Goal: Task Accomplishment & Management: Complete application form

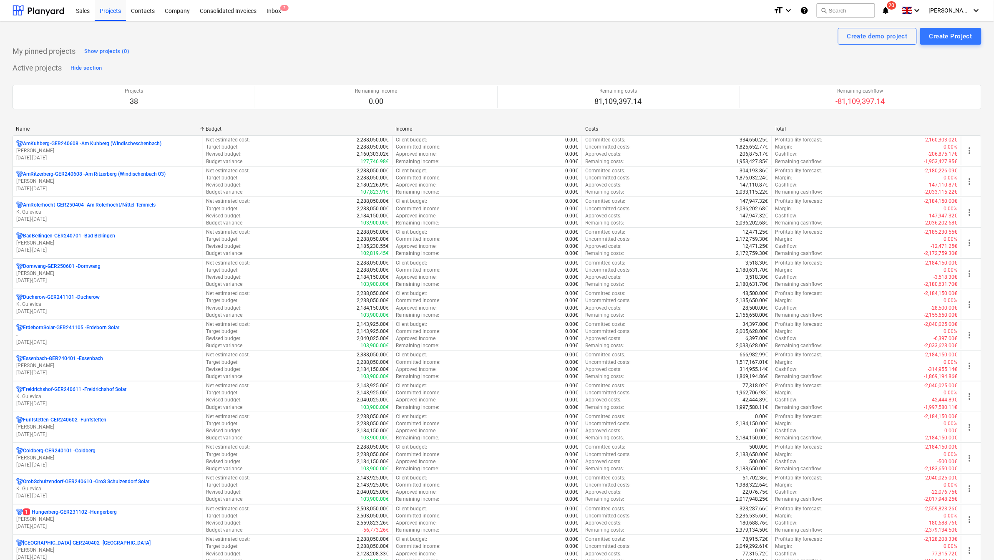
click at [23, 127] on div "Name" at bounding box center [107, 129] width 183 height 6
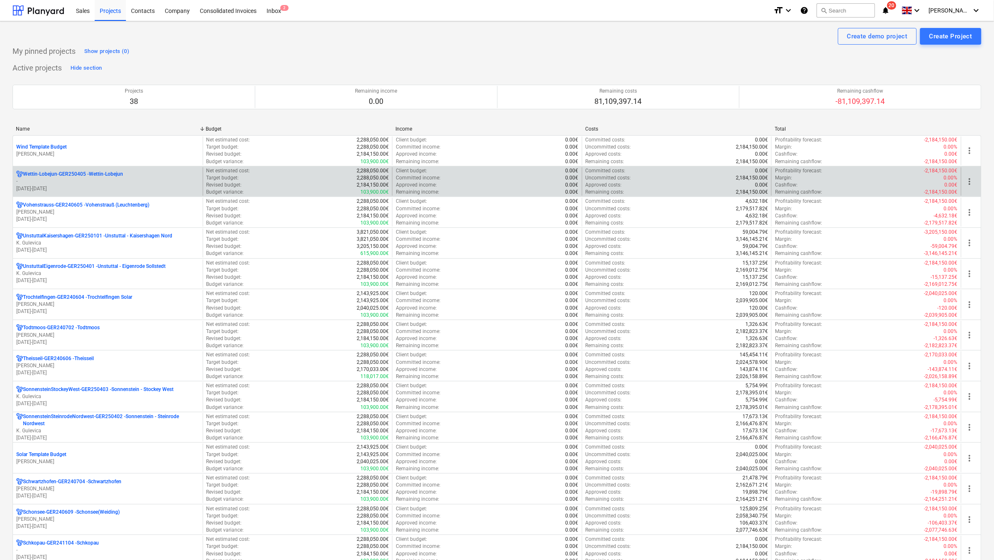
click at [71, 181] on p "-" at bounding box center [107, 181] width 183 height 7
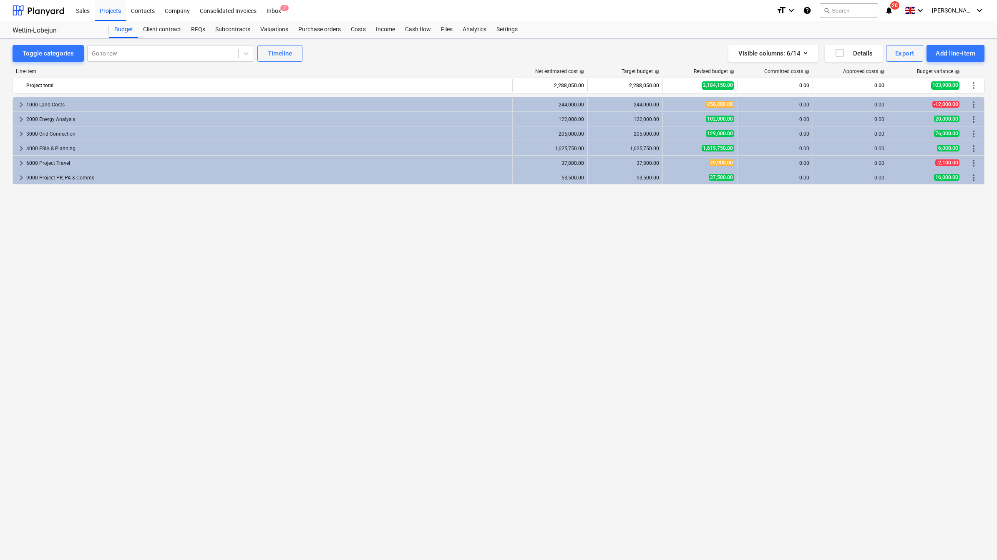
drag, startPoint x: 57, startPoint y: 96, endPoint x: 5, endPoint y: 0, distance: 109.0
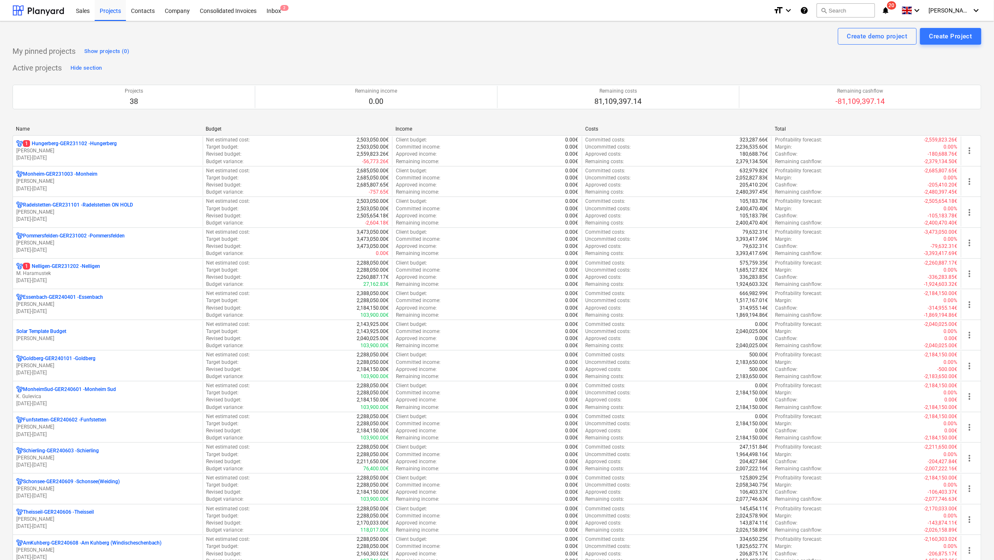
click at [28, 128] on div "Name" at bounding box center [107, 129] width 183 height 6
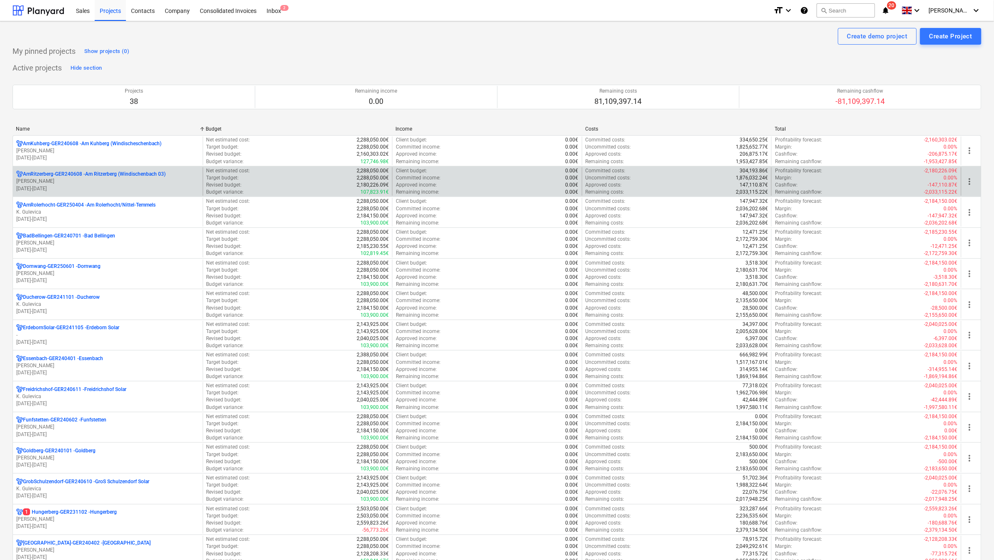
click at [43, 177] on p "AmRitzerberg-GER240608 - Am Ritzerberg ([GEOGRAPHIC_DATA] 03)" at bounding box center [94, 174] width 143 height 7
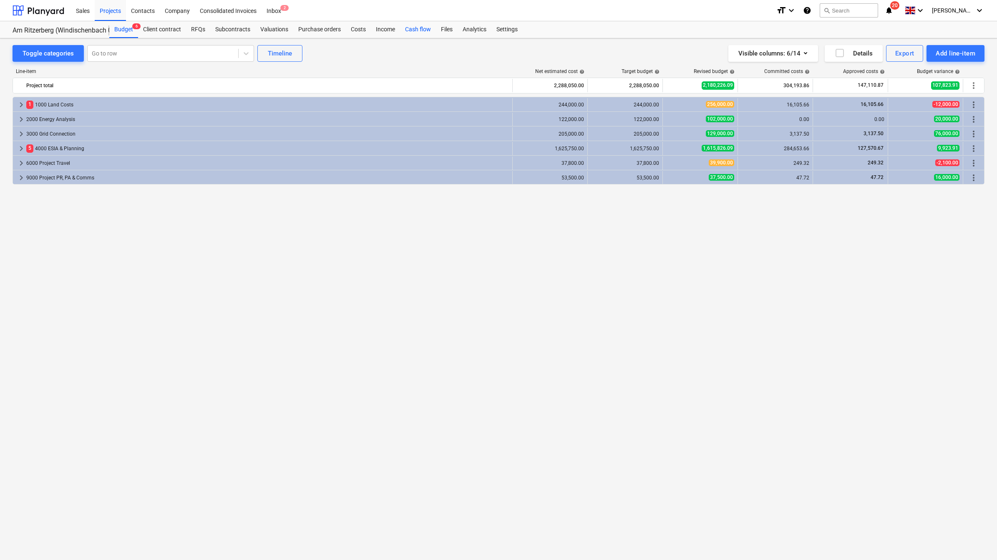
click at [412, 28] on div "Cash flow" at bounding box center [418, 29] width 36 height 17
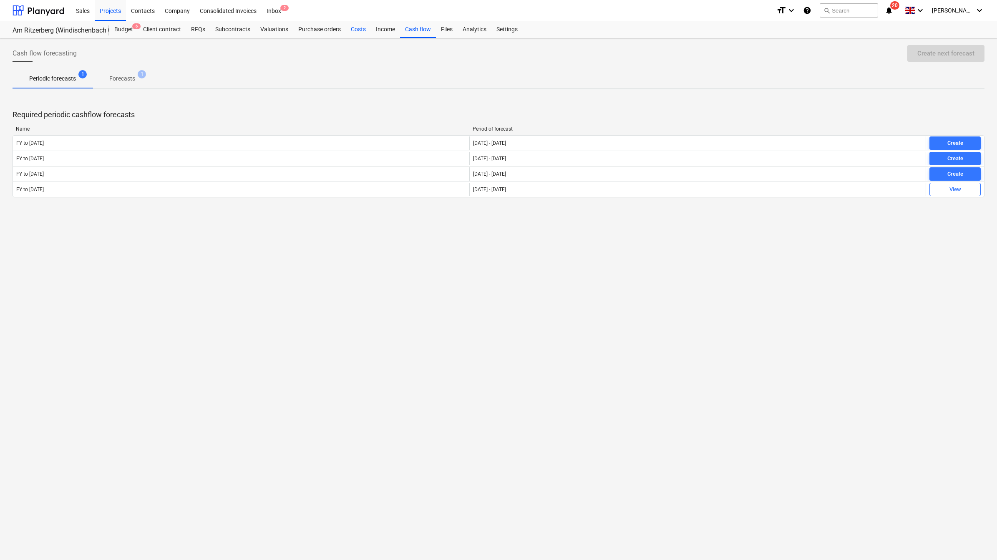
click at [355, 30] on div "Costs" at bounding box center [358, 29] width 25 height 17
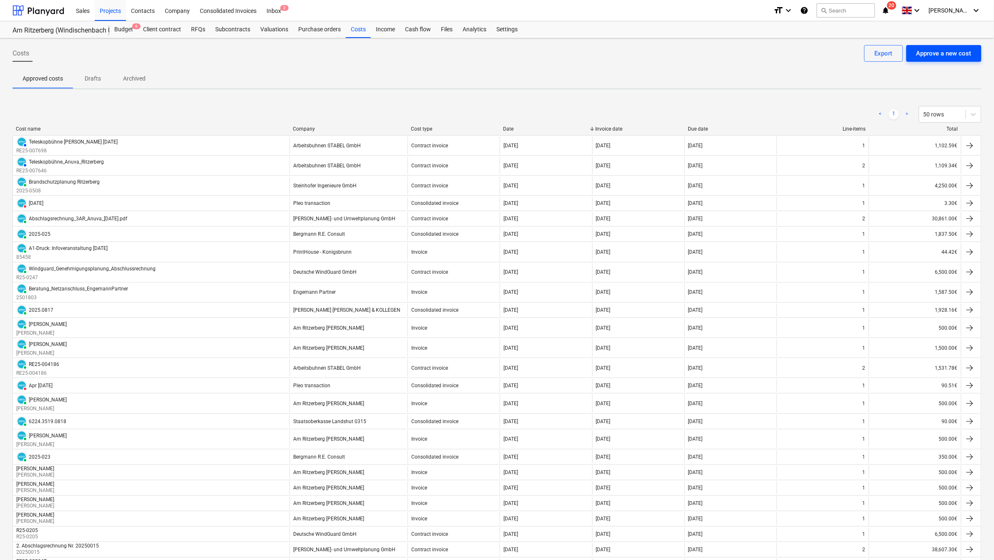
click at [947, 54] on div "Approve a new cost" at bounding box center [943, 53] width 55 height 11
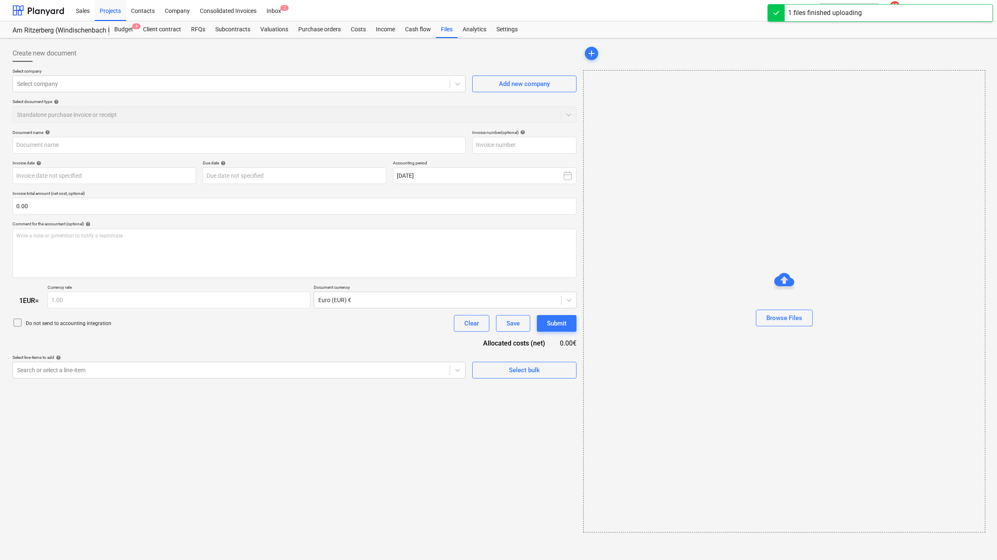
type input "Kostenrechnung2_Beratung_EngemannPartner_[DATE].pdf"
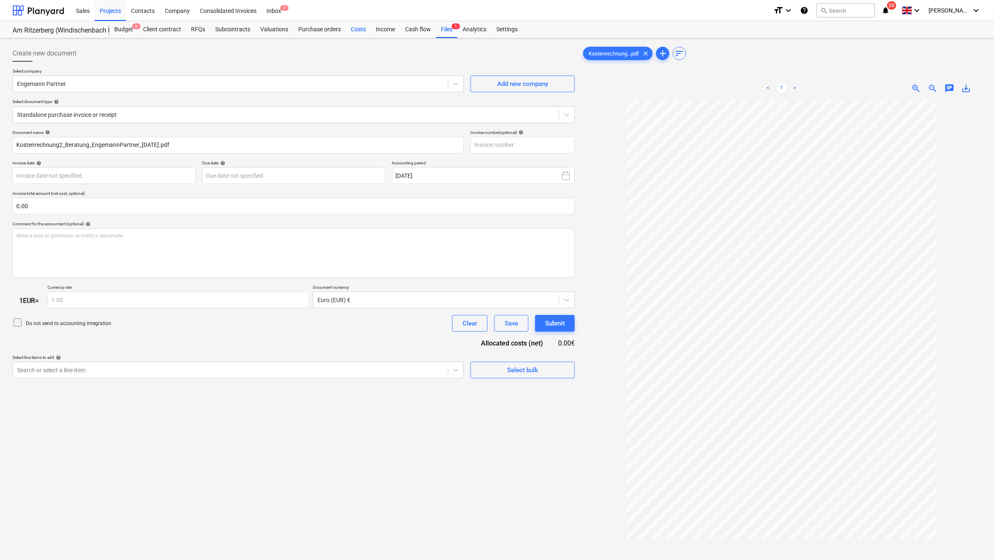
click at [357, 28] on div "Costs" at bounding box center [358, 29] width 25 height 17
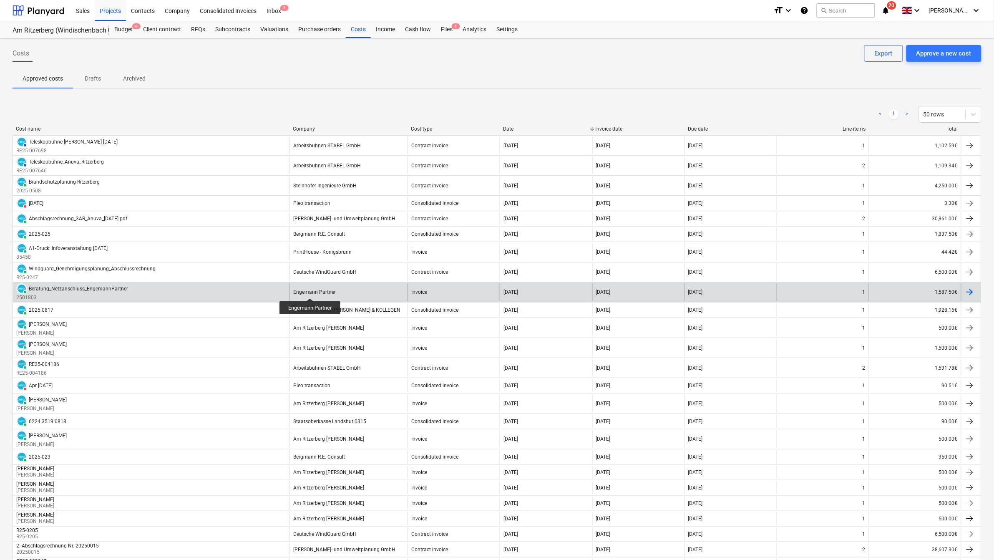
click at [311, 291] on div "Engemann Partner" at bounding box center [314, 292] width 43 height 6
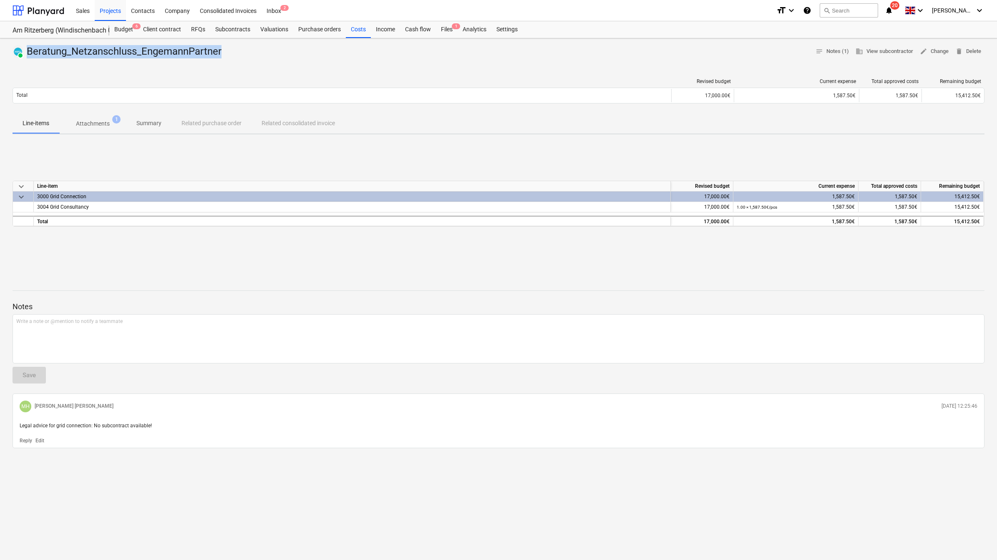
drag, startPoint x: 224, startPoint y: 51, endPoint x: 28, endPoint y: 57, distance: 195.3
click at [28, 57] on div "PAID Beratung_Netzanschluss_EngemannPartner" at bounding box center [119, 51] width 212 height 13
copy div "Beratung_Netzanschluss_EngemannPartner"
click at [360, 29] on div "Costs" at bounding box center [358, 29] width 25 height 17
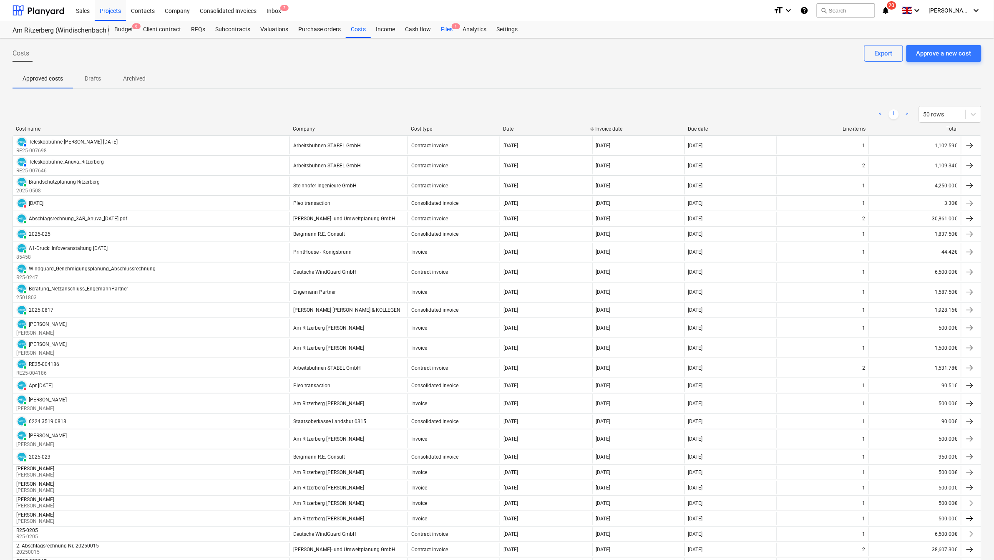
click at [437, 28] on div "Files 1" at bounding box center [447, 29] width 22 height 17
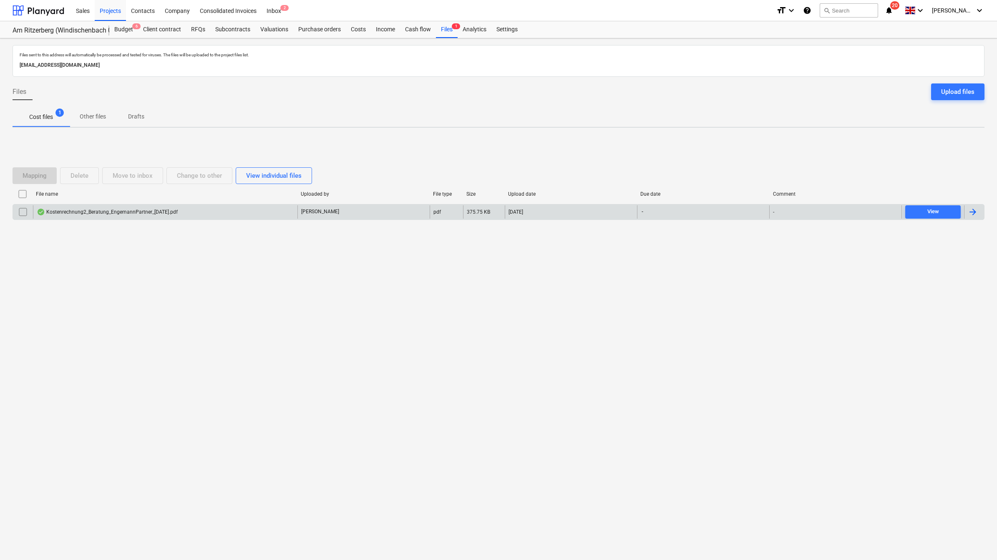
click at [972, 207] on div at bounding box center [973, 212] width 10 height 10
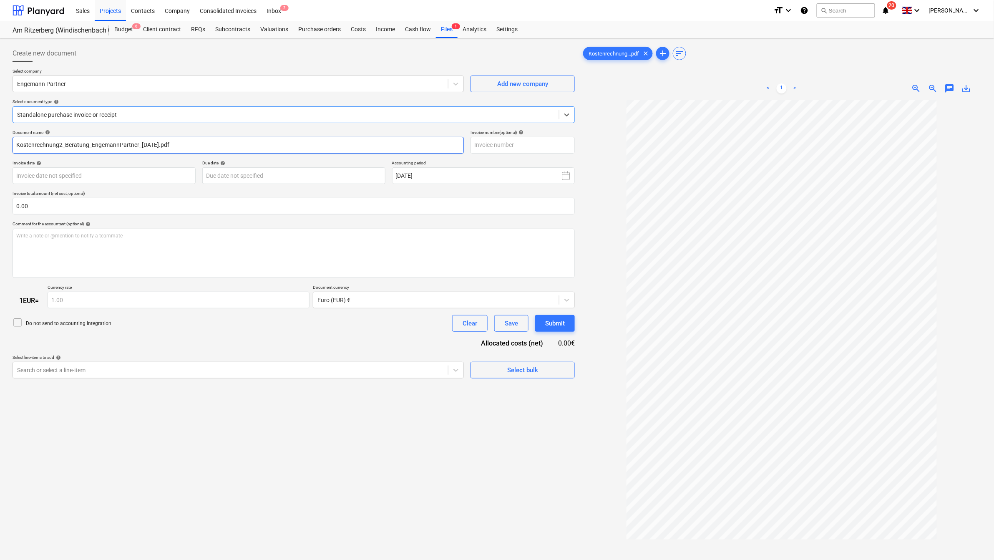
click at [130, 144] on input "Kostenrechnung2_Beratung_EngemannPartner_[DATE].pdf" at bounding box center [238, 145] width 451 height 17
click at [60, 143] on input "Kostenrechnung2_Beratung_EngemannPartner_[DATE].pdf" at bounding box center [238, 145] width 451 height 17
click at [65, 144] on input "Kostenrechnung2_Beratung_EngemannPartner_[DATE].pdf" at bounding box center [238, 145] width 451 height 17
click at [93, 145] on input "Beratung_EngemannPartner_[DATE].pdf" at bounding box center [238, 145] width 451 height 17
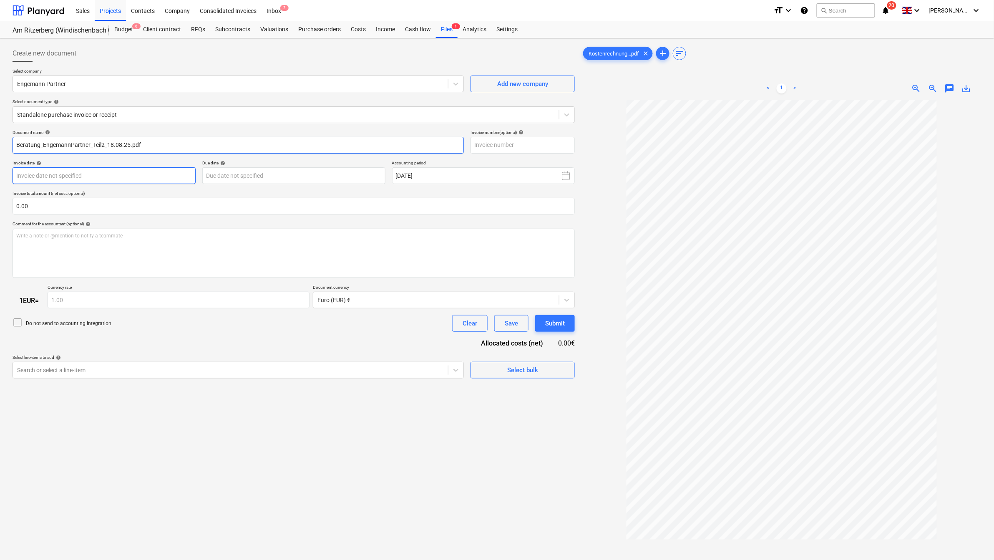
type input "Beratung_EngemannPartner_Teil2_18.08.25.pdf"
click at [126, 177] on body "Sales Projects Contacts Company Consolidated Invoices Inbox 2 format_size keybo…" at bounding box center [497, 280] width 994 height 560
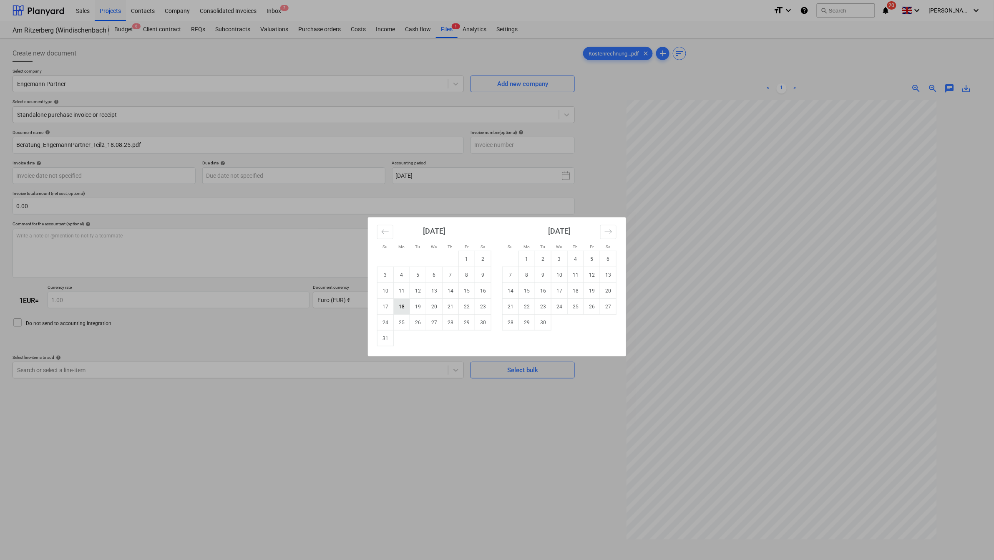
click at [403, 306] on td "18" at bounding box center [402, 307] width 16 height 16
type input "[DATE]"
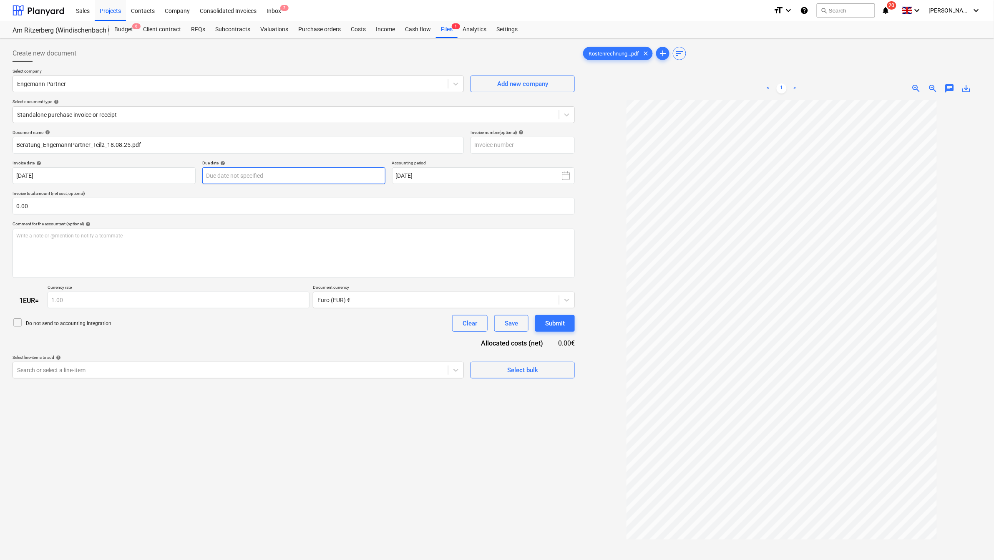
click at [284, 179] on body "Sales Projects Contacts Company Consolidated Invoices Inbox 2 format_size keybo…" at bounding box center [497, 280] width 994 height 560
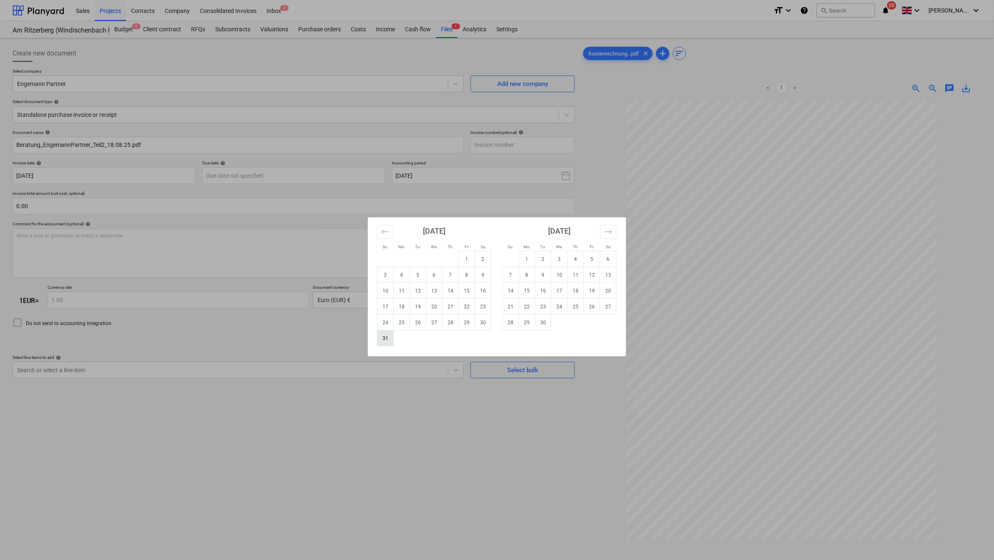
click at [382, 336] on td "31" at bounding box center [385, 338] width 16 height 16
type input "[DATE]"
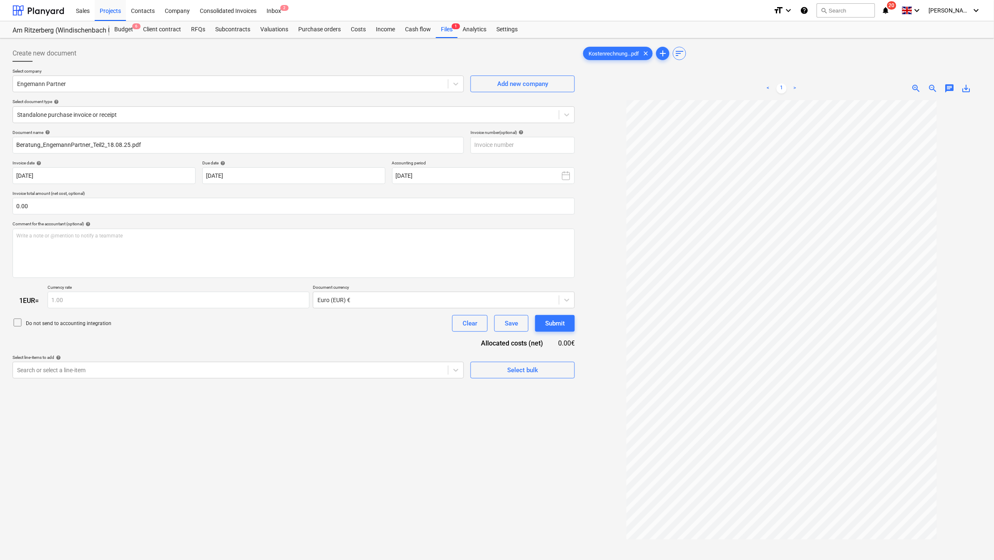
click at [247, 290] on p "Currency rate" at bounding box center [179, 287] width 262 height 7
click at [519, 368] on div "Select bulk" at bounding box center [522, 370] width 31 height 11
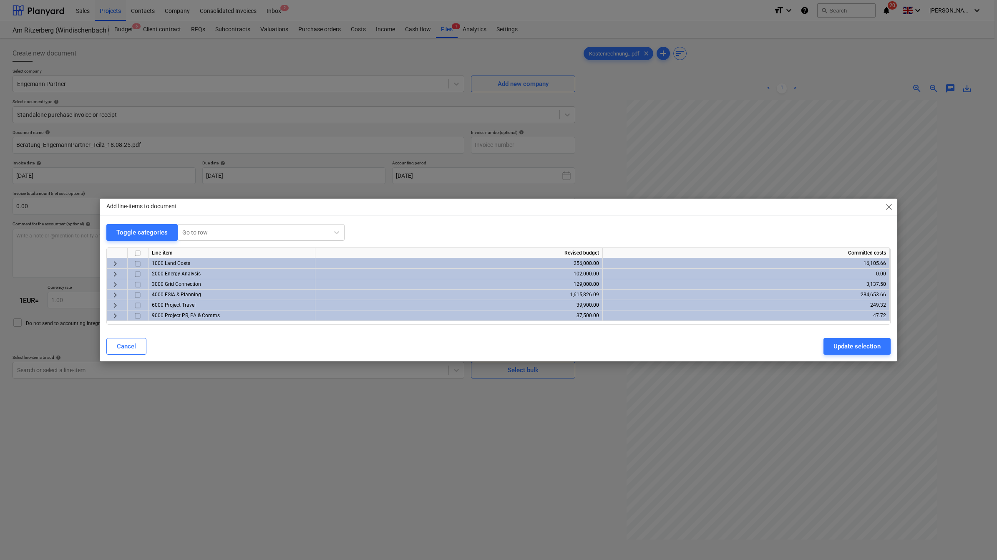
click at [113, 285] on span "keyboard_arrow_right" at bounding box center [115, 284] width 10 height 10
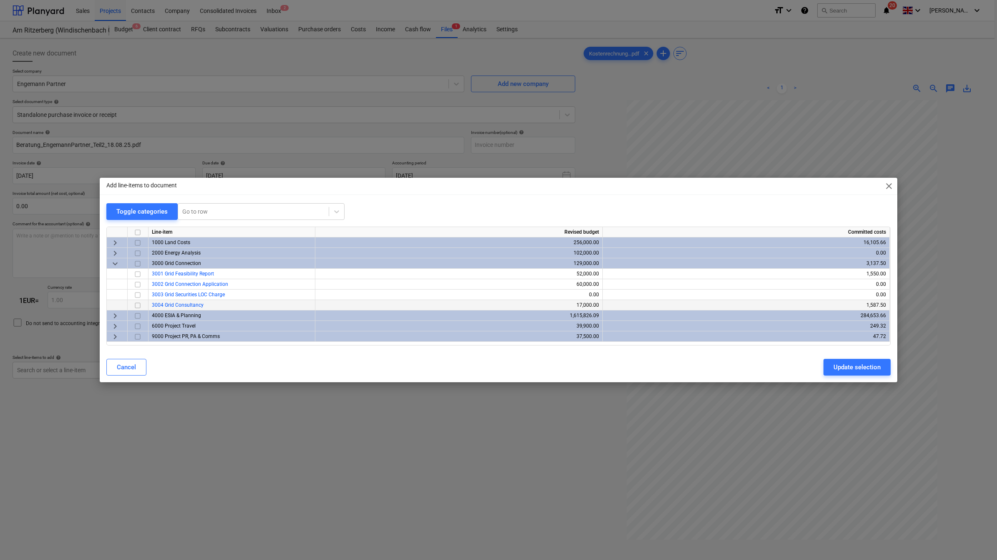
click at [135, 303] on input "checkbox" at bounding box center [138, 305] width 10 height 10
click at [854, 367] on div "Update selection" at bounding box center [856, 367] width 47 height 11
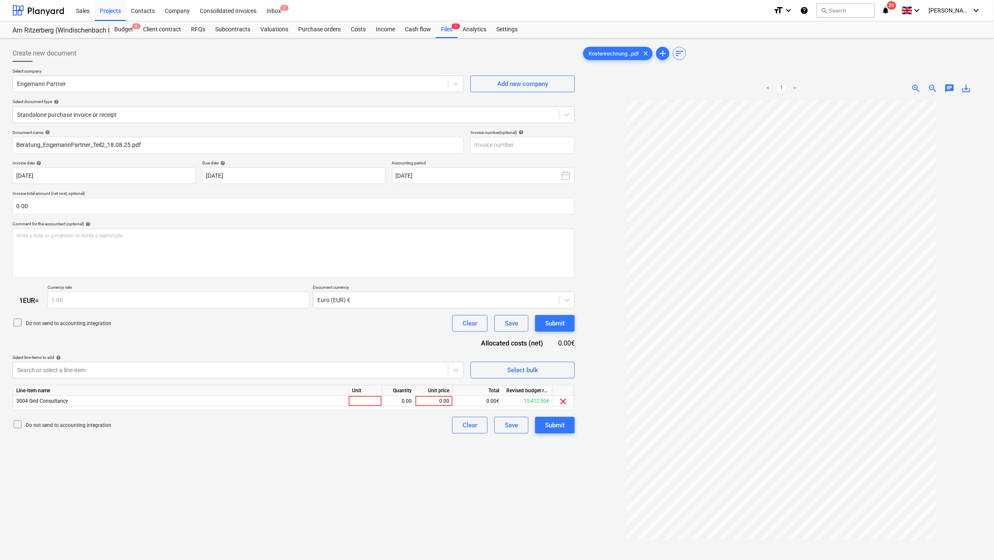
click at [338, 447] on div "Create new document Select company [PERSON_NAME] Partner Add new company Select…" at bounding box center [293, 341] width 569 height 598
click at [379, 402] on div at bounding box center [365, 401] width 33 height 10
type input "hours"
click at [408, 401] on div "0.00" at bounding box center [398, 401] width 26 height 10
type input "3.75"
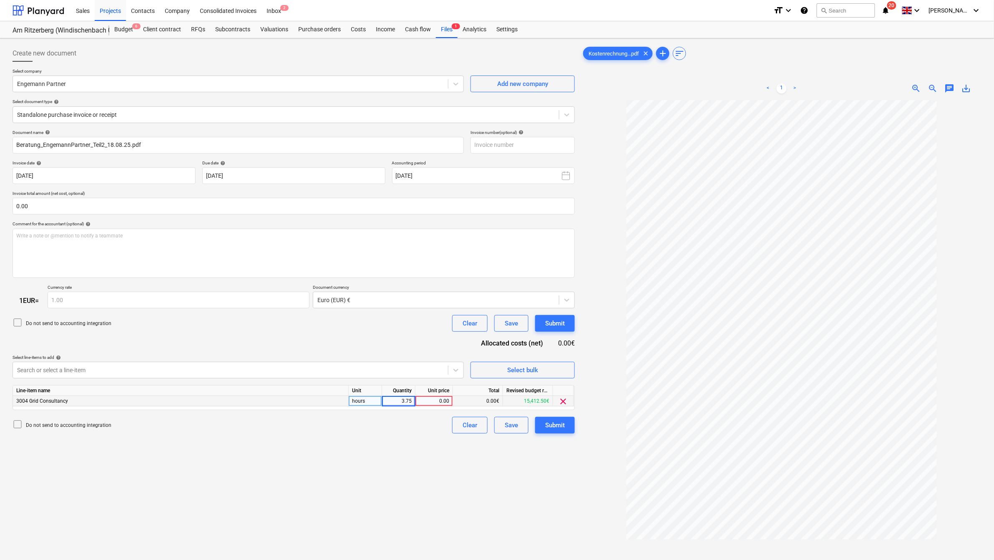
click at [440, 400] on div "0.00" at bounding box center [434, 401] width 30 height 10
type input "330"
click at [422, 455] on div "Create new document Select company [PERSON_NAME] Partner Add new company Select…" at bounding box center [293, 341] width 569 height 598
click at [340, 464] on div "Create new document Select company [PERSON_NAME] Partner Add new company Select…" at bounding box center [293, 341] width 569 height 598
click at [39, 143] on input "Beratung_EngemannPartner_Teil2_18.08.25.pdf" at bounding box center [238, 145] width 451 height 17
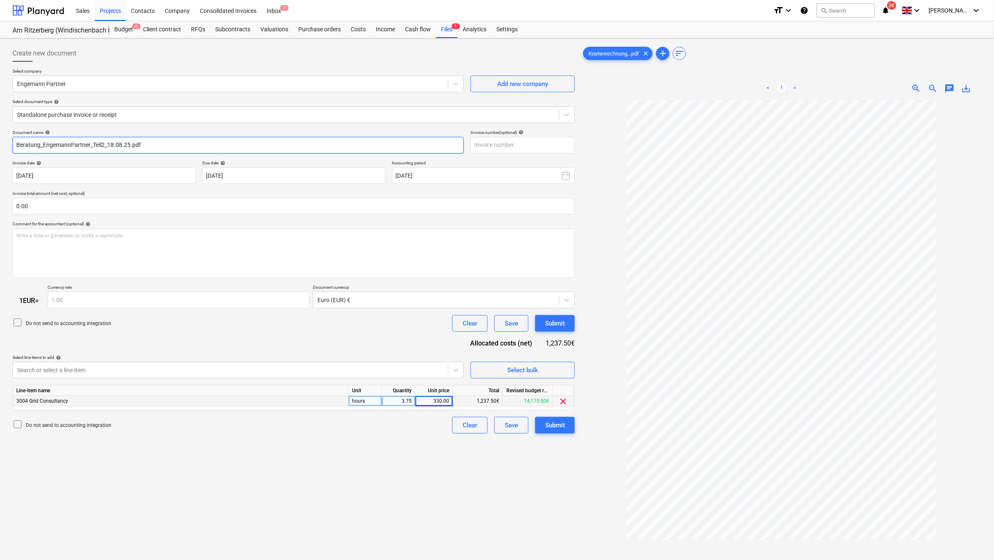
drag, startPoint x: 128, startPoint y: 142, endPoint x: 106, endPoint y: 144, distance: 22.2
click at [106, 144] on input "Beratung_EngemannPartner_Teil2_18.08.25.pdf" at bounding box center [238, 145] width 451 height 17
click at [278, 147] on input "Beratung_EngemannPartner_Teil2_NAP.pdf" at bounding box center [238, 145] width 451 height 17
type input "Beratung_EngemannPartner_Teil2_Vergabe_NAP"
click at [556, 424] on div "Submit" at bounding box center [555, 425] width 20 height 11
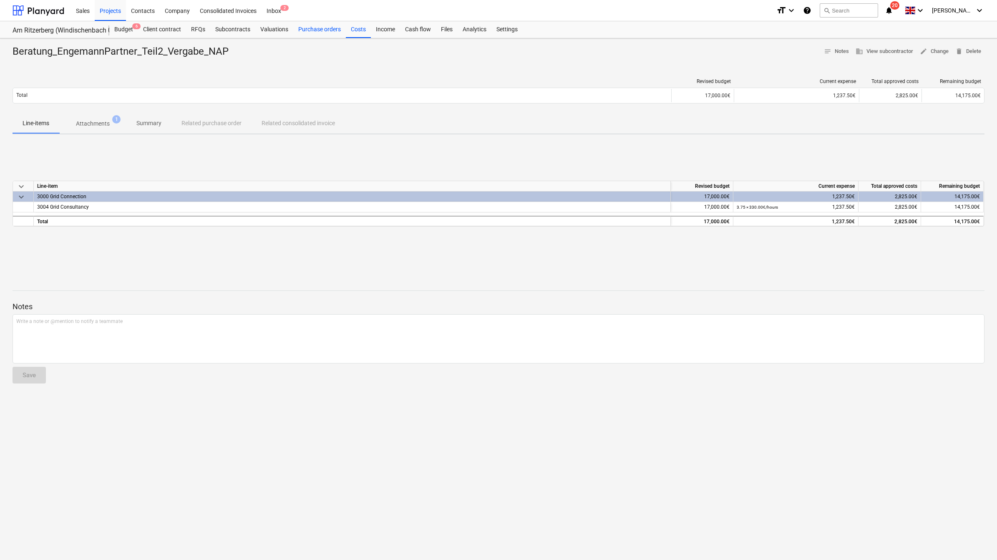
click at [299, 25] on div "Purchase orders" at bounding box center [319, 29] width 53 height 17
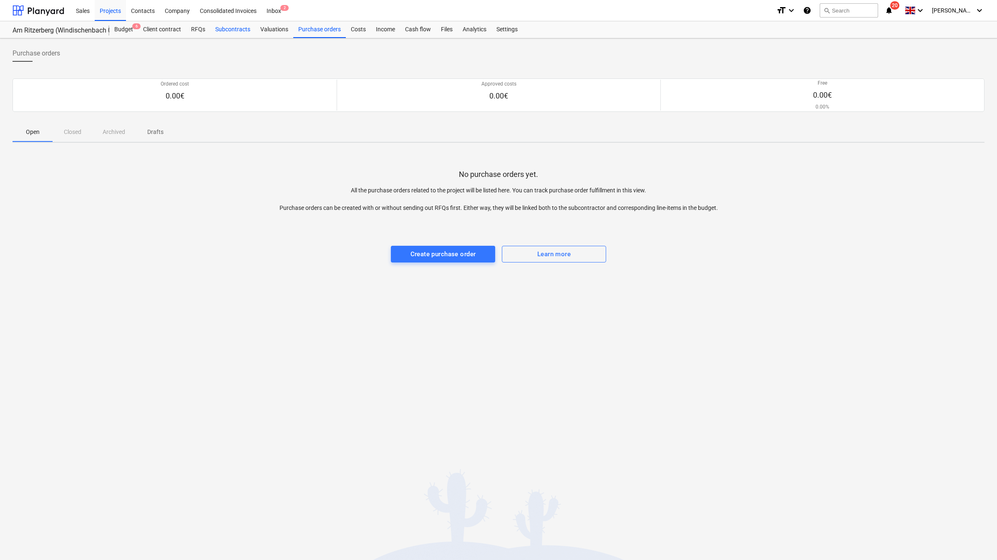
click at [230, 32] on div "Subcontracts" at bounding box center [232, 29] width 45 height 17
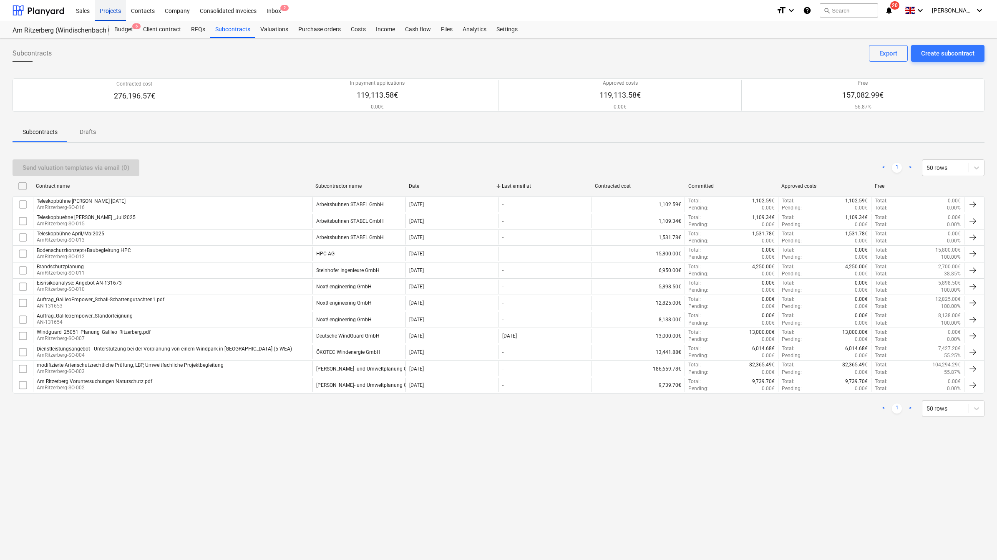
click at [107, 8] on div "Projects" at bounding box center [110, 10] width 31 height 21
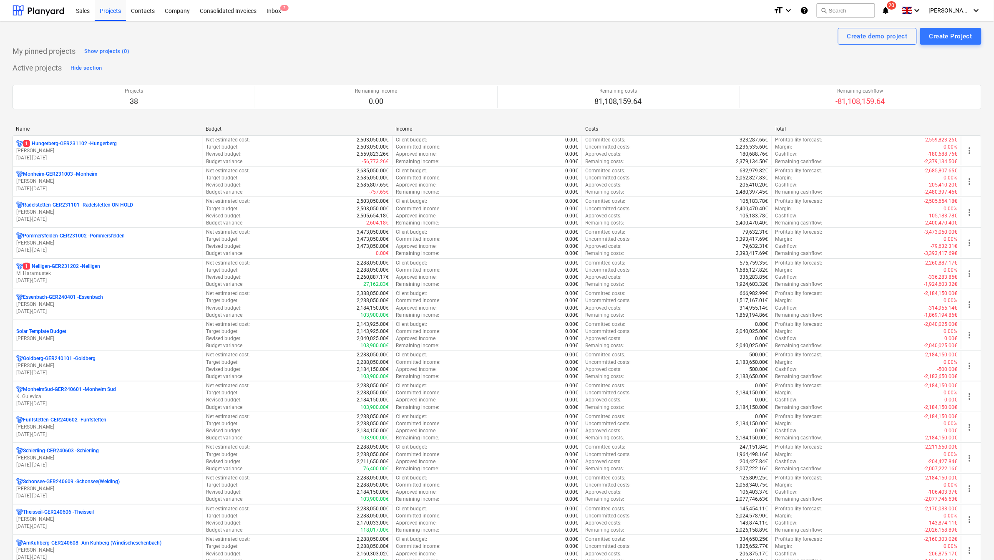
click at [24, 126] on div "Name" at bounding box center [107, 129] width 183 height 6
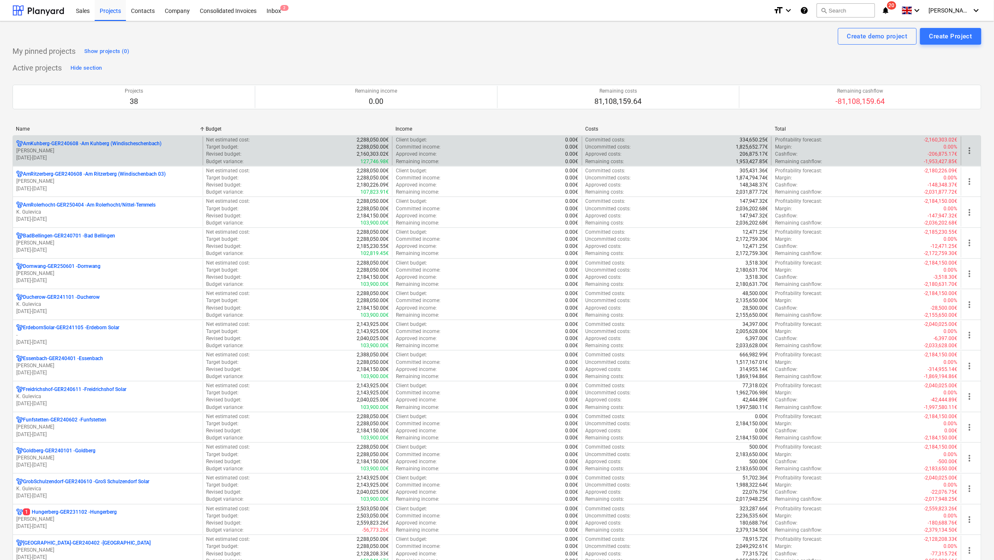
click at [46, 141] on p "AmKuhberg-GER240608 - Am Kuhberg ([GEOGRAPHIC_DATA])" at bounding box center [92, 143] width 138 height 7
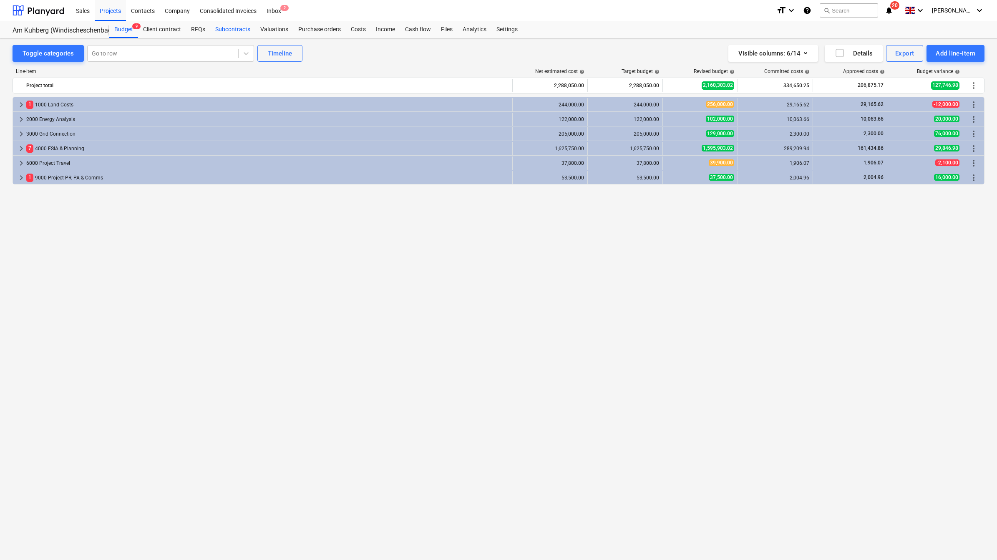
click at [234, 28] on div "Subcontracts" at bounding box center [232, 29] width 45 height 17
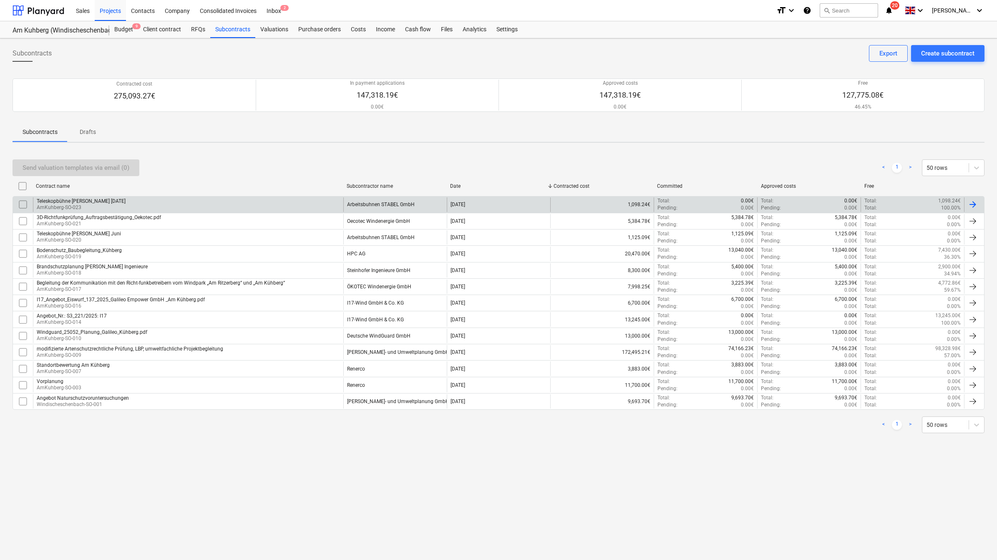
click at [107, 201] on div "Teleskopbühne [PERSON_NAME] [DATE]" at bounding box center [81, 201] width 89 height 6
click at [168, 205] on div "Teleskopbühne [PERSON_NAME] [DATE] AmKuhberg-SO-023" at bounding box center [188, 204] width 310 height 14
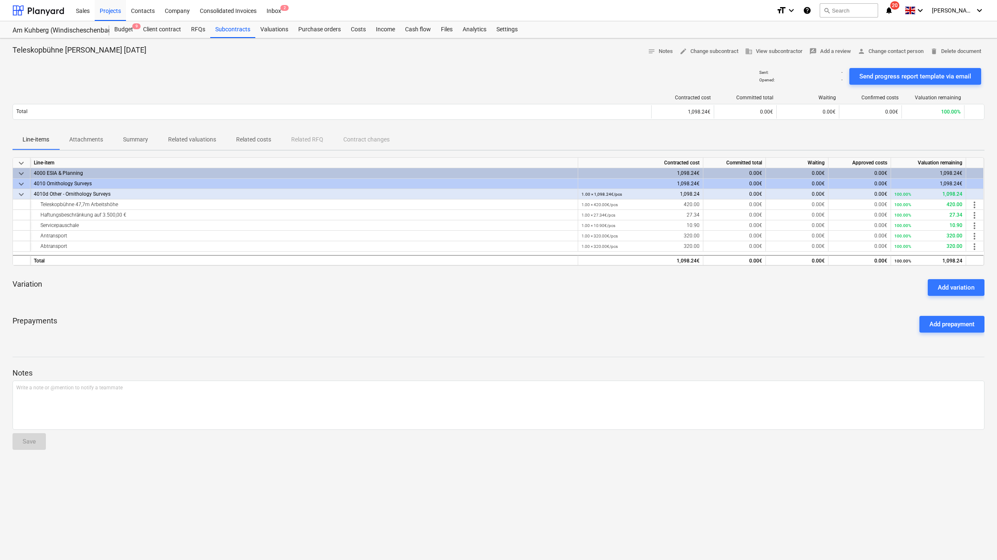
click at [83, 138] on p "Attachments" at bounding box center [86, 139] width 34 height 9
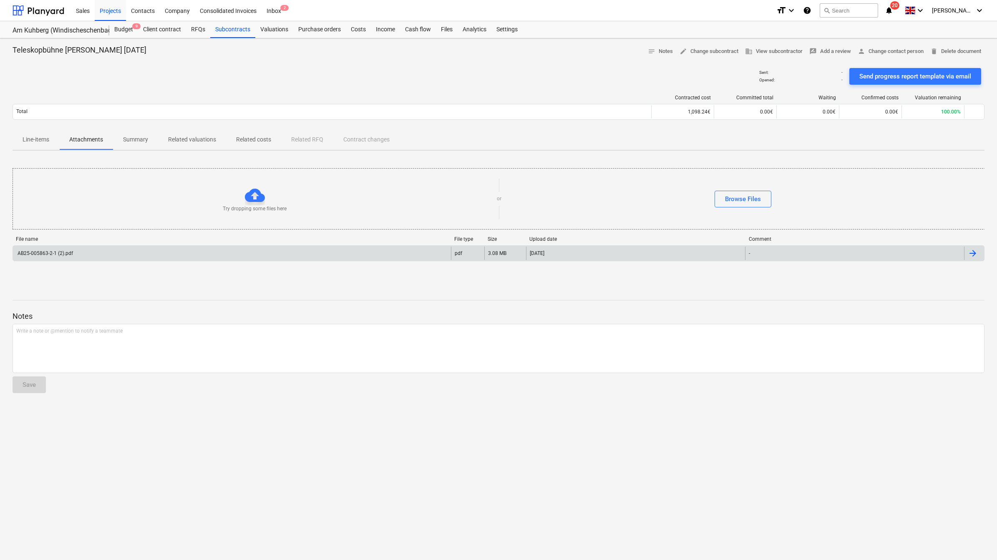
click at [71, 253] on div "AB25-005863-2-1 (2).pdf" at bounding box center [44, 253] width 57 height 6
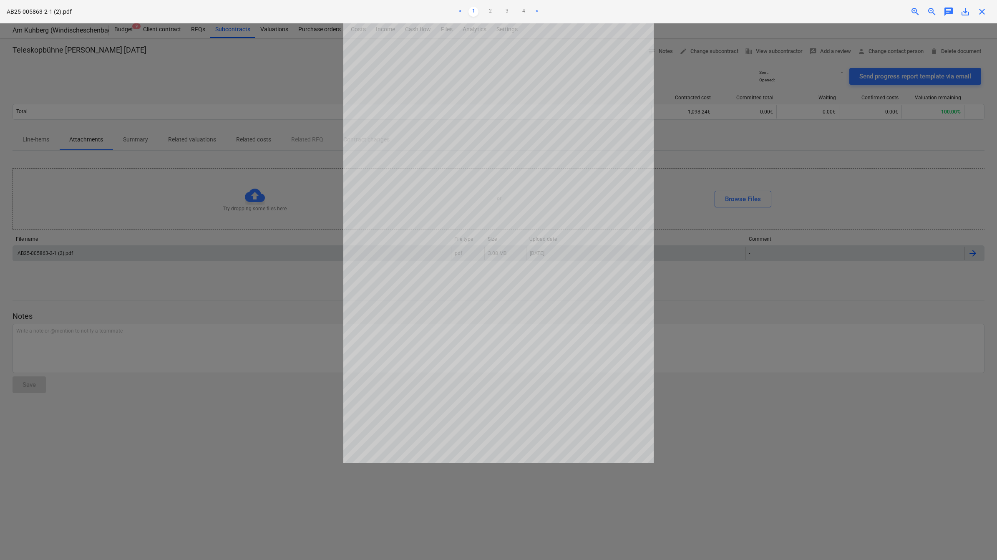
click at [772, 211] on div at bounding box center [498, 291] width 997 height 536
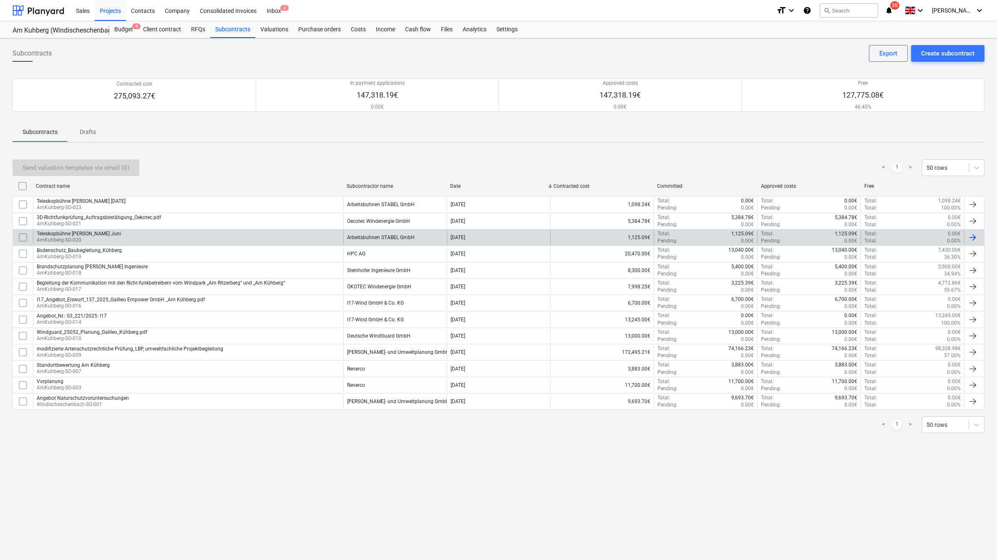
click at [73, 230] on div "Teleskopbühne [PERSON_NAME] Juni AmKuhberg-SO-020 Arbeitsbuhnen STABEL GmbH [DA…" at bounding box center [499, 237] width 972 height 16
click at [115, 236] on div "Teleskopbühne [PERSON_NAME] Juni AmKuhberg-SO-020" at bounding box center [188, 237] width 310 height 14
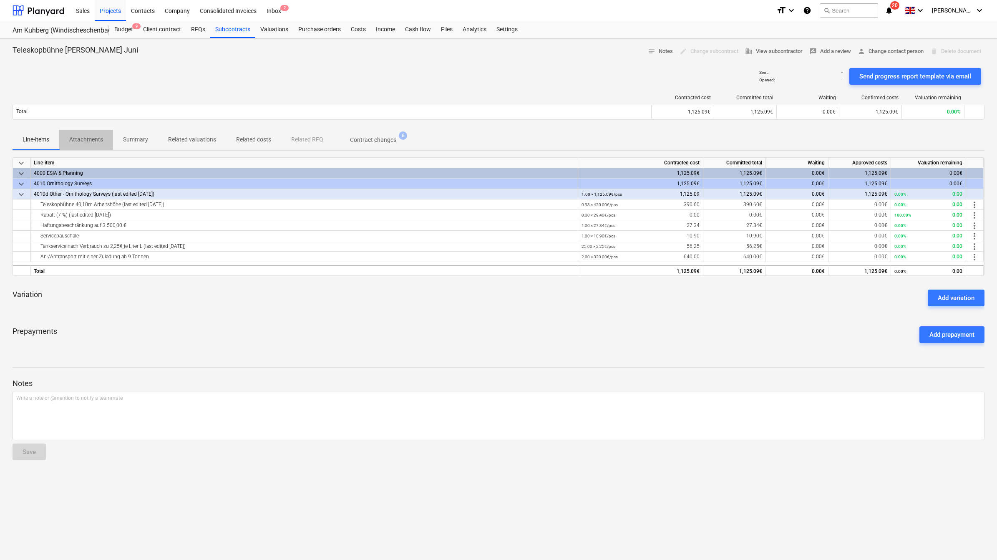
click at [84, 142] on p "Attachments" at bounding box center [86, 139] width 34 height 9
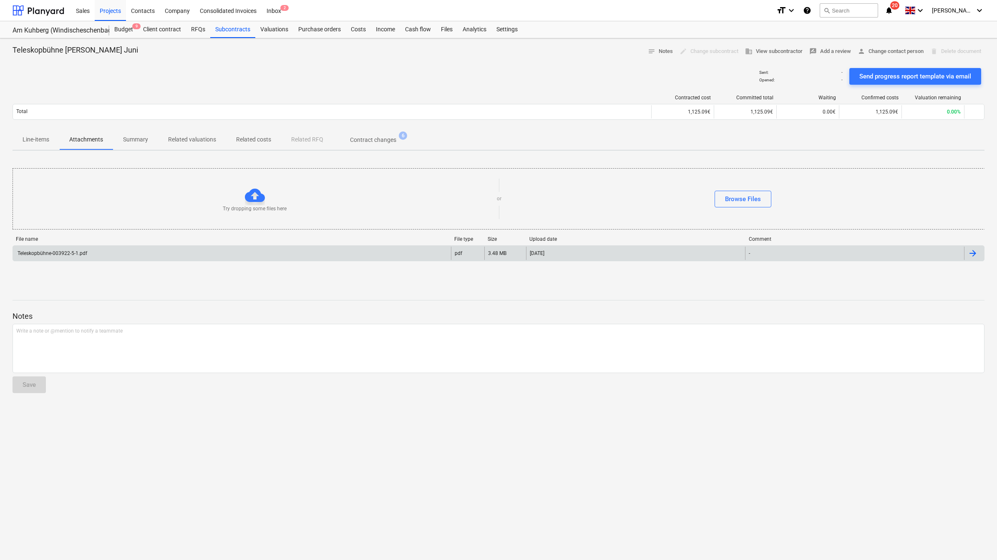
click at [73, 247] on div "Teleskopbühne-003922-5-1.pdf" at bounding box center [232, 253] width 438 height 13
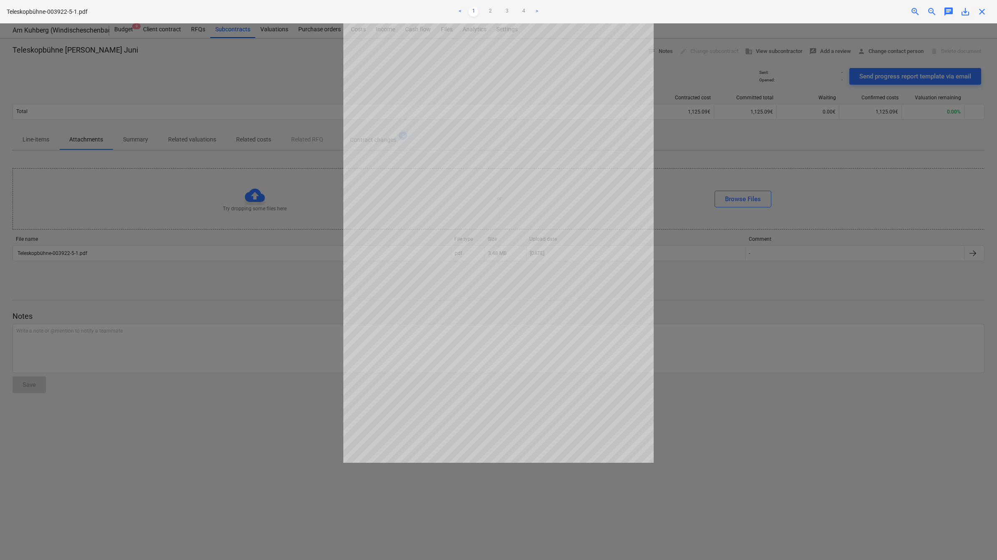
click at [96, 303] on div at bounding box center [498, 291] width 997 height 536
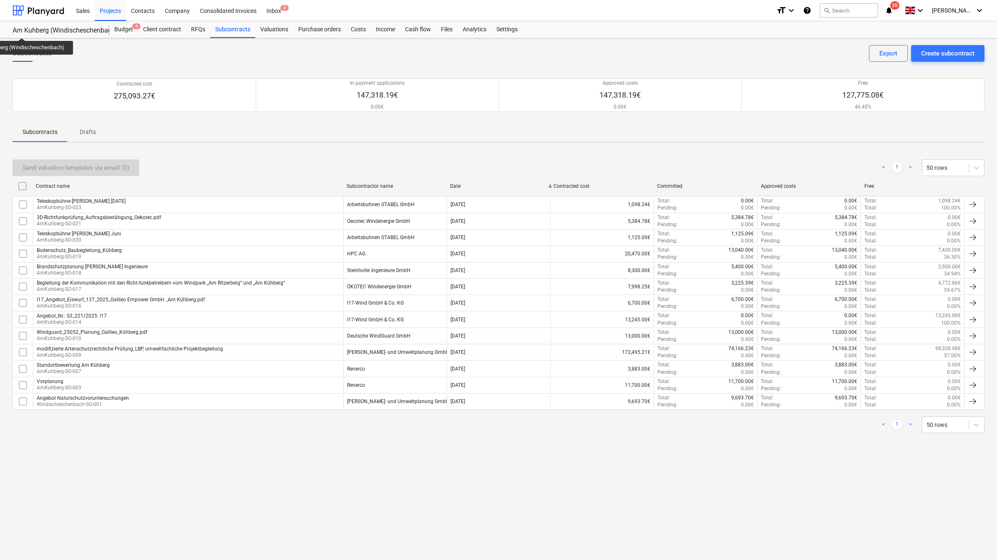
click at [22, 30] on div "Am Kuhberg (Windischeschenbach)" at bounding box center [56, 30] width 87 height 9
click at [117, 9] on div "Projects" at bounding box center [110, 10] width 31 height 21
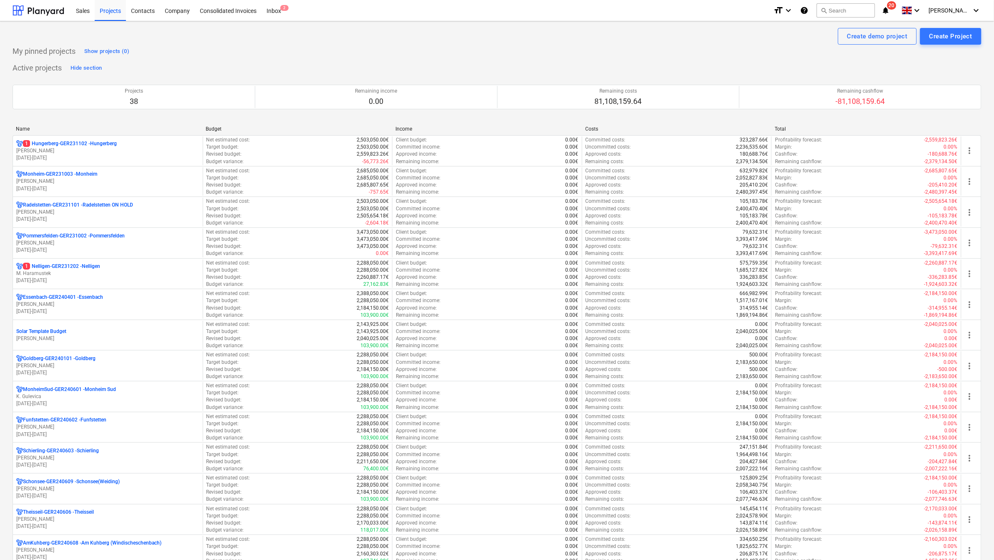
click at [21, 127] on div "Name" at bounding box center [107, 129] width 183 height 6
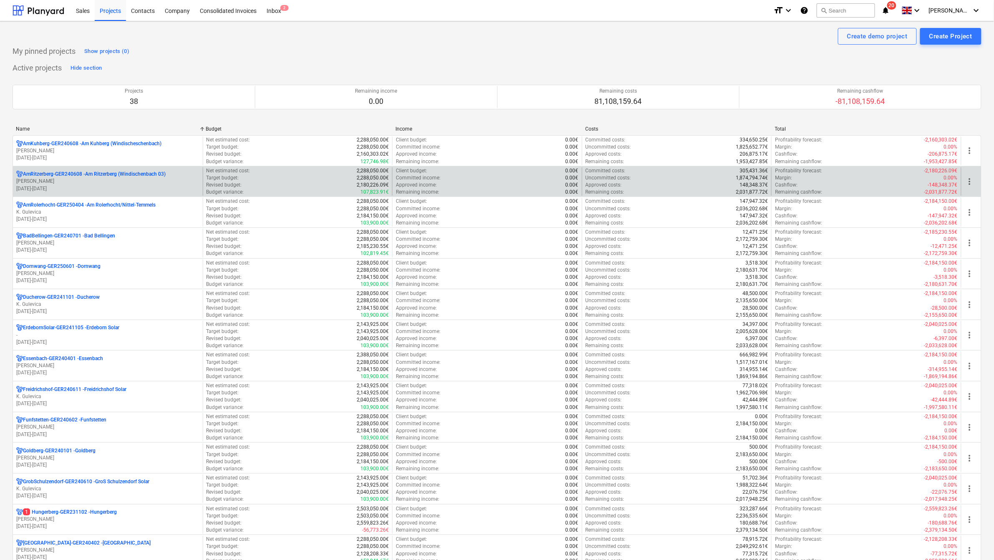
click at [46, 171] on p "AmRitzerberg-GER240608 - Am Ritzerberg ([GEOGRAPHIC_DATA] 03)" at bounding box center [94, 174] width 143 height 7
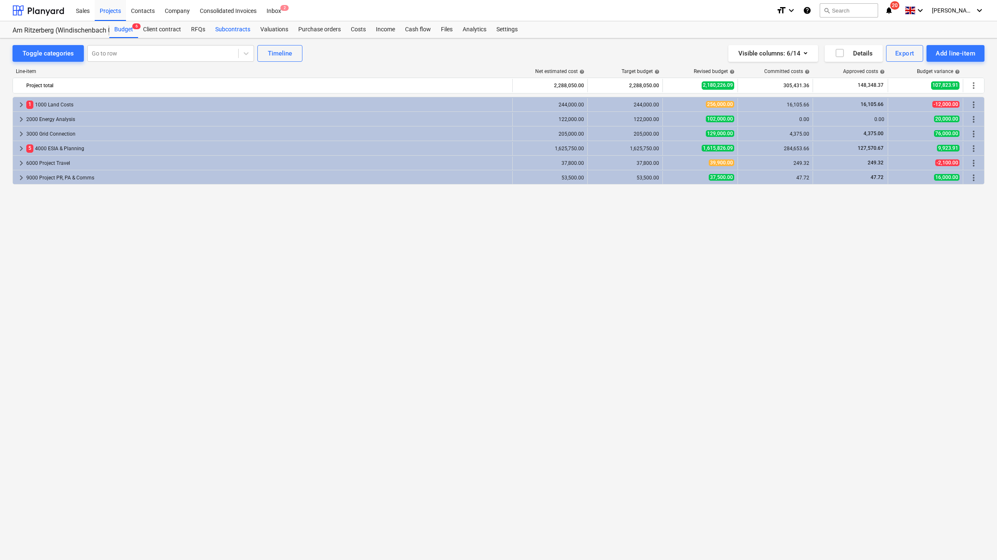
click at [219, 30] on div "Subcontracts" at bounding box center [232, 29] width 45 height 17
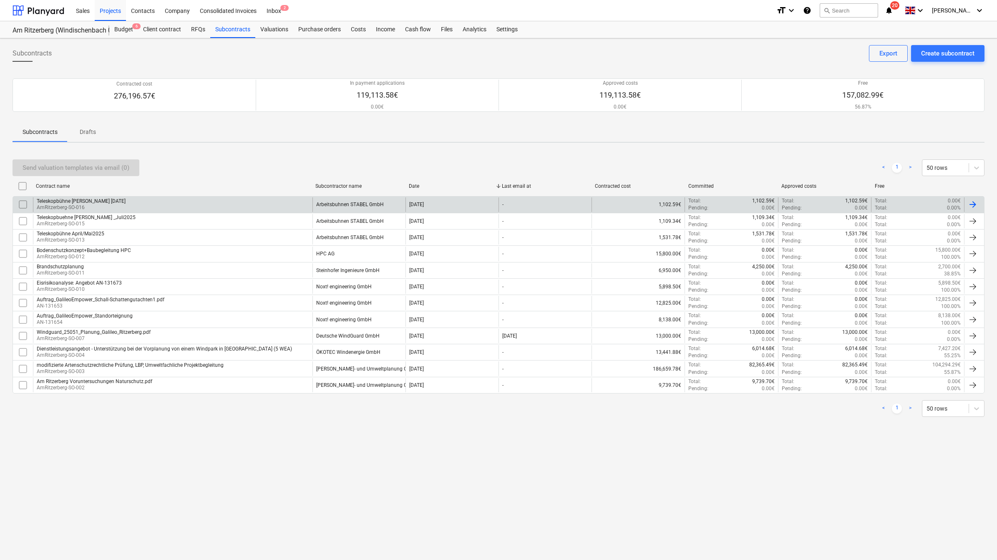
click at [86, 201] on div "Teleskopbühne [PERSON_NAME] [DATE]" at bounding box center [81, 201] width 89 height 6
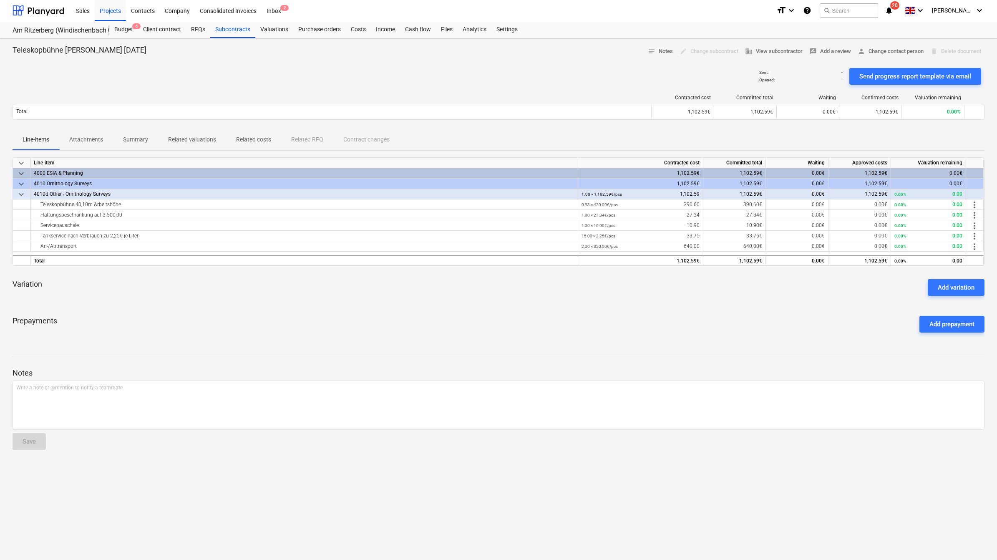
click at [94, 138] on p "Attachments" at bounding box center [86, 139] width 34 height 9
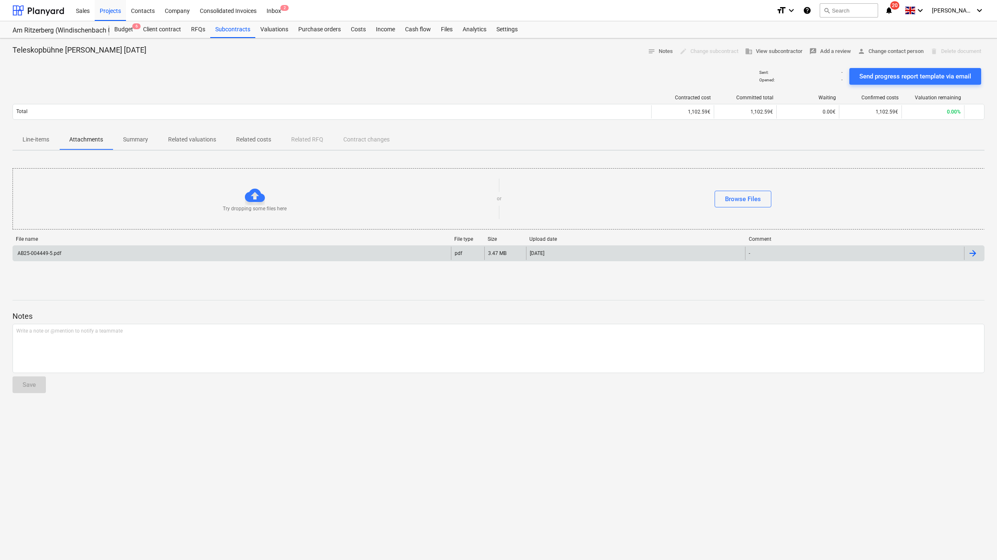
click at [49, 255] on div "AB25-004449-5.pdf" at bounding box center [38, 253] width 45 height 6
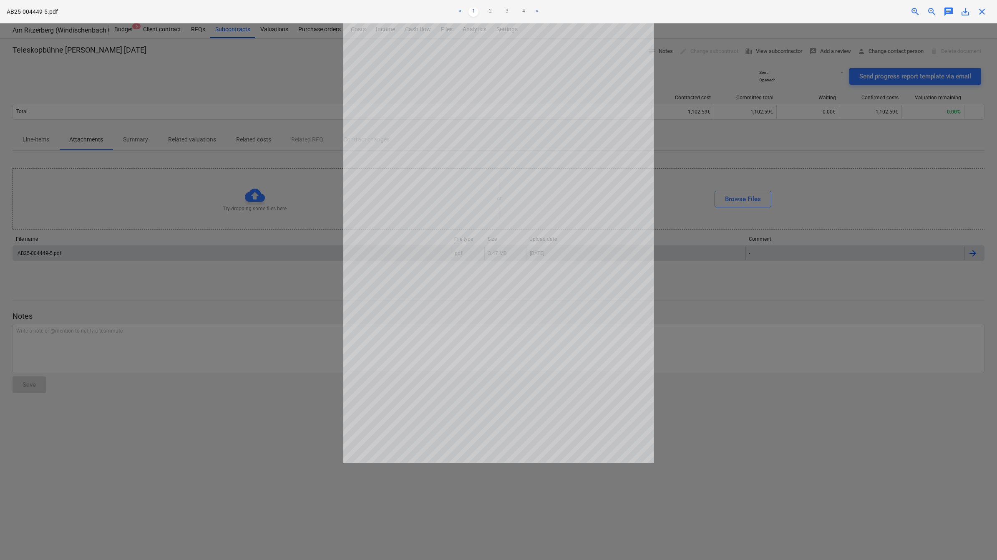
click at [760, 282] on div at bounding box center [498, 291] width 997 height 536
click at [982, 12] on span "close" at bounding box center [982, 12] width 10 height 10
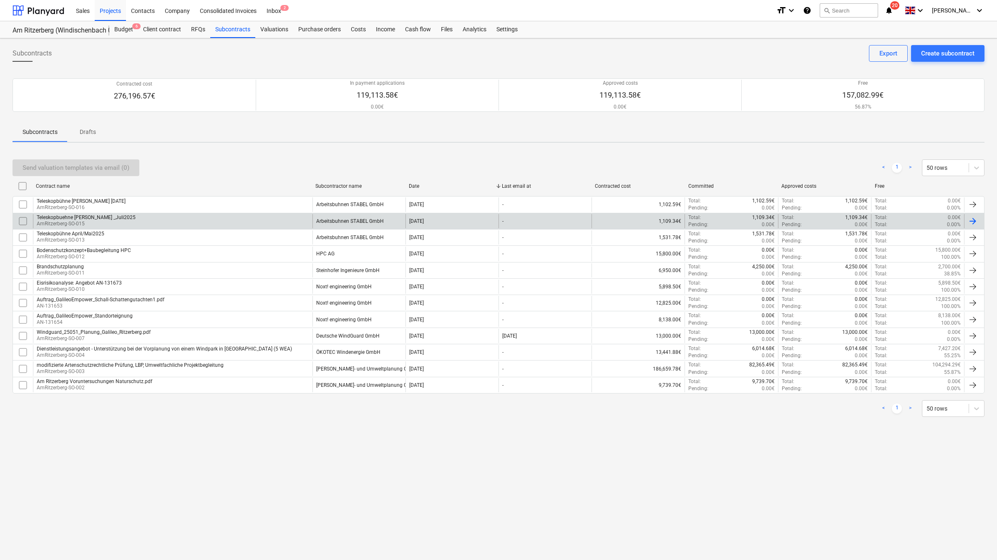
click at [67, 222] on p "AmRitzerberg-SO-015" at bounding box center [86, 223] width 99 height 7
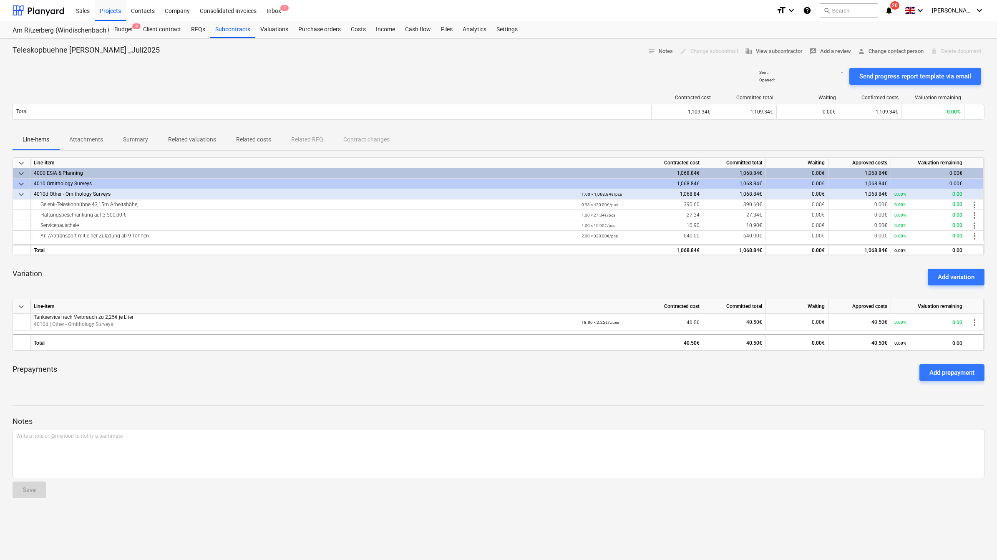
click at [84, 138] on p "Attachments" at bounding box center [86, 139] width 34 height 9
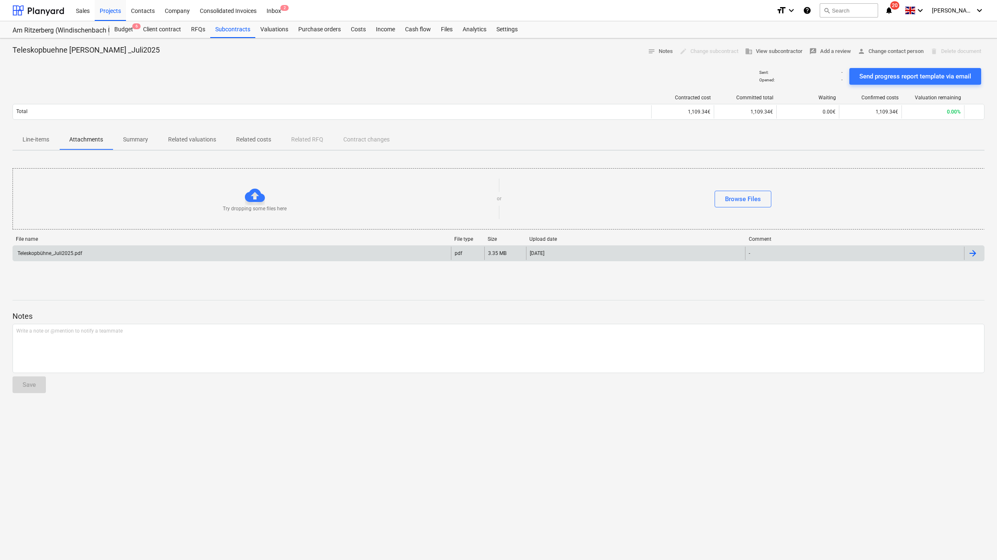
click at [76, 254] on div "Teleskopbühne_Juli2025.pdf" at bounding box center [49, 253] width 66 height 6
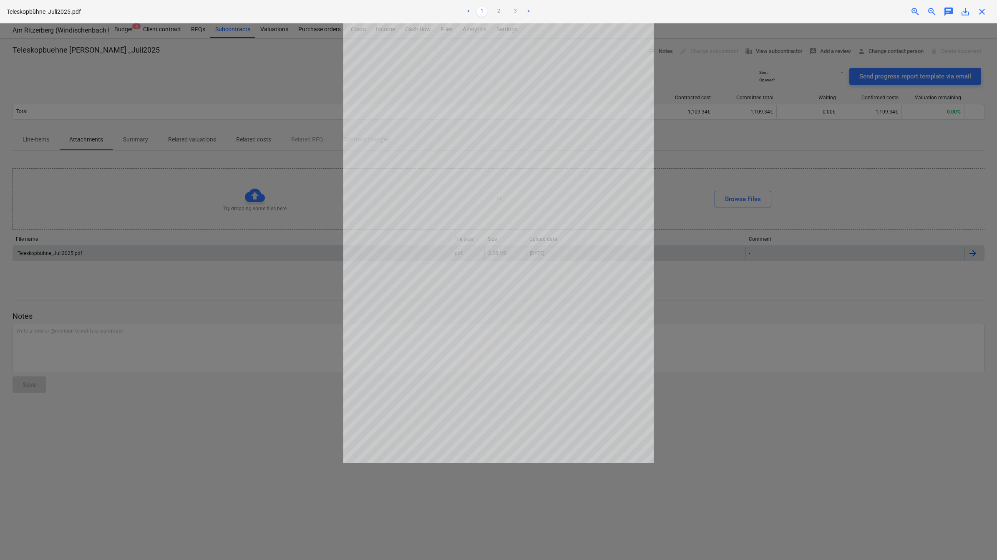
click at [788, 229] on div at bounding box center [498, 291] width 997 height 536
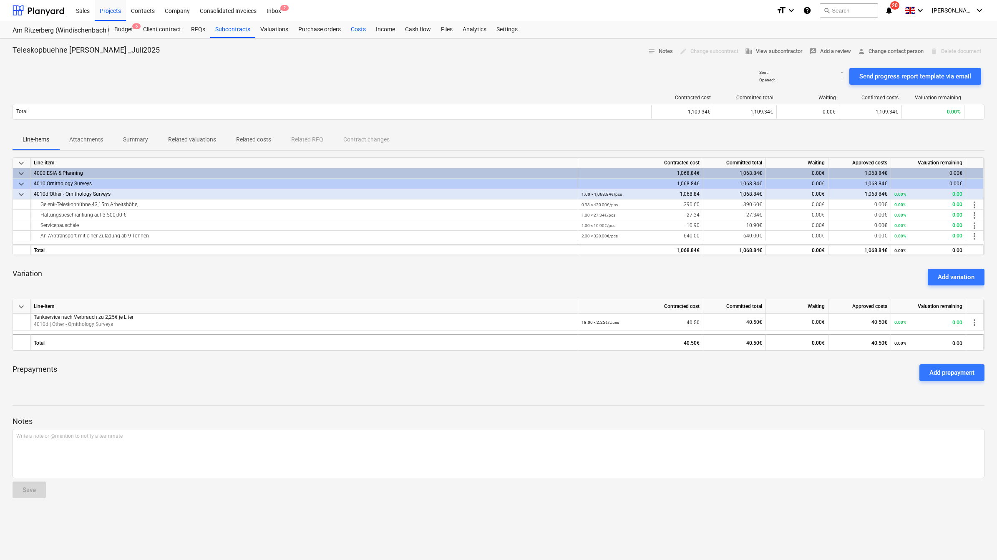
click at [362, 23] on div "Costs" at bounding box center [358, 29] width 25 height 17
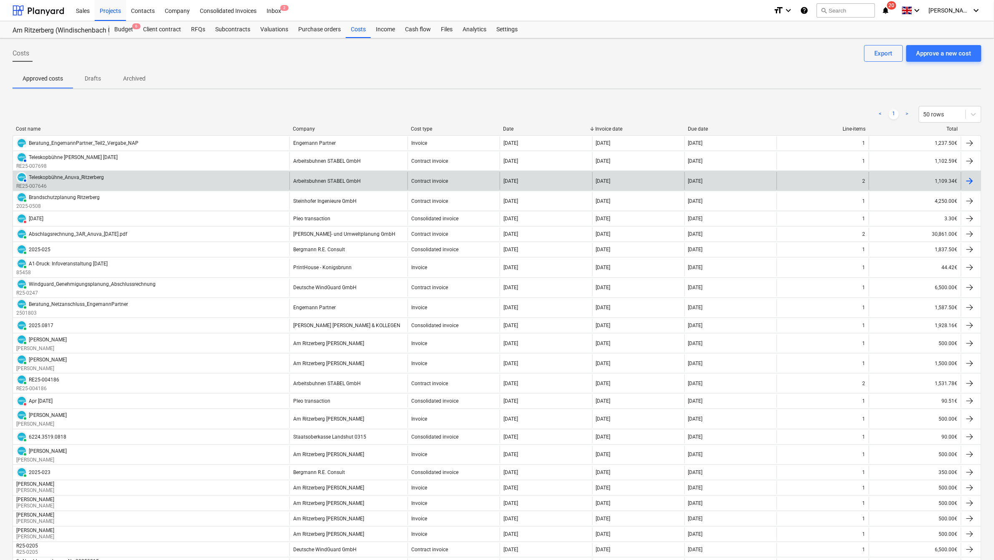
click at [336, 176] on div "Arbeitsbuhnen STABEL GmbH" at bounding box center [348, 181] width 118 height 18
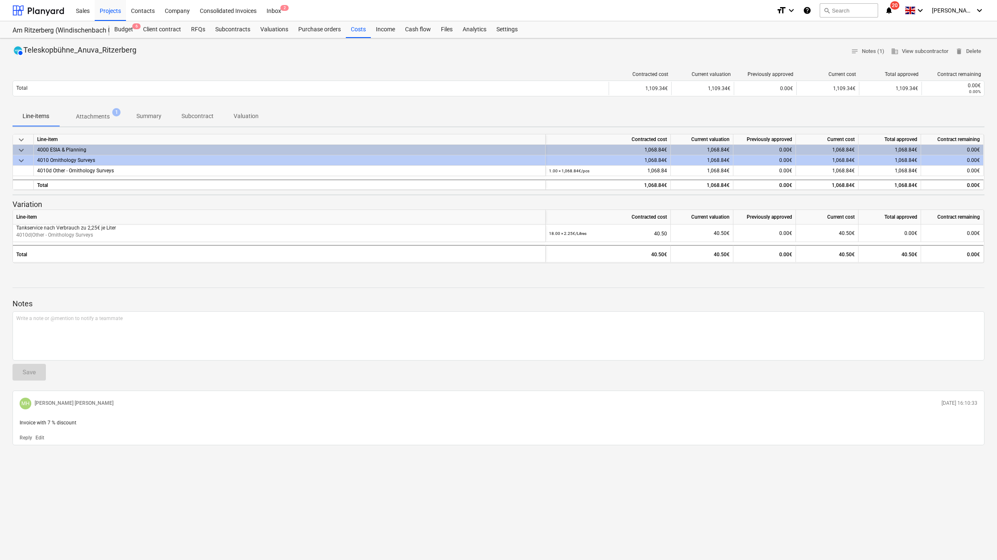
click at [96, 119] on p "Attachments" at bounding box center [93, 116] width 34 height 9
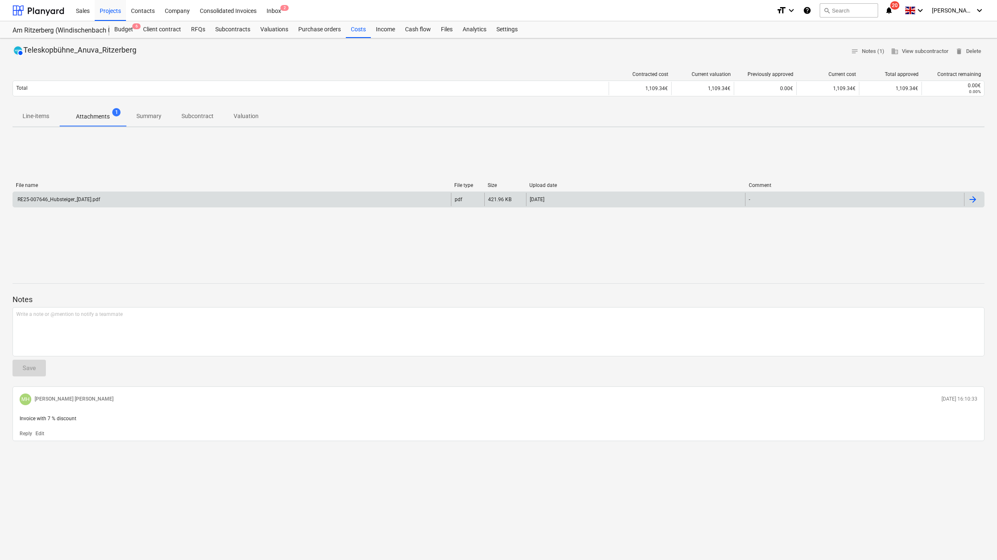
click at [63, 196] on div "RE25-007646_Hubsteiger_[DATE].pdf" at bounding box center [58, 199] width 84 height 6
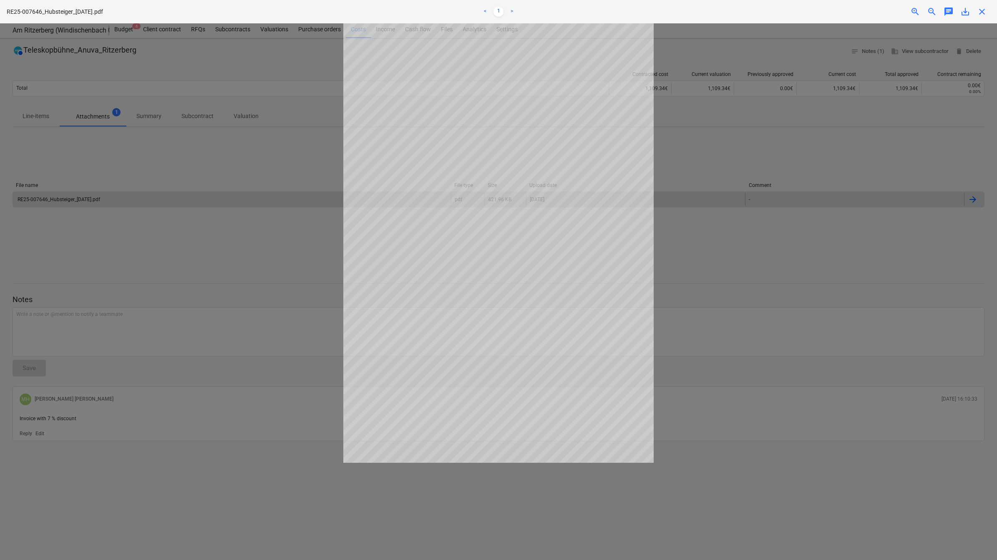
click at [977, 11] on span "close" at bounding box center [982, 12] width 10 height 10
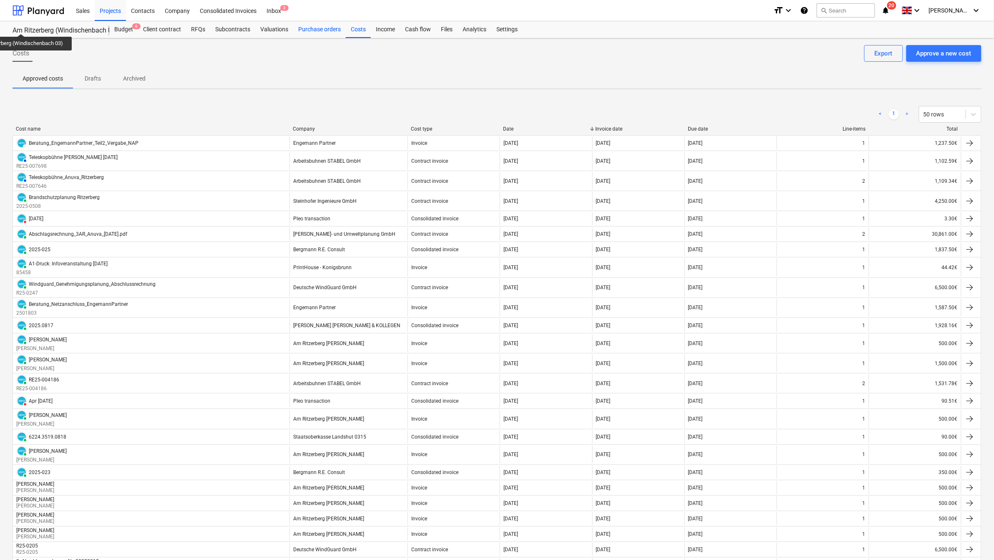
click at [307, 28] on div "Purchase orders" at bounding box center [319, 29] width 53 height 17
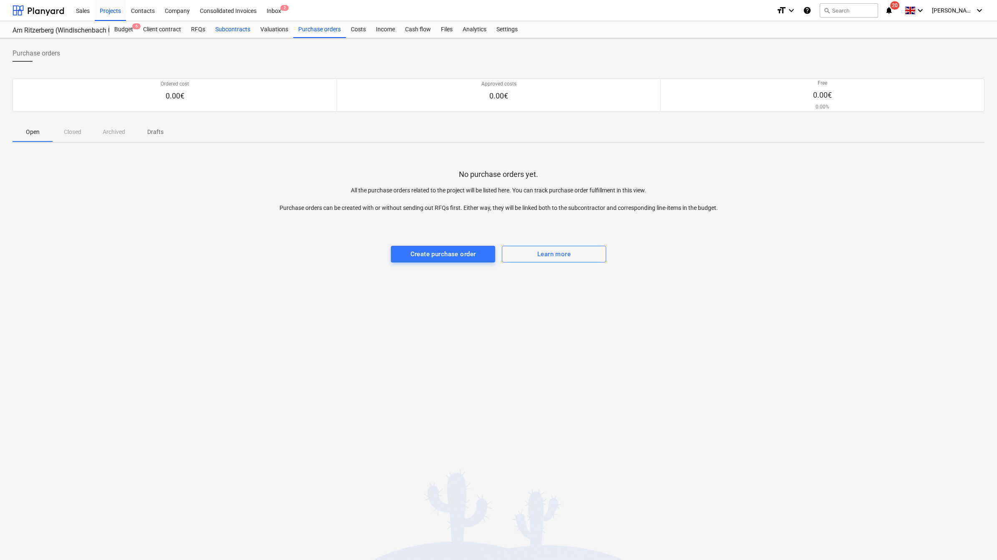
click at [230, 30] on div "Subcontracts" at bounding box center [232, 29] width 45 height 17
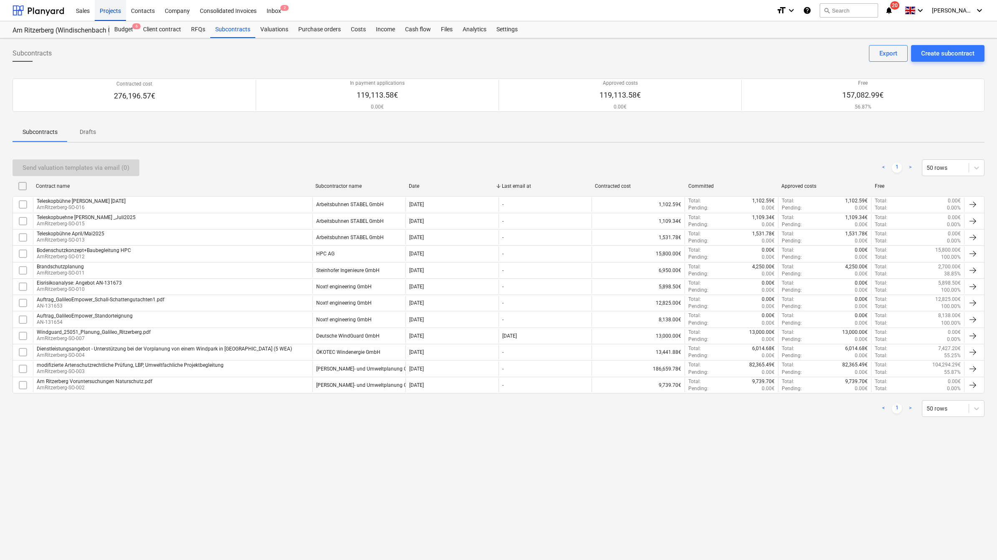
click at [106, 11] on div "Projects" at bounding box center [110, 10] width 31 height 21
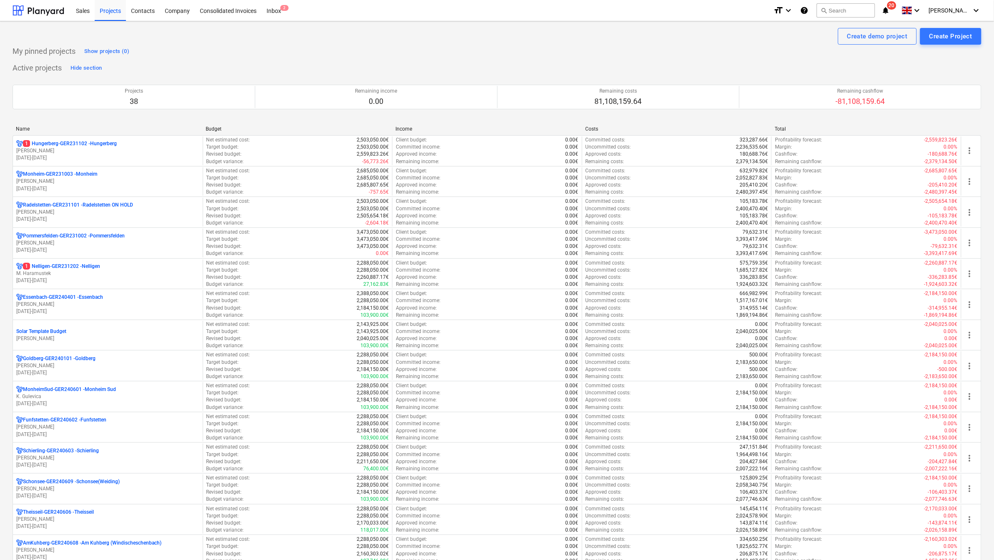
click at [23, 130] on div "Name" at bounding box center [107, 129] width 183 height 6
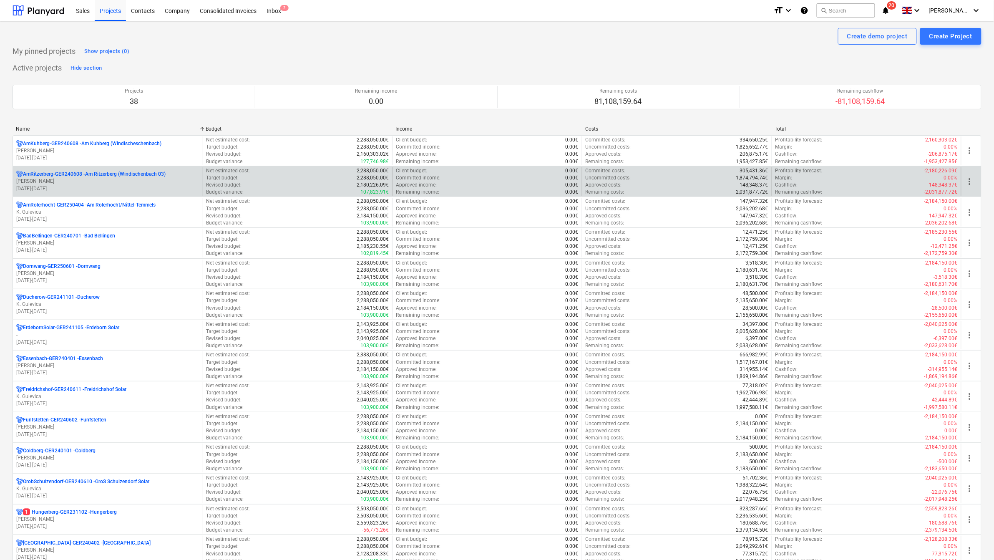
click at [43, 178] on p "[PERSON_NAME]" at bounding box center [107, 181] width 183 height 7
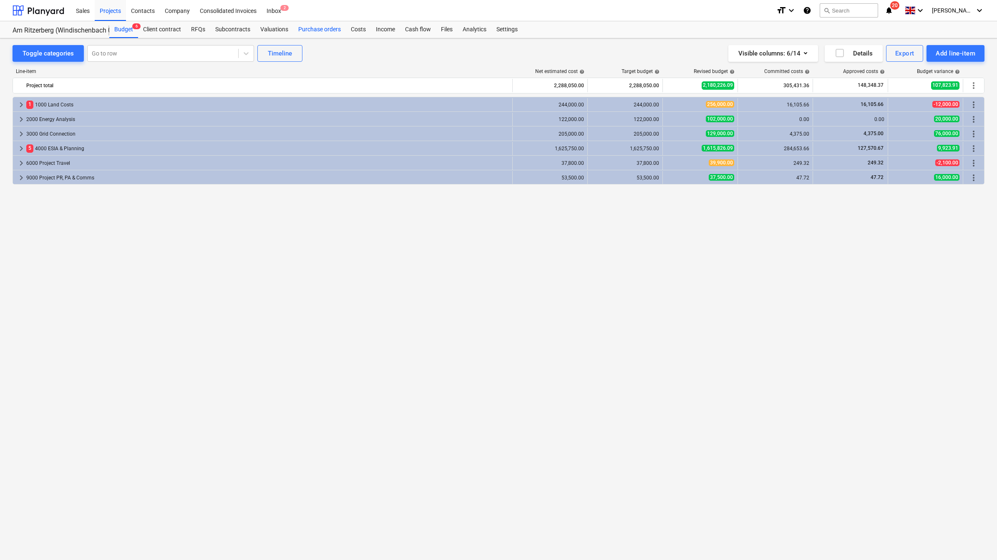
click at [299, 27] on div "Purchase orders" at bounding box center [319, 29] width 53 height 17
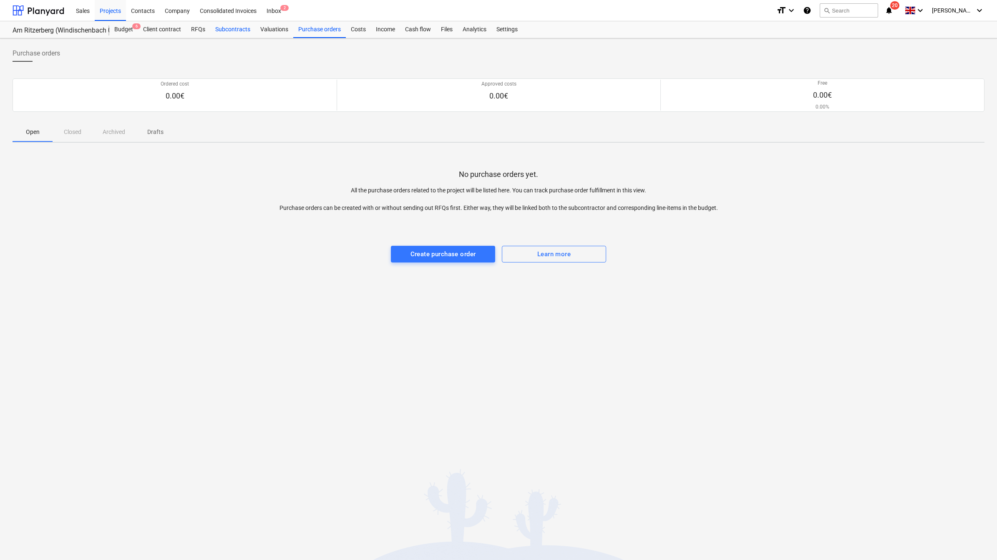
click at [217, 27] on div "Subcontracts" at bounding box center [232, 29] width 45 height 17
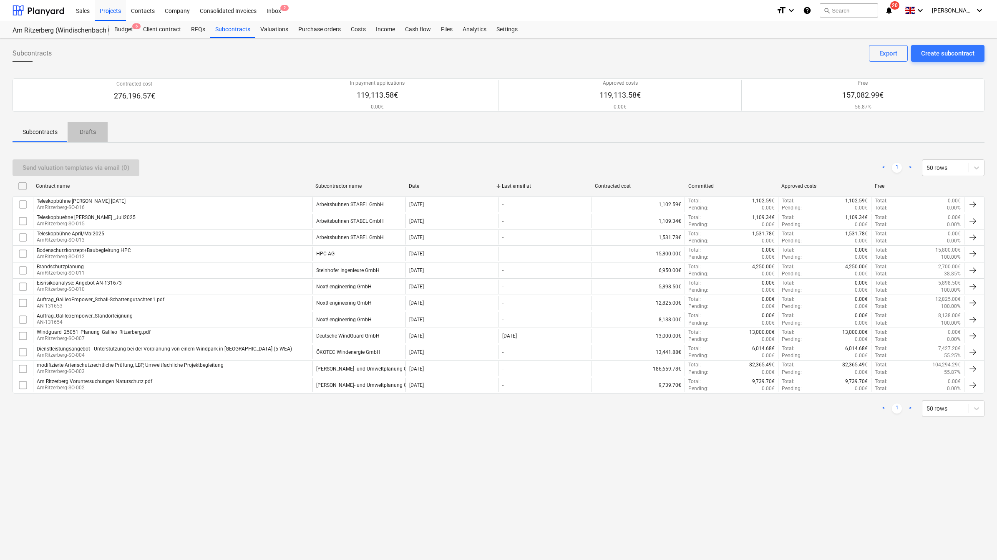
click at [83, 128] on p "Drafts" at bounding box center [88, 132] width 20 height 9
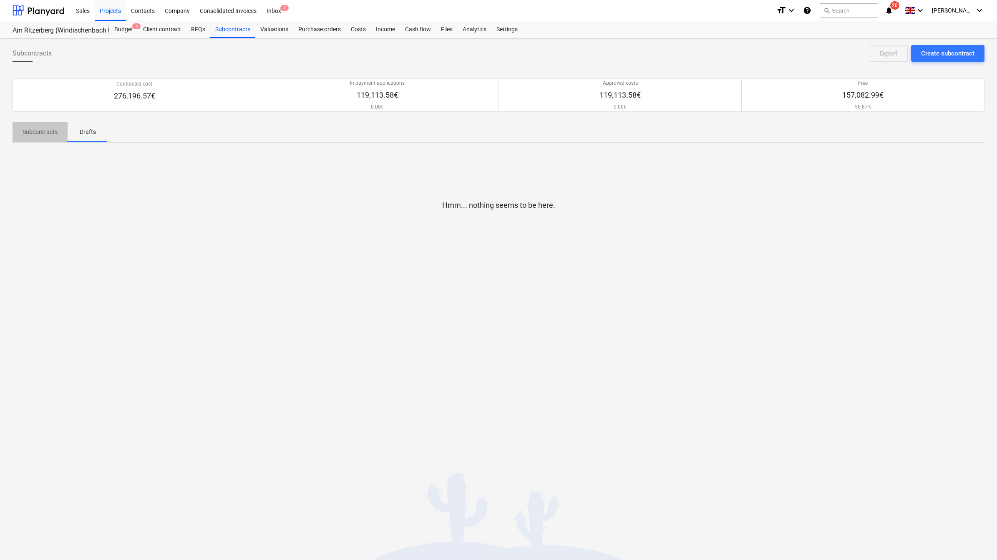
click at [53, 130] on p "Subcontracts" at bounding box center [40, 132] width 35 height 9
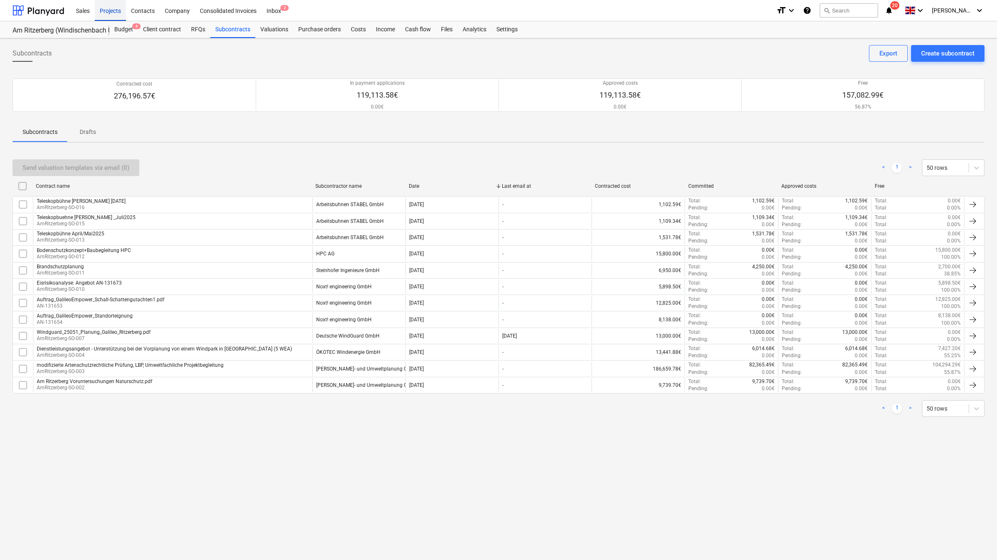
click at [118, 7] on div "Projects" at bounding box center [110, 10] width 31 height 21
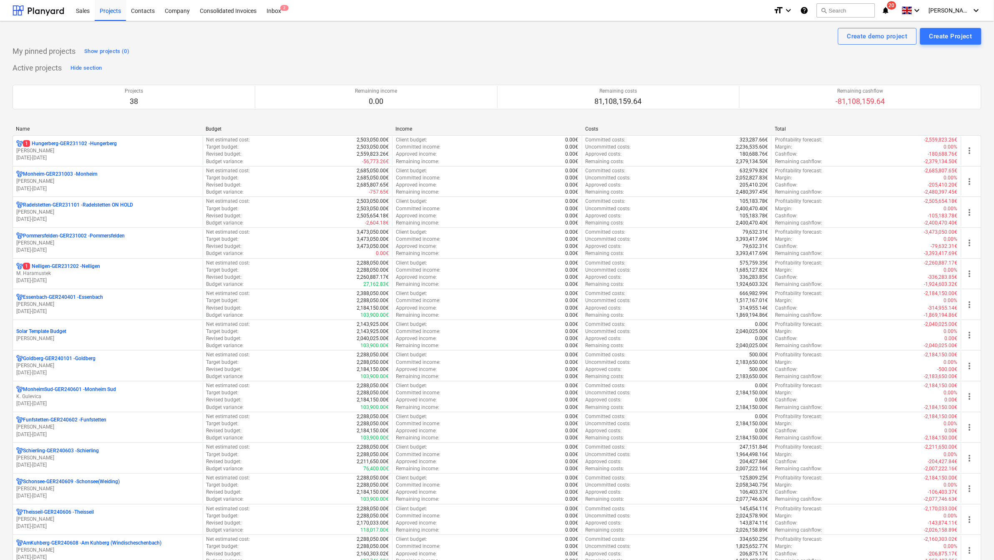
click at [15, 126] on div "Name" at bounding box center [108, 129] width 190 height 6
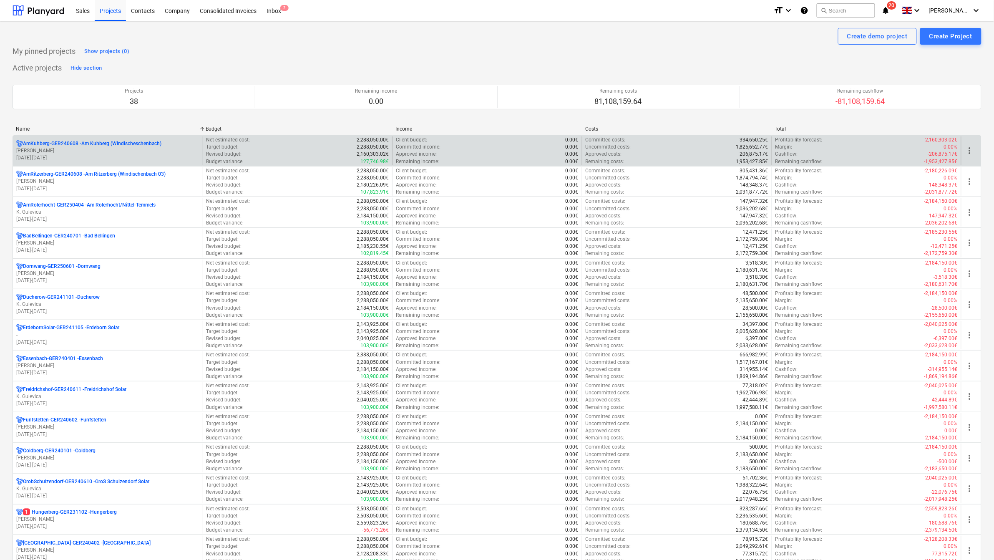
click at [60, 145] on p "AmKuhberg-GER240608 - Am Kuhberg ([GEOGRAPHIC_DATA])" at bounding box center [92, 143] width 138 height 7
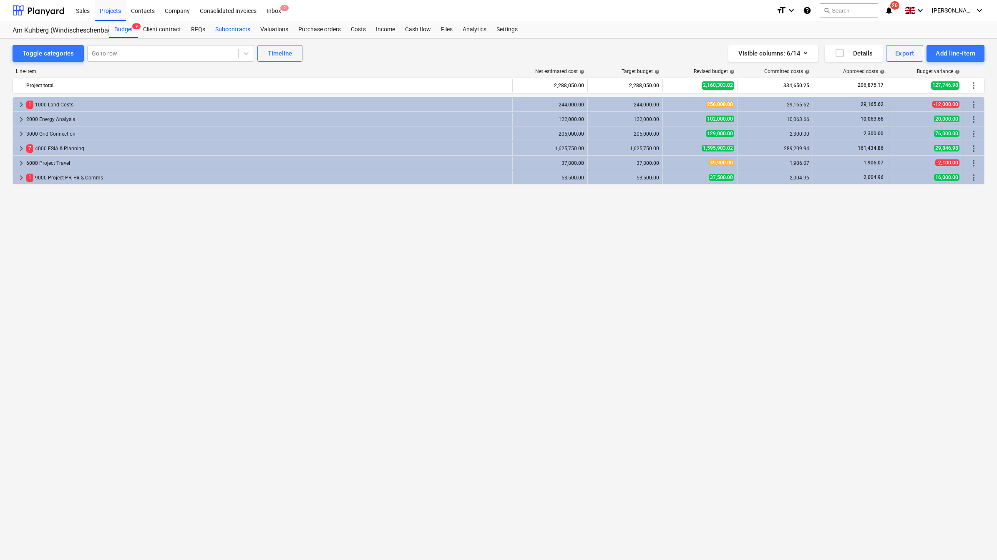
click at [220, 31] on div "Subcontracts" at bounding box center [232, 29] width 45 height 17
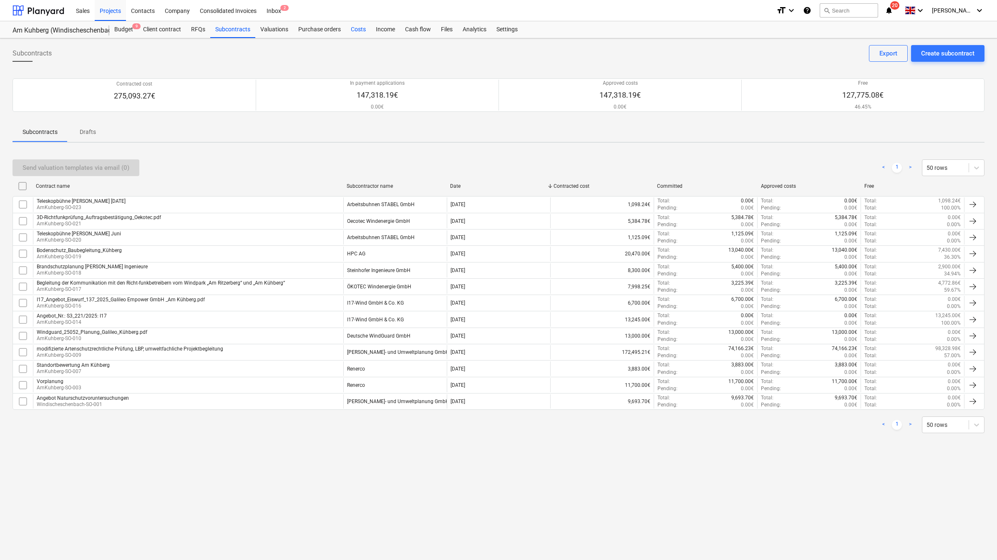
click at [351, 29] on div "Costs" at bounding box center [358, 29] width 25 height 17
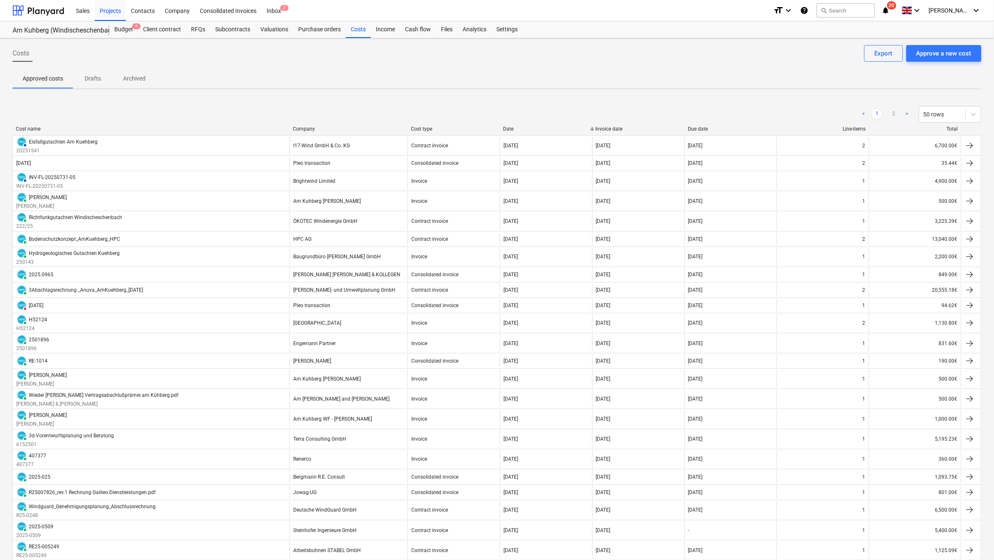
click at [32, 126] on div "Cost name" at bounding box center [151, 129] width 270 height 6
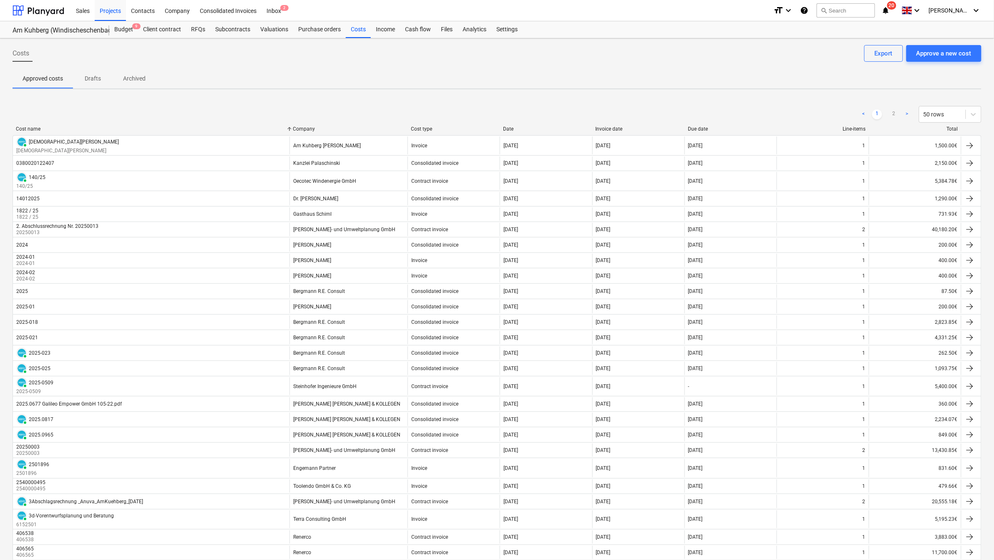
click at [32, 126] on div "Cost name" at bounding box center [151, 129] width 270 height 6
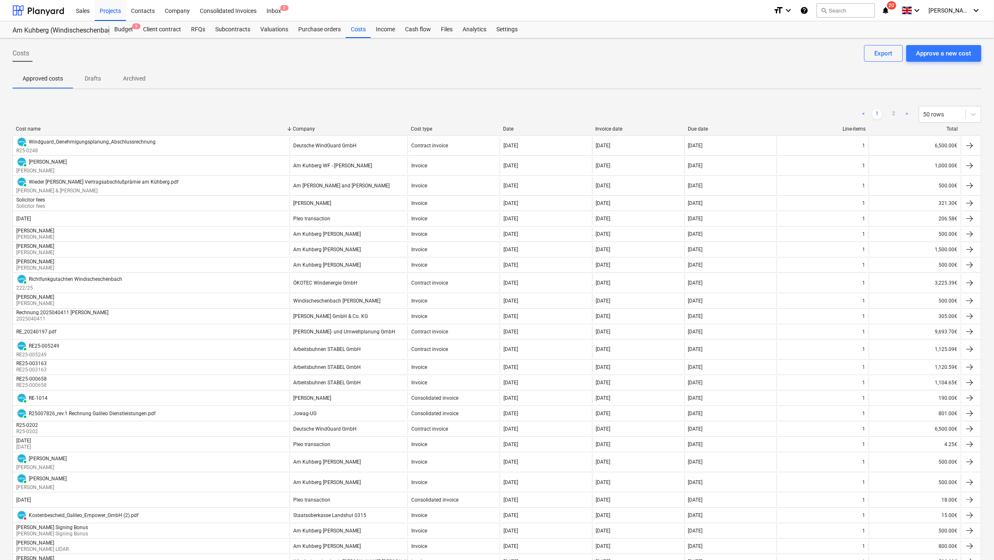
click at [25, 126] on div "Cost name" at bounding box center [151, 129] width 270 height 6
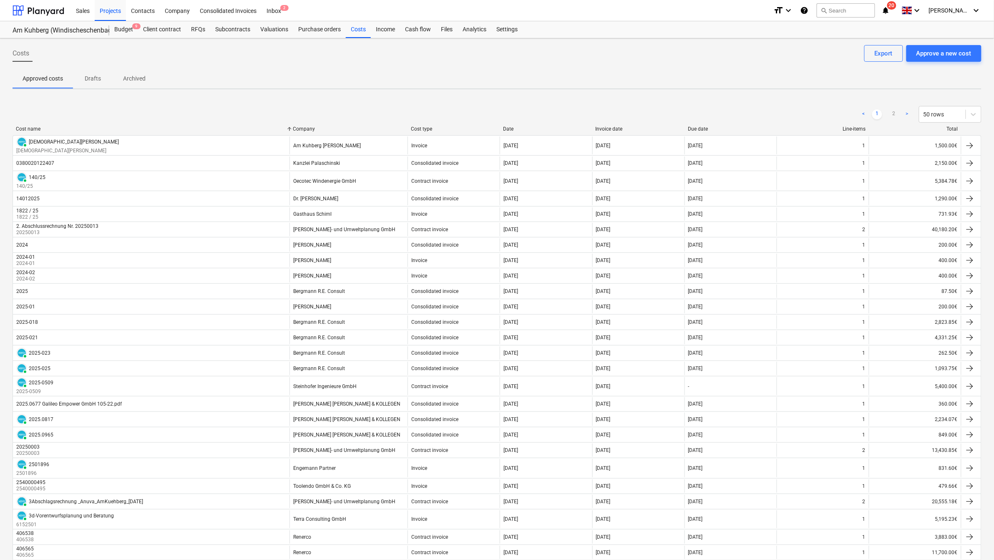
click at [24, 126] on div "Cost name" at bounding box center [151, 129] width 270 height 6
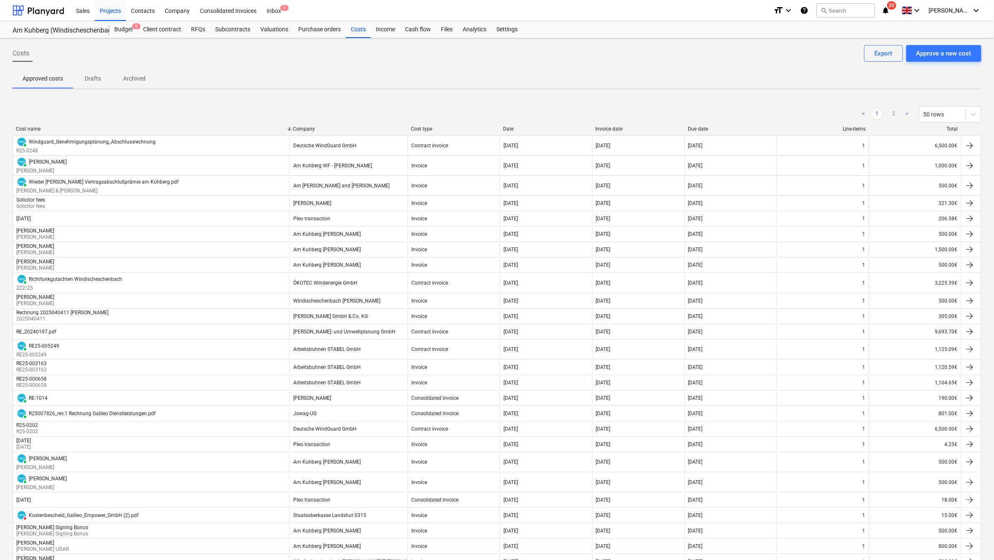
click at [32, 129] on div "Cost name" at bounding box center [151, 129] width 270 height 6
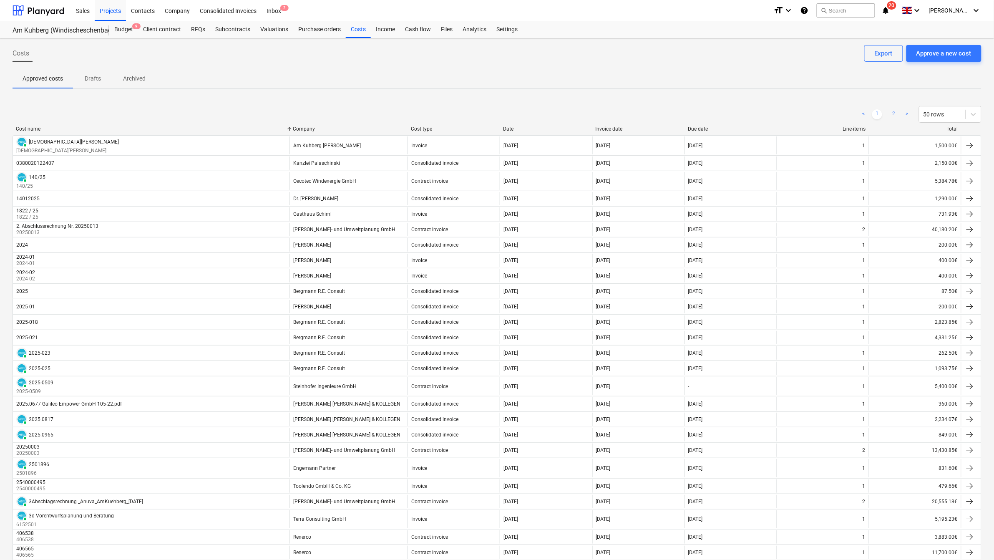
click at [889, 115] on link "2" at bounding box center [894, 114] width 10 height 10
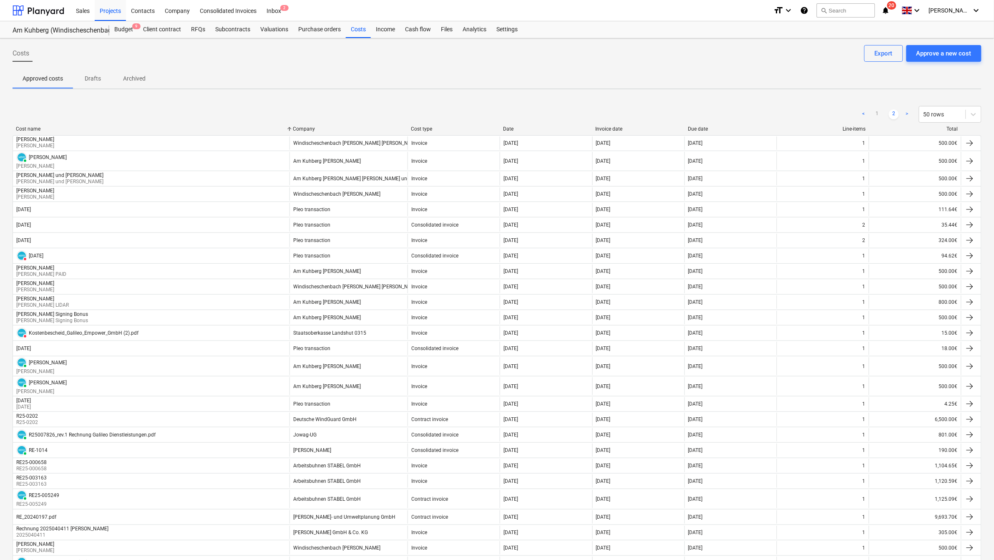
click at [28, 127] on div "Cost name" at bounding box center [151, 129] width 270 height 6
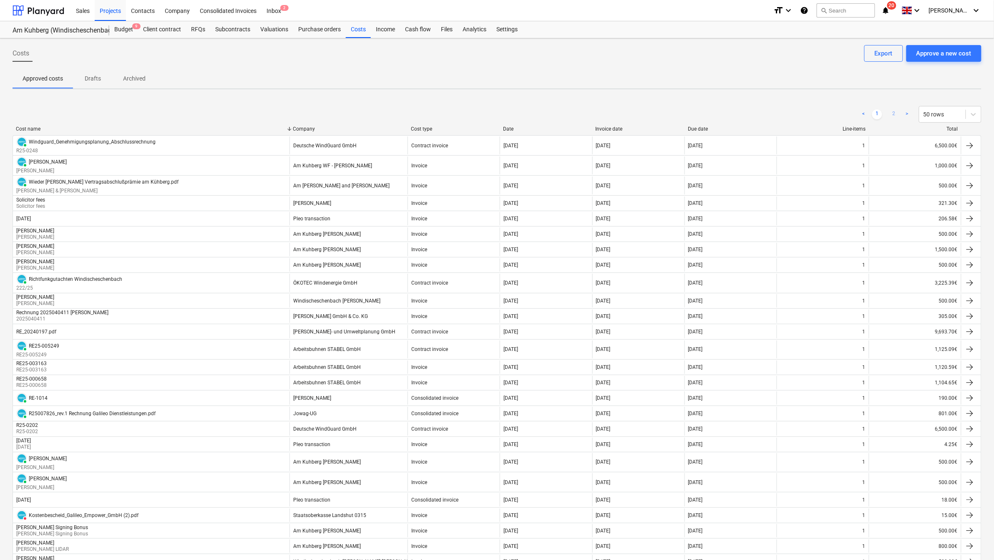
click at [891, 112] on link "2" at bounding box center [894, 114] width 10 height 10
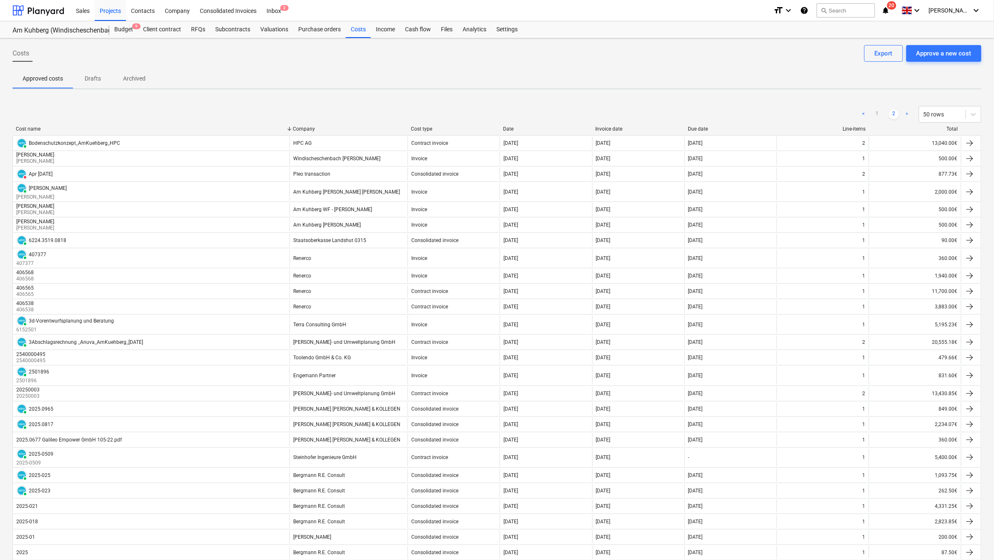
click at [311, 127] on div "Company" at bounding box center [348, 129] width 111 height 6
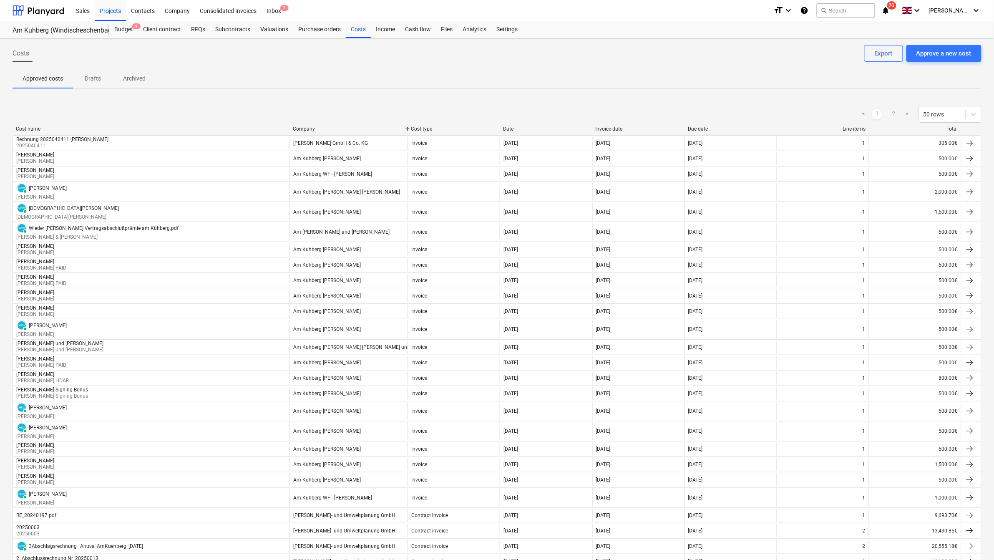
click at [311, 127] on div "Company" at bounding box center [348, 129] width 111 height 6
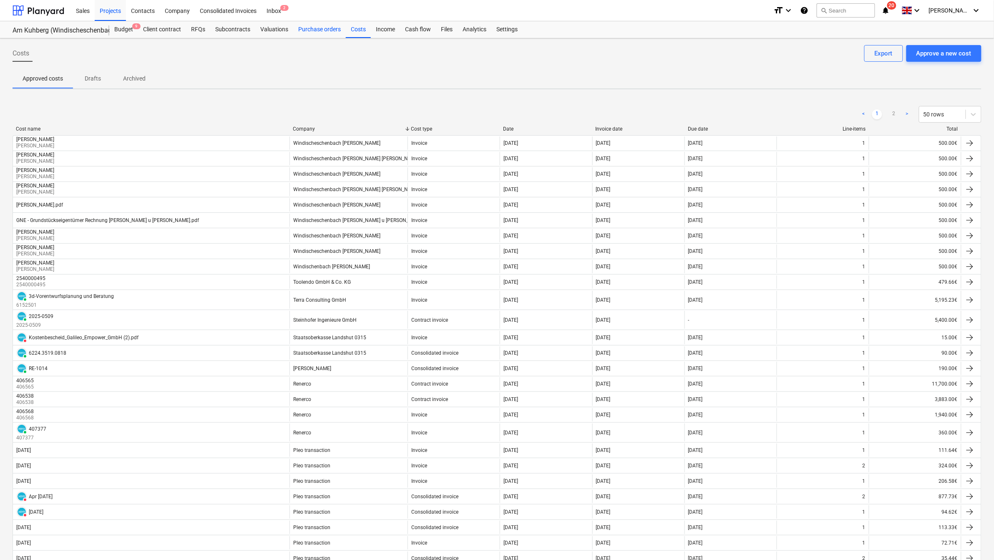
click at [312, 32] on div "Purchase orders" at bounding box center [319, 29] width 53 height 17
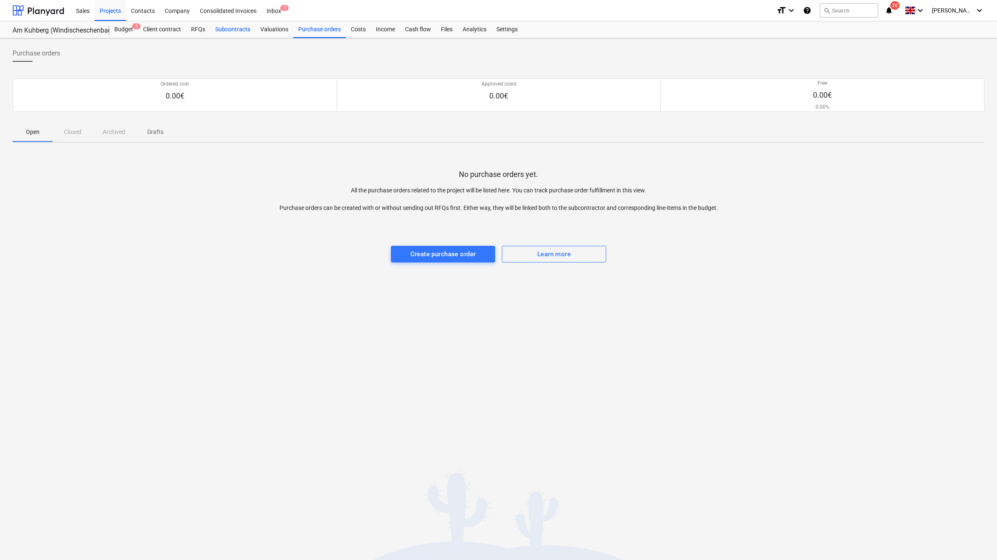
click at [243, 26] on div "Subcontracts" at bounding box center [232, 29] width 45 height 17
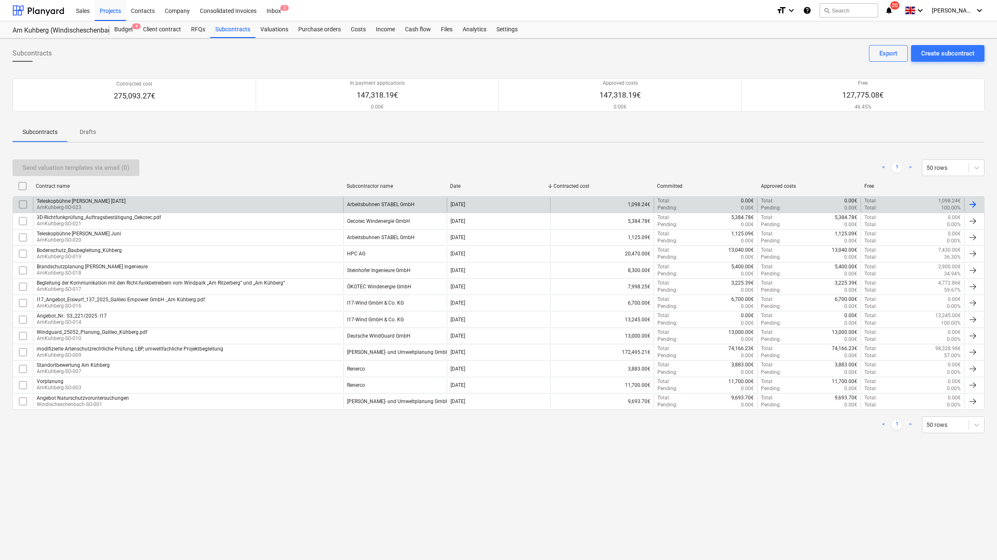
click at [96, 201] on div "Teleskopbühne [PERSON_NAME] [DATE]" at bounding box center [81, 201] width 89 height 6
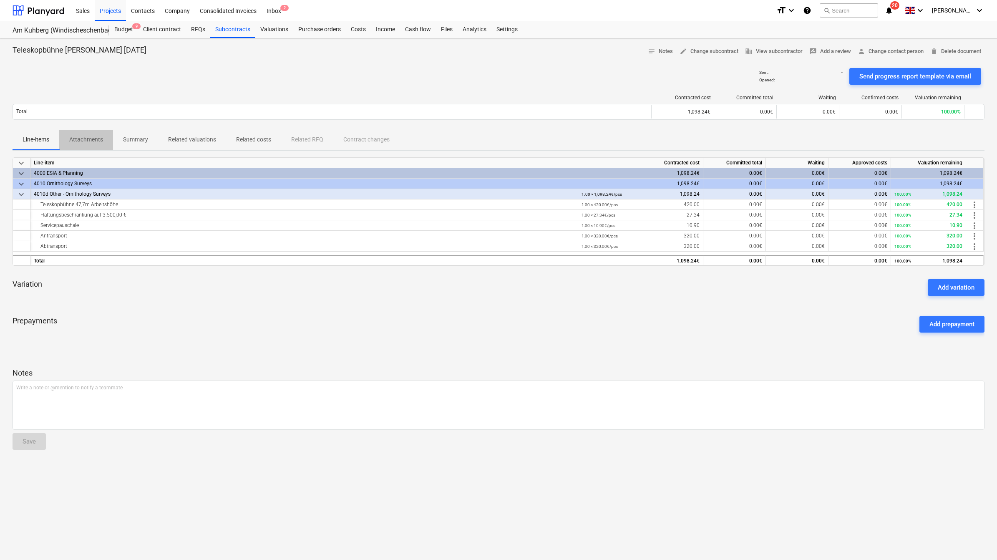
click at [81, 144] on p "Attachments" at bounding box center [86, 139] width 34 height 9
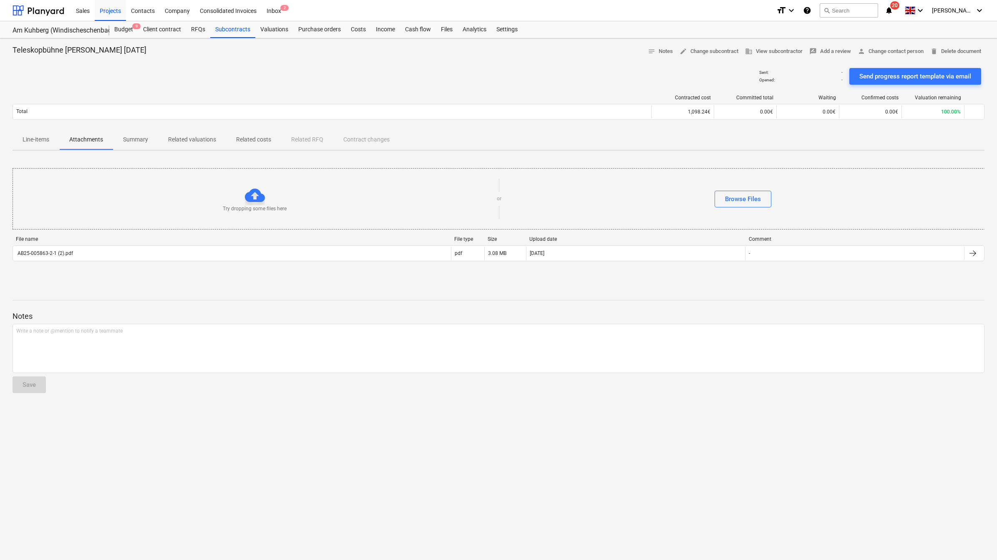
click at [26, 136] on p "Line-items" at bounding box center [36, 139] width 27 height 9
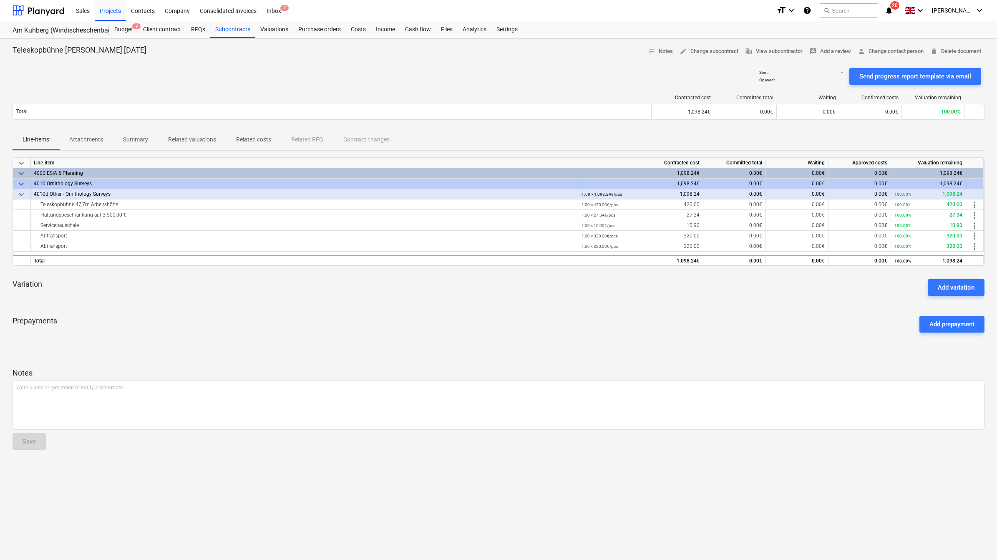
click at [131, 142] on p "Summary" at bounding box center [135, 139] width 25 height 9
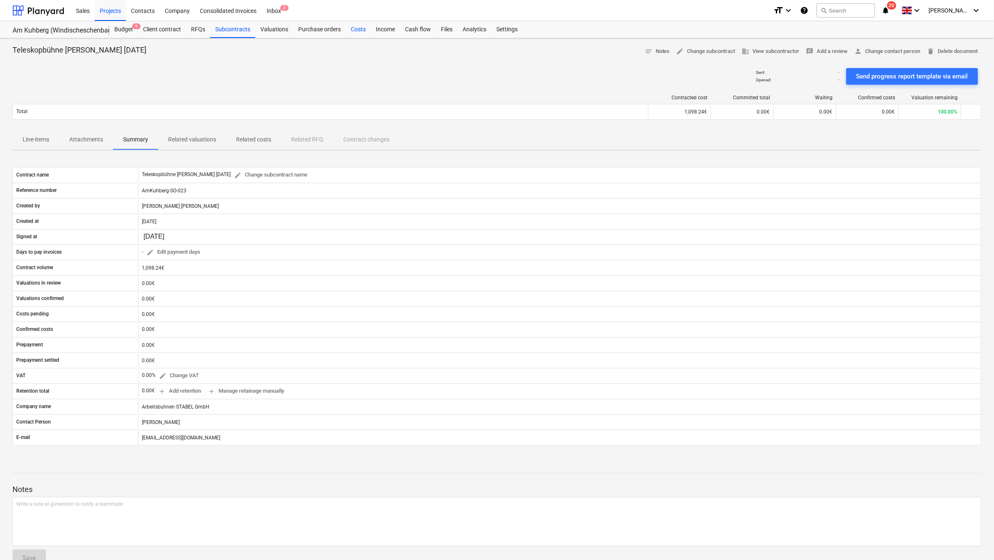
click at [354, 26] on div "Costs" at bounding box center [358, 29] width 25 height 17
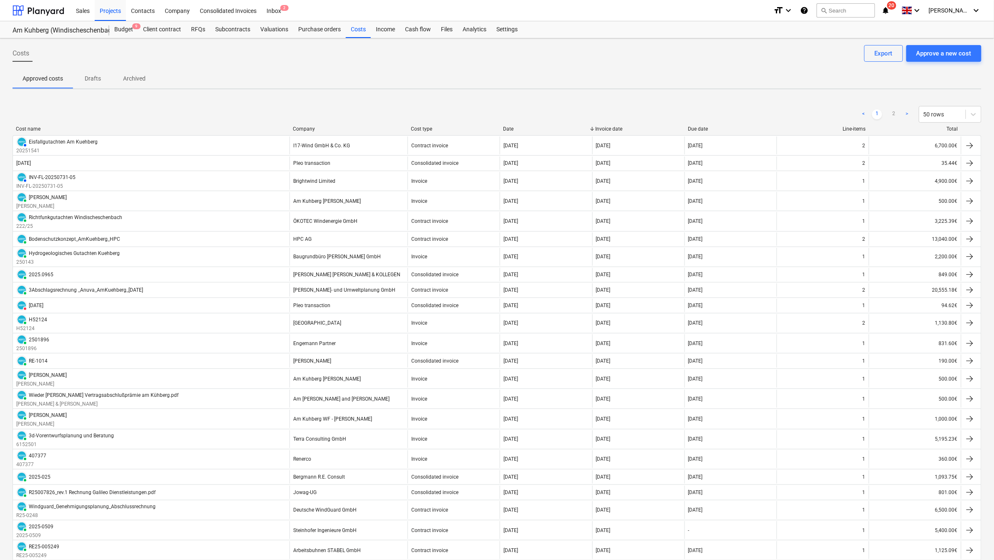
click at [33, 128] on div "Cost name" at bounding box center [151, 129] width 270 height 6
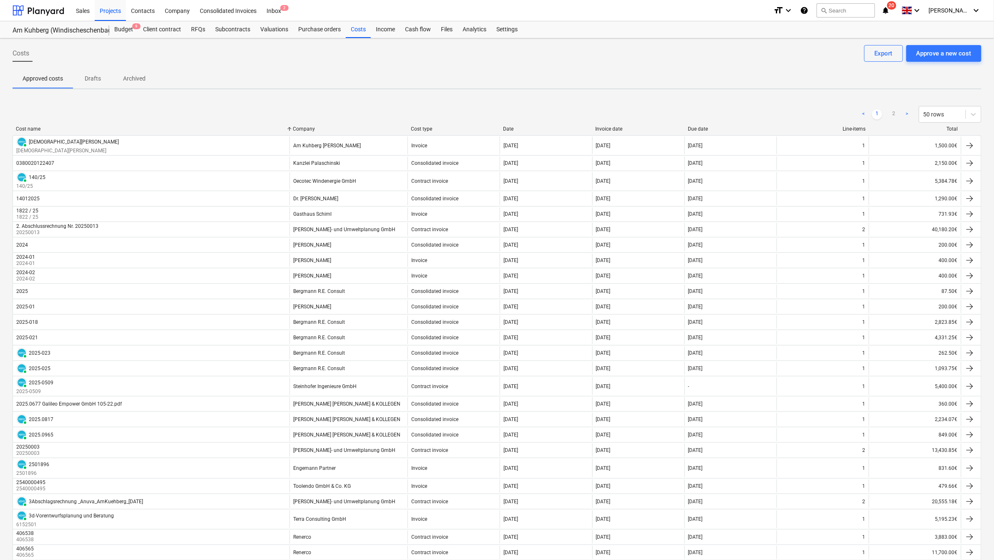
click at [318, 128] on div "Company" at bounding box center [348, 129] width 111 height 6
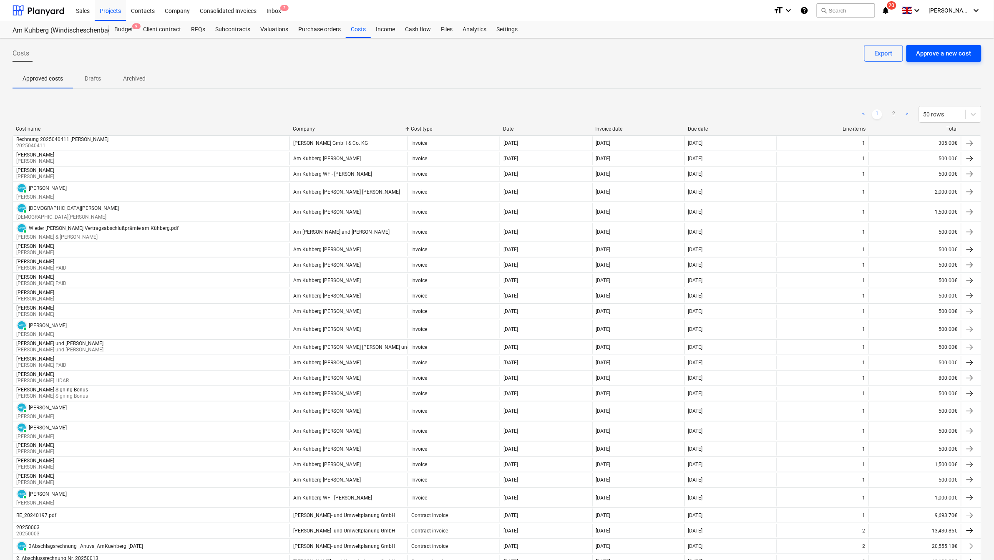
click at [929, 55] on div "Approve a new cost" at bounding box center [943, 53] width 55 height 11
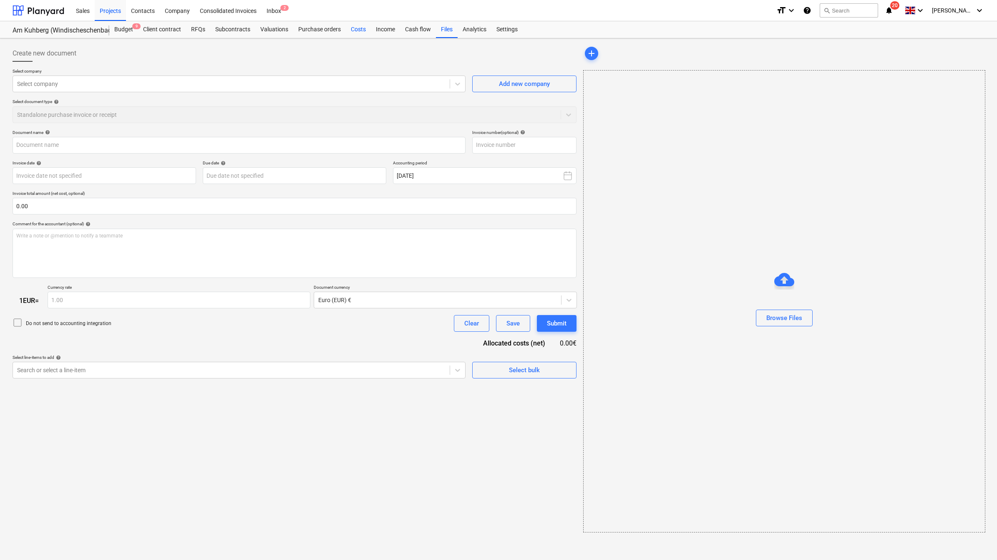
click at [361, 29] on div "Costs" at bounding box center [358, 29] width 25 height 17
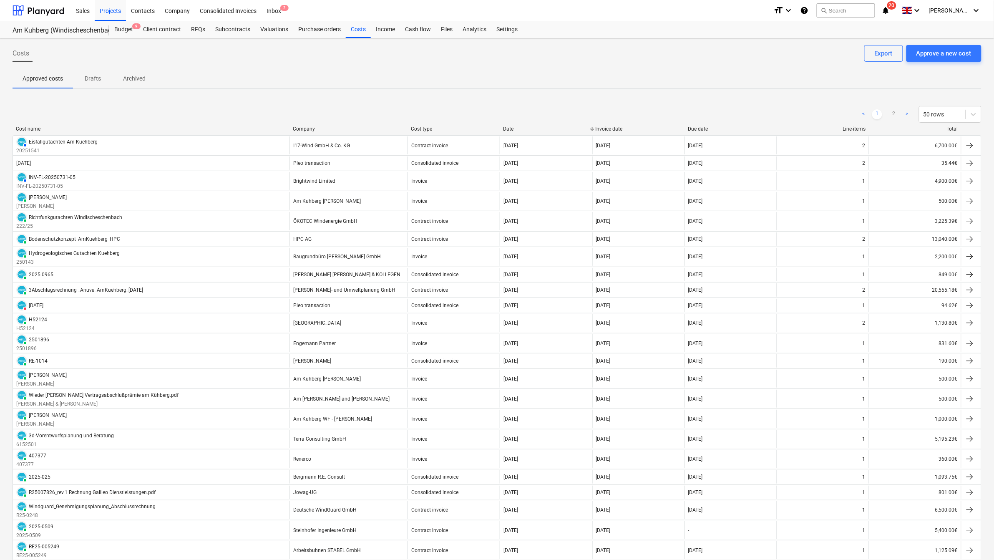
click at [314, 126] on div "Company" at bounding box center [348, 129] width 111 height 6
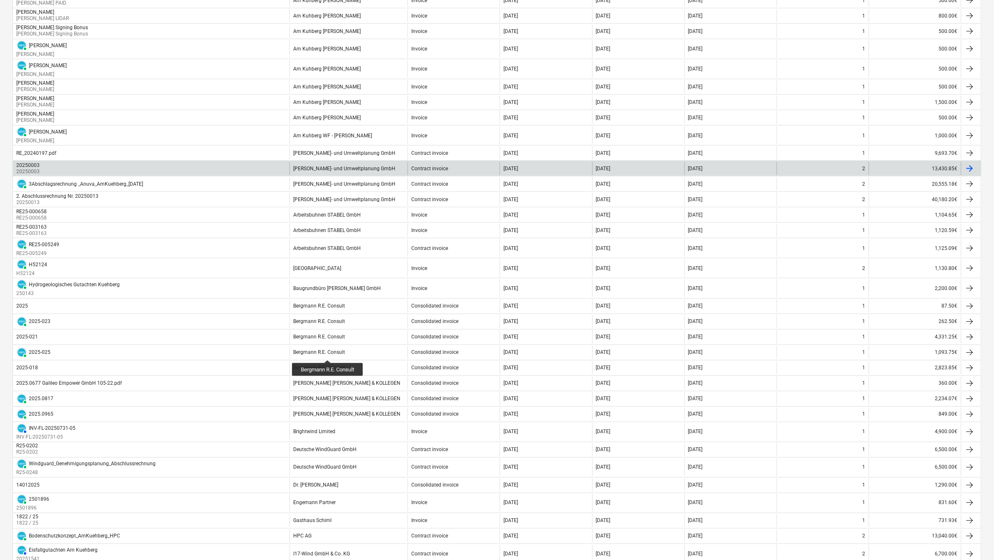
scroll to position [365, 0]
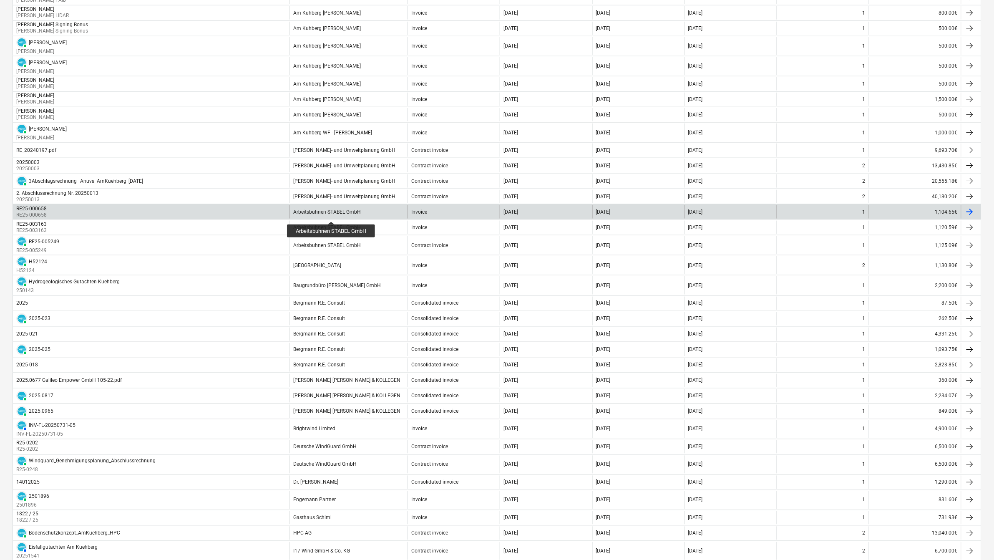
click at [332, 214] on div "Arbeitsbuhnen STABEL GmbH" at bounding box center [327, 212] width 68 height 6
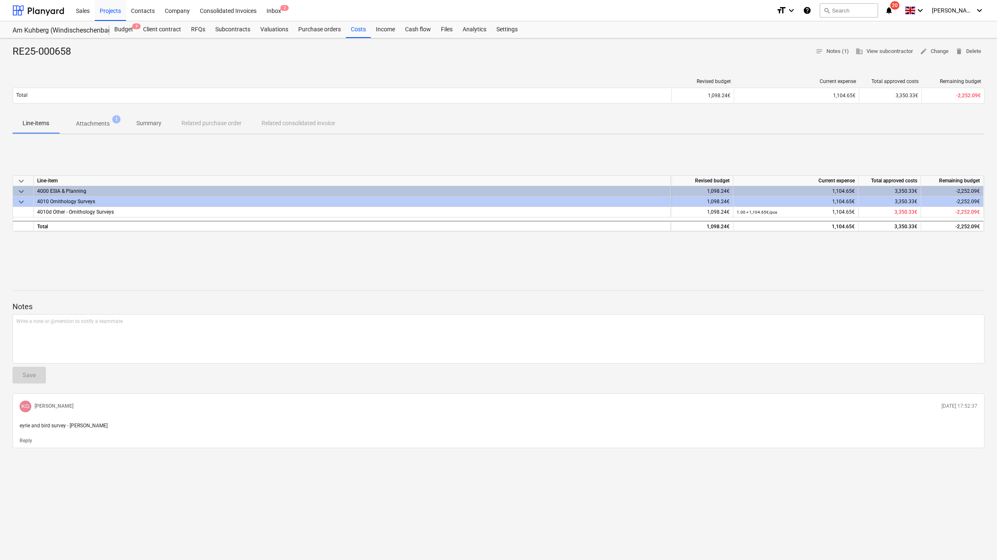
click at [157, 124] on p "Summary" at bounding box center [148, 123] width 25 height 9
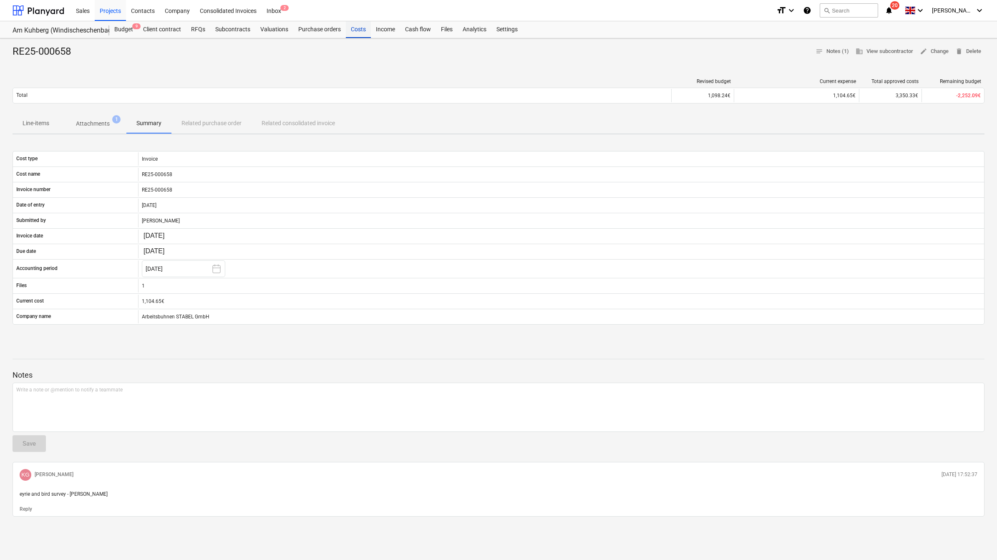
click at [358, 30] on div "Costs" at bounding box center [358, 29] width 25 height 17
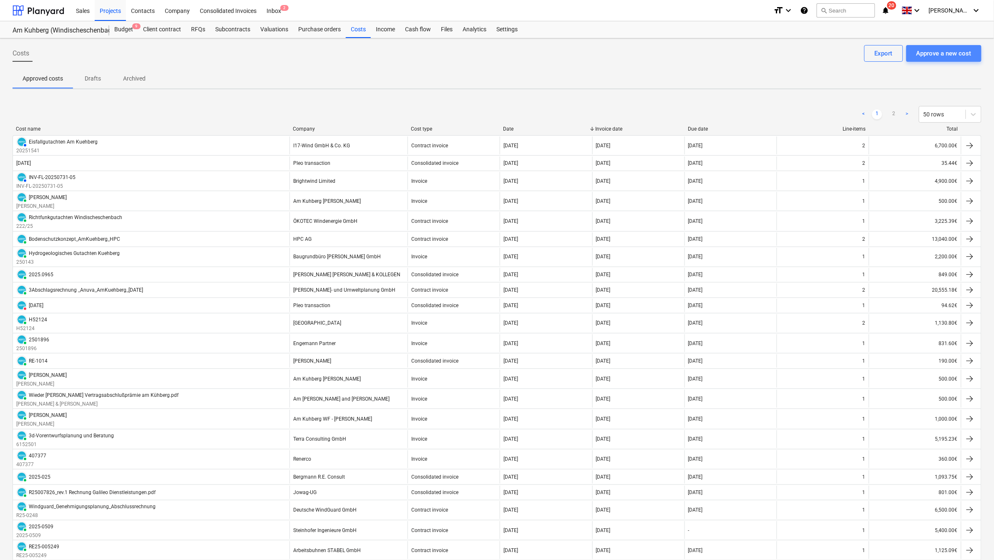
click at [958, 54] on div "Approve a new cost" at bounding box center [943, 53] width 55 height 11
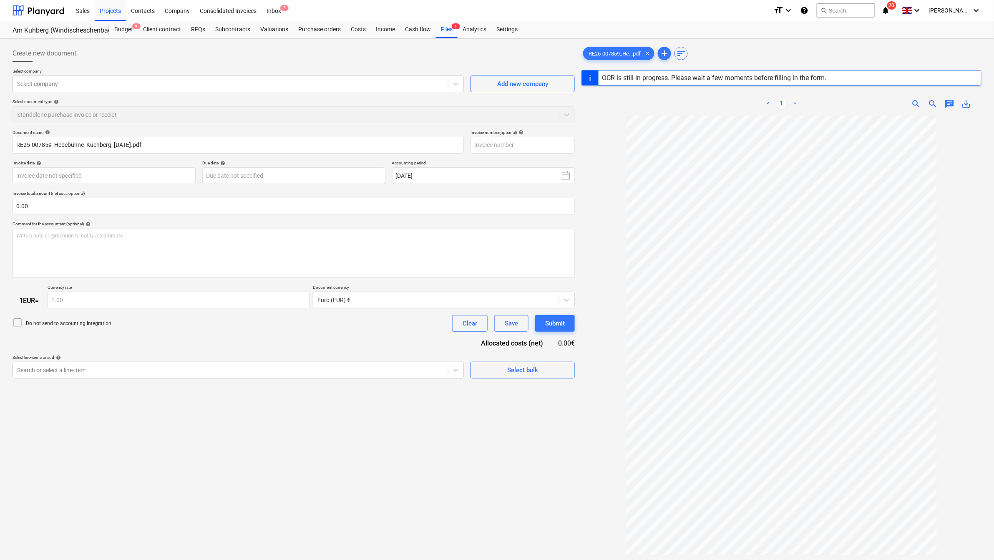
type input "RE25-007859"
type input "[DATE]"
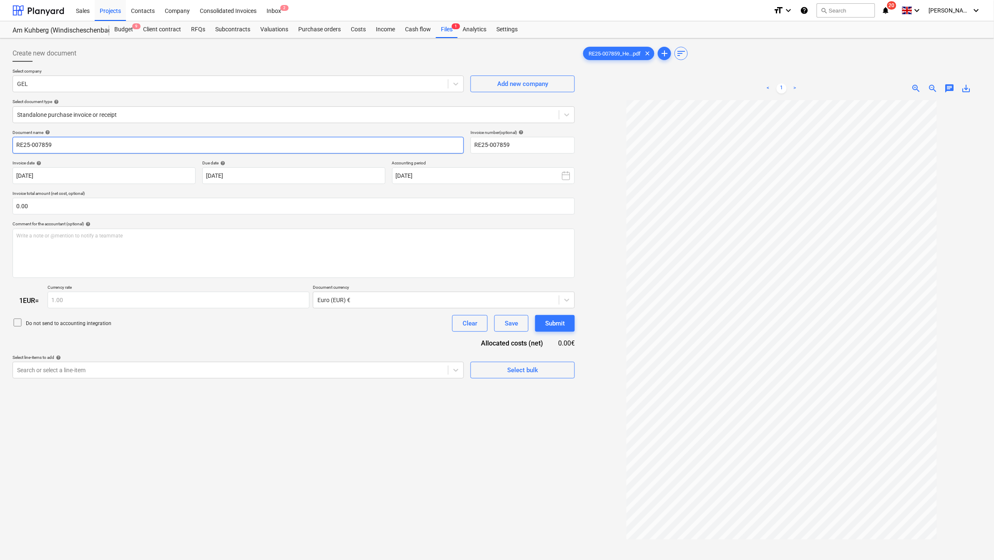
click at [80, 148] on input "RE25-007859" at bounding box center [238, 145] width 451 height 17
type input "A"
click at [55, 143] on input "H" at bounding box center [238, 145] width 451 height 17
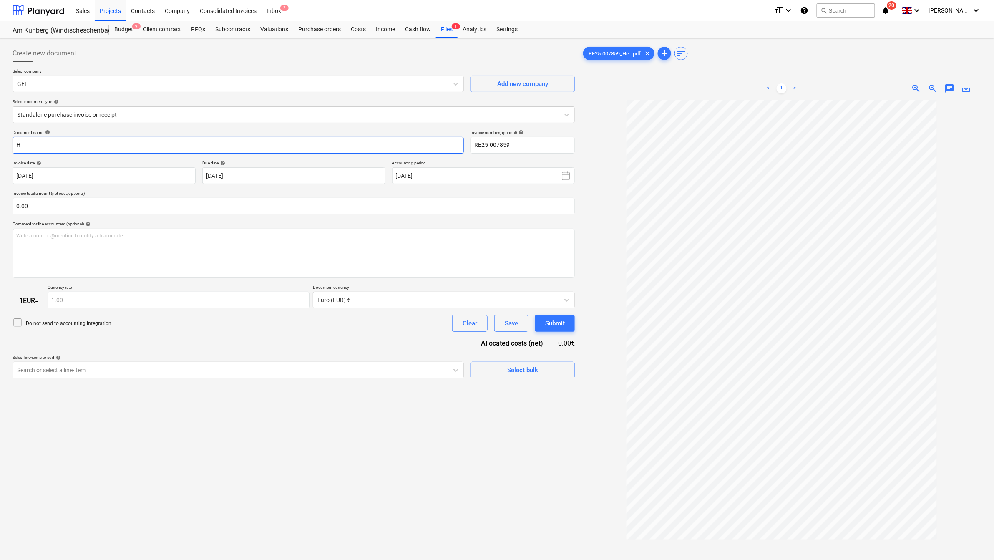
click at [55, 143] on input "H" at bounding box center [238, 145] width 451 height 17
paste input "ebebühne_Kuehberg_[DATE]"
click at [48, 145] on input "Hebebühne_Kuehberg_[DATE]" at bounding box center [238, 145] width 451 height 17
type input "Hebebühne_Anuva_Kuehberg_[DATE]"
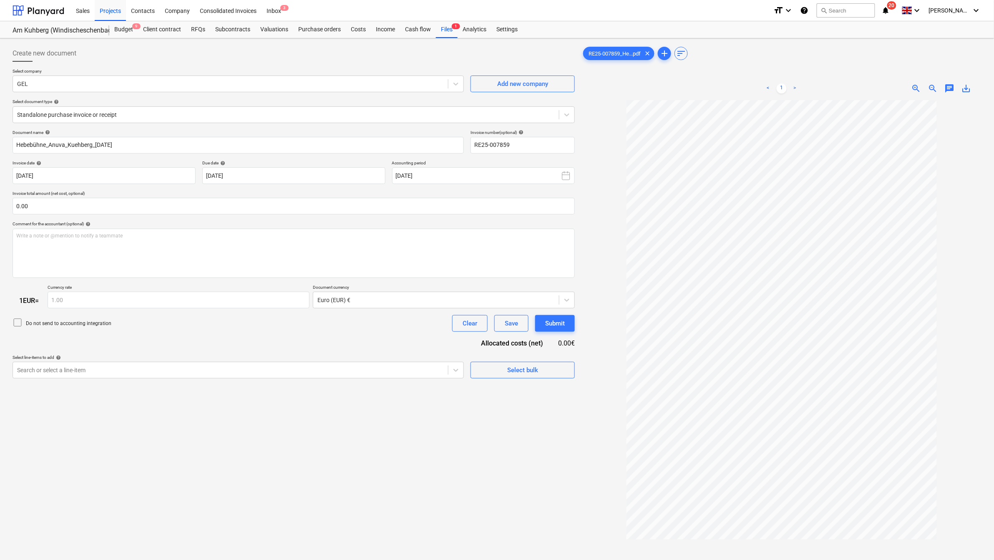
click at [247, 455] on div "Create new document Select company GEL Add new company Select document type hel…" at bounding box center [293, 341] width 569 height 598
click at [530, 373] on div "Select bulk" at bounding box center [522, 370] width 31 height 11
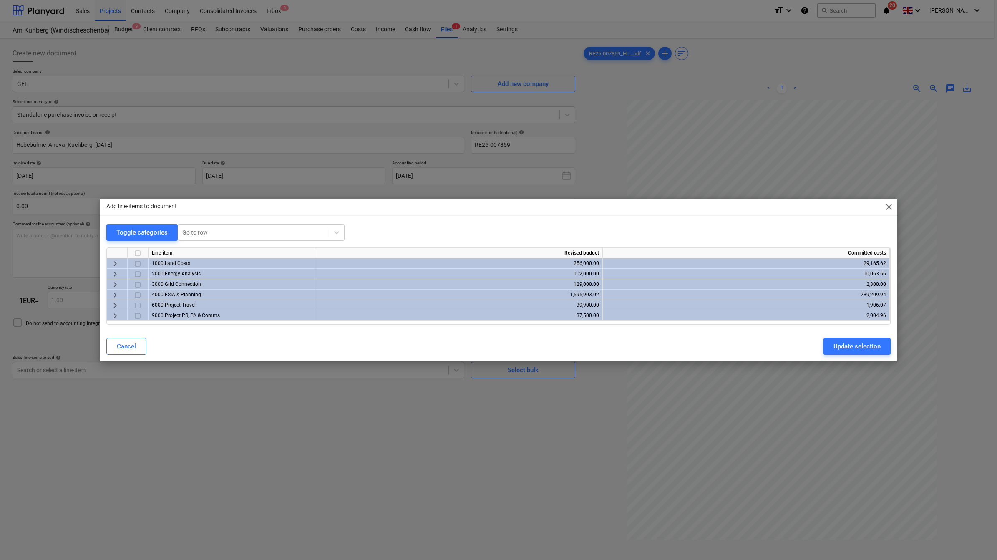
click at [115, 293] on span "keyboard_arrow_right" at bounding box center [115, 295] width 10 height 10
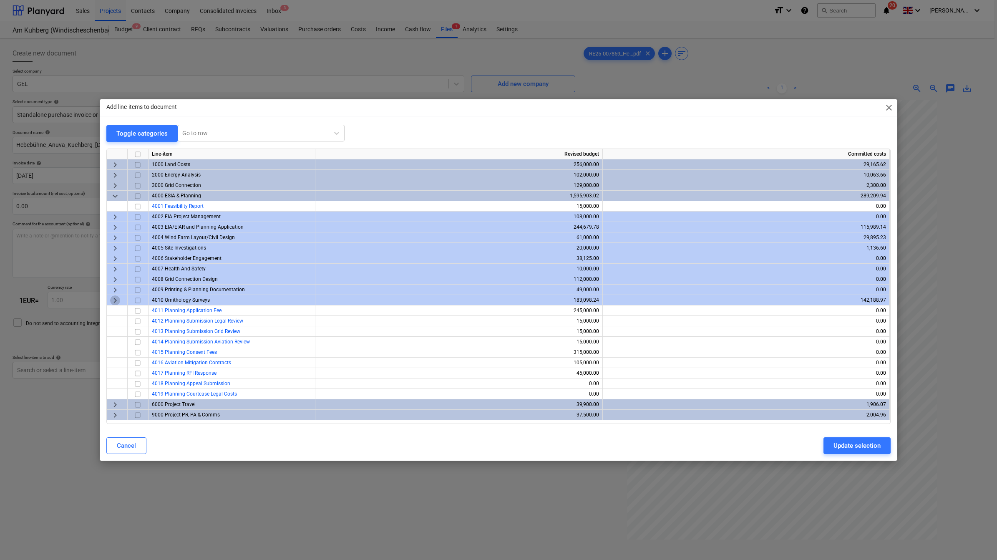
click at [113, 300] on span "keyboard_arrow_right" at bounding box center [115, 300] width 10 height 10
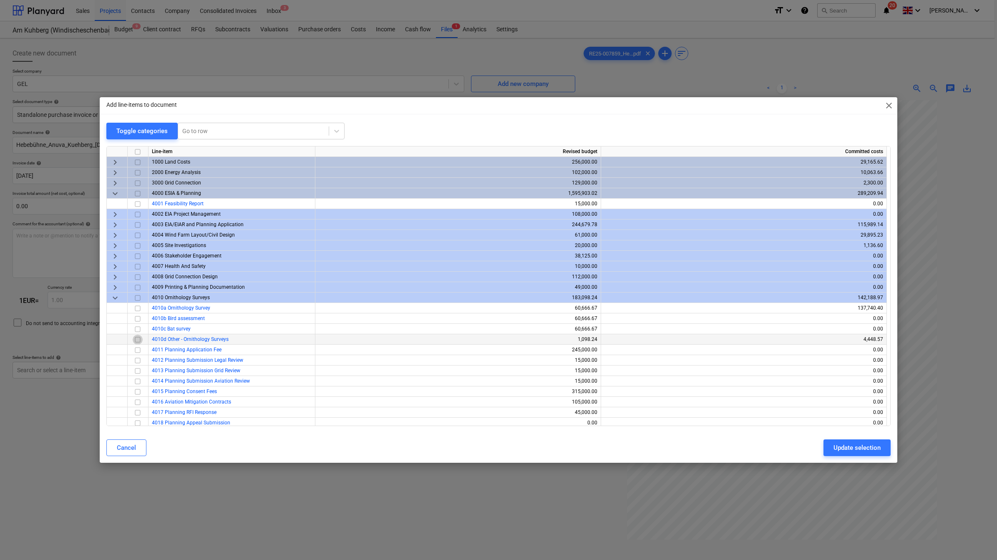
click at [140, 338] on input "checkbox" at bounding box center [138, 340] width 10 height 10
click at [866, 449] on div "Update selection" at bounding box center [856, 447] width 47 height 11
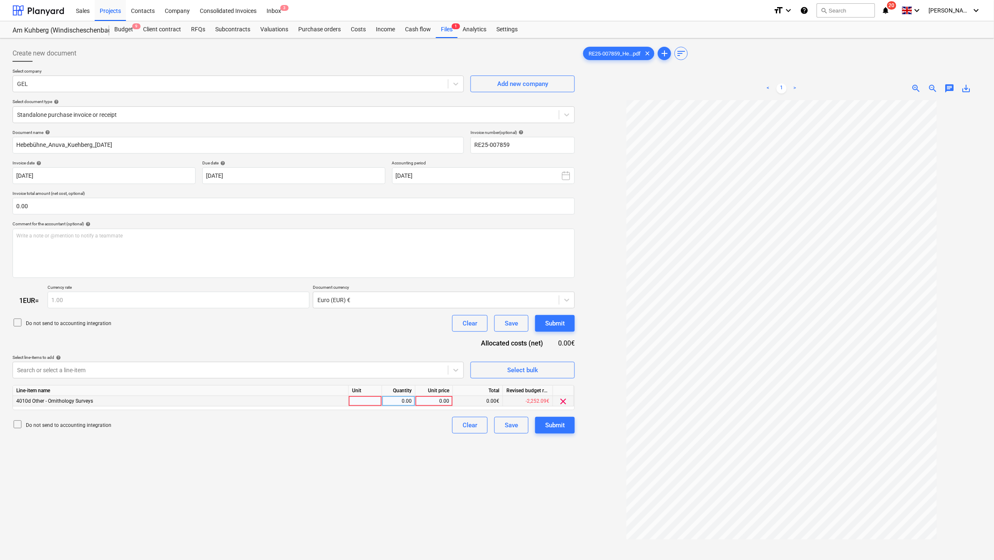
click at [370, 399] on div at bounding box center [365, 401] width 33 height 10
type input "pcs"
click at [404, 400] on div "0.00" at bounding box center [398, 401] width 26 height 10
type input "1"
click at [437, 401] on div "0.00" at bounding box center [434, 401] width 30 height 10
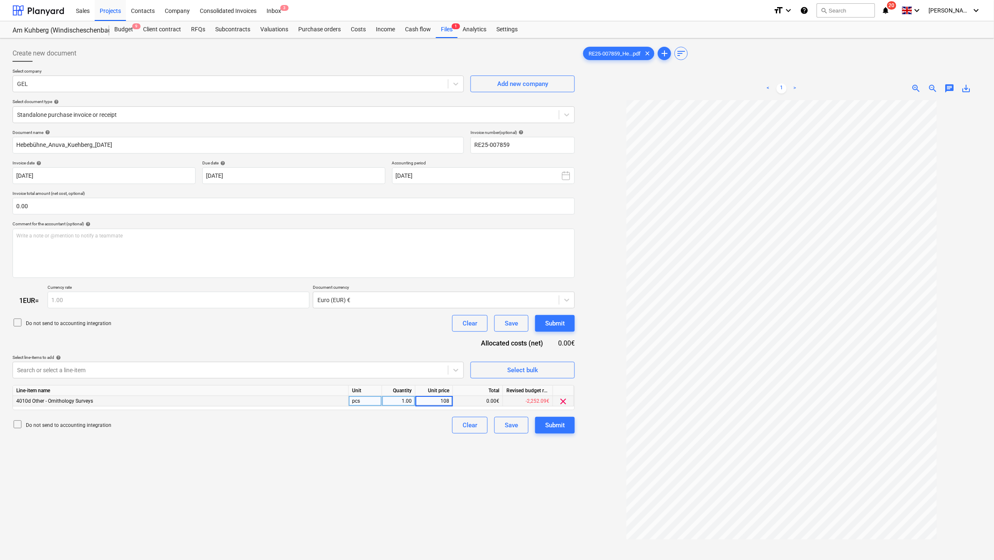
type input "1080"
click at [439, 452] on div "Create new document Select company GEL Add new company Select document type hel…" at bounding box center [293, 341] width 569 height 598
click at [62, 235] on p "Write a note or @mention to notify a teammate [PERSON_NAME]" at bounding box center [293, 235] width 555 height 7
click at [160, 229] on div "Write a note or @mention to notify a teammate [PERSON_NAME]" at bounding box center [294, 253] width 562 height 49
click at [134, 246] on div "Write a note or @mention to notify a teammate [PERSON_NAME]" at bounding box center [294, 253] width 562 height 49
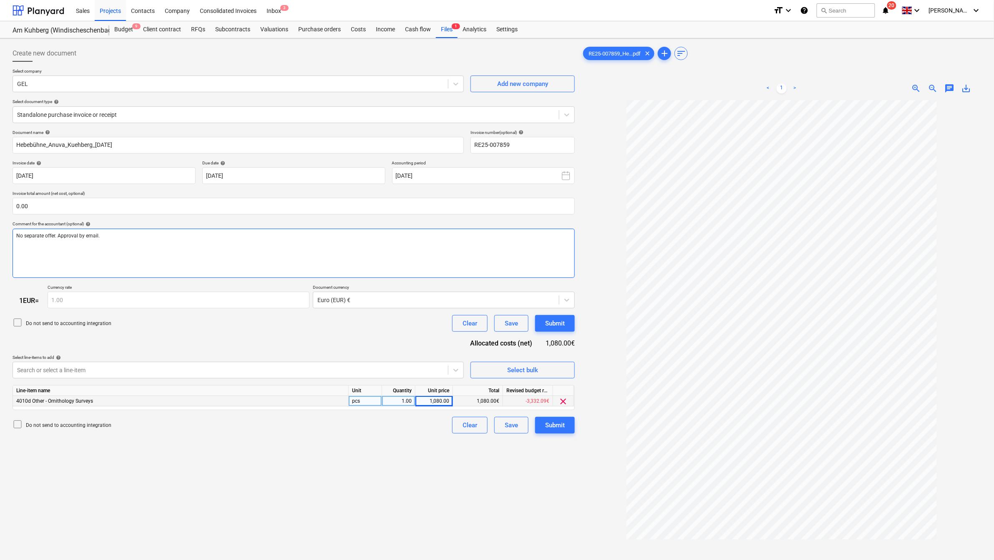
click at [47, 237] on span "No separate offer. Approval by email." at bounding box center [57, 236] width 83 height 6
click at [102, 253] on div "No separate subcontract. Approval by email." at bounding box center [294, 253] width 562 height 49
click at [405, 464] on div "Create new document Select company GEL Add new company Select document type hel…" at bounding box center [293, 341] width 569 height 598
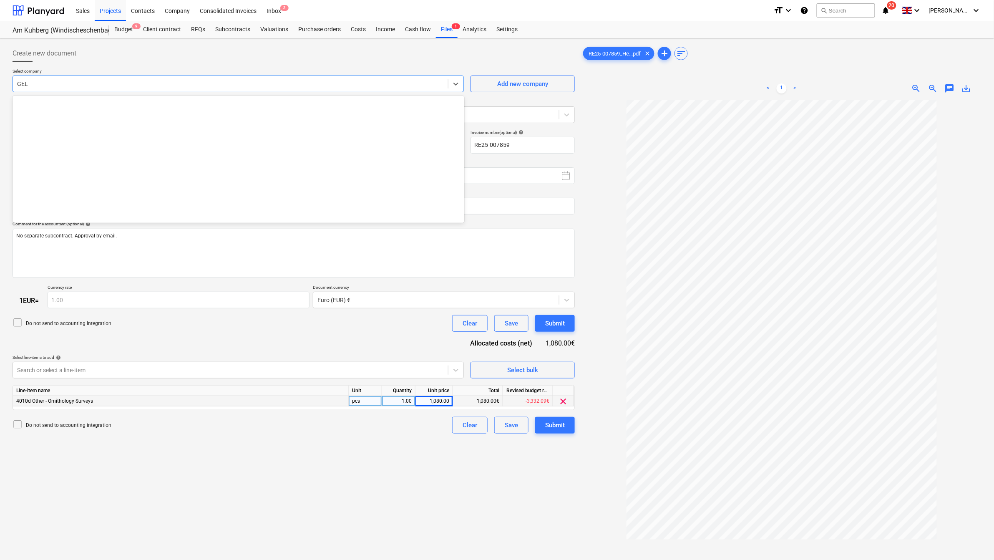
click at [74, 86] on div at bounding box center [230, 84] width 427 height 8
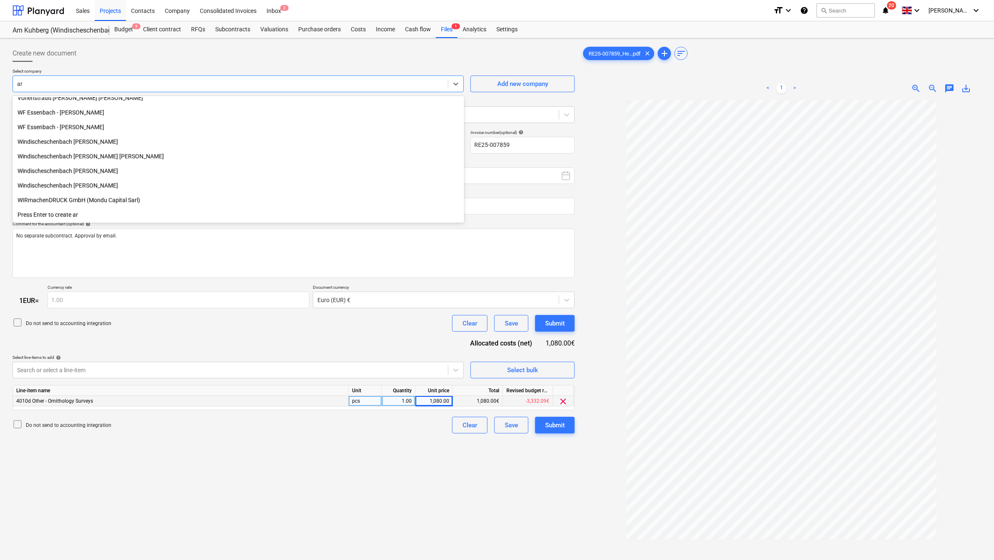
scroll to position [1992, 0]
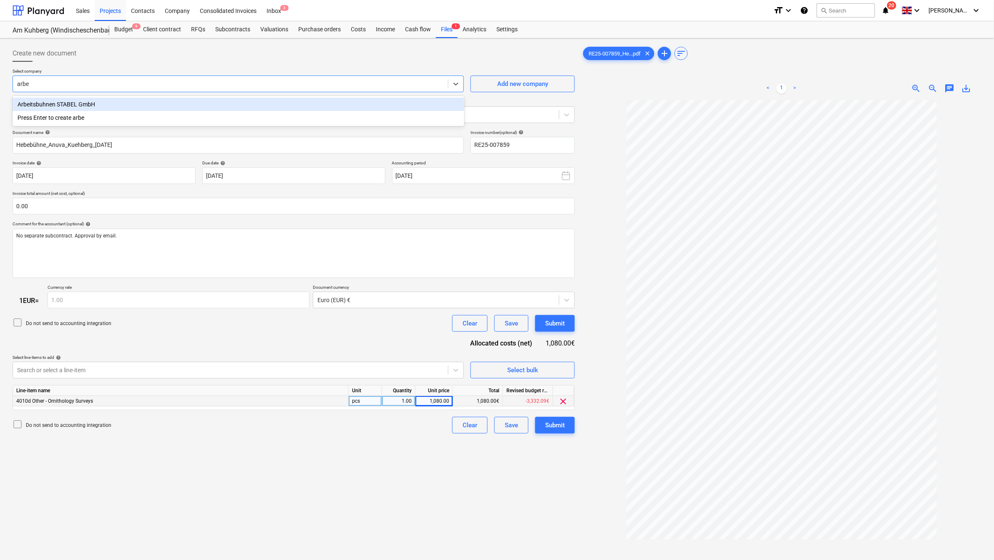
type input "arbei"
click at [50, 101] on div "Arbeitsbuhnen STABEL GmbH" at bounding box center [239, 104] width 452 height 13
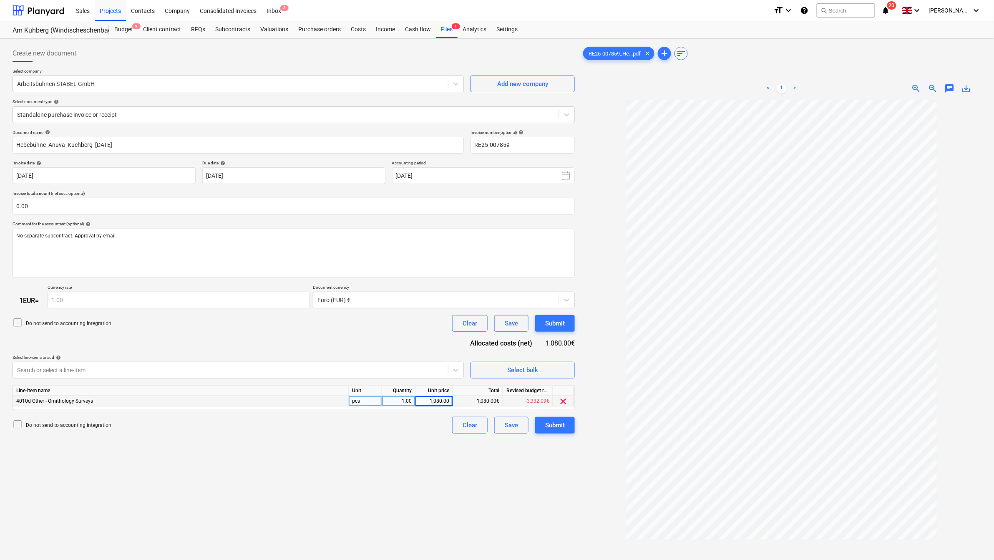
click at [118, 68] on p "Select company" at bounding box center [238, 71] width 451 height 7
click at [146, 239] on p "No separate subcontract. Approval by email." at bounding box center [293, 235] width 555 height 7
click at [195, 455] on div "Create new document Select company Arbeitsbuhnen STABEL GmbH Add new company Se…" at bounding box center [293, 341] width 569 height 598
click at [424, 463] on div "Create new document Select company Arbeitsbuhnen STABEL GmbH Add new company Se…" at bounding box center [293, 341] width 569 height 598
drag, startPoint x: 526, startPoint y: 426, endPoint x: 418, endPoint y: 451, distance: 110.8
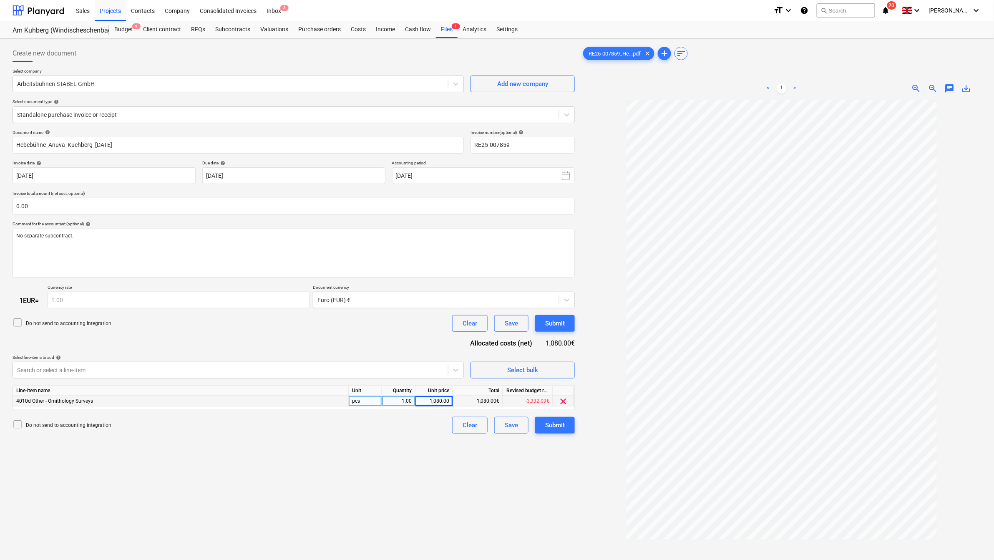
click at [418, 451] on div "Create new document Select company Arbeitsbuhnen STABEL GmbH Add new company Se…" at bounding box center [293, 341] width 569 height 598
drag, startPoint x: 554, startPoint y: 425, endPoint x: 332, endPoint y: 461, distance: 224.9
click at [332, 461] on div "Create new document Select company Arbeitsbuhnen STABEL GmbH Add new company Se…" at bounding box center [293, 341] width 569 height 598
click at [439, 403] on div "1,080.00" at bounding box center [434, 401] width 30 height 10
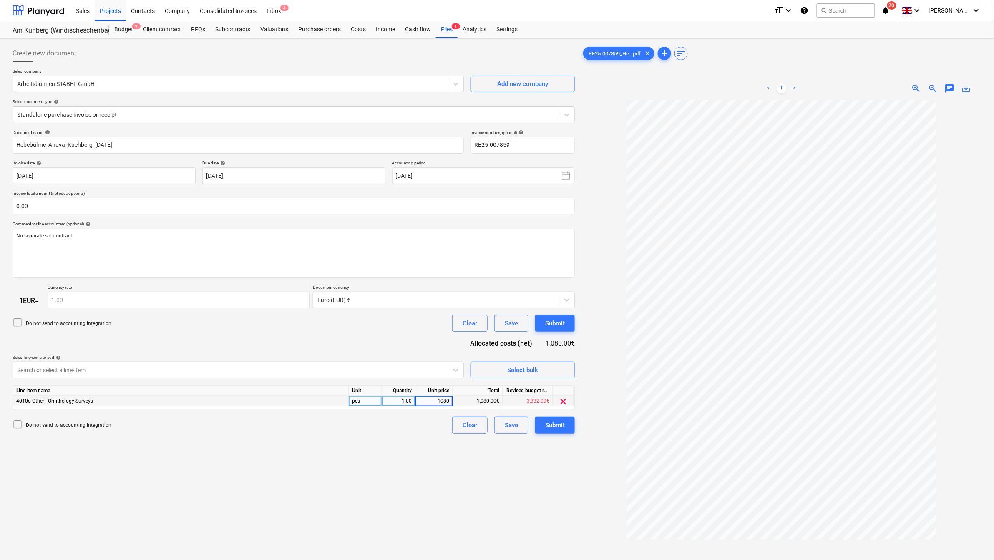
click at [448, 401] on input "1080" at bounding box center [433, 401] width 37 height 10
type input "1080.09"
click at [419, 450] on div "Create new document Select company Arbeitsbuhnen STABEL GmbH Add new company Se…" at bounding box center [293, 341] width 569 height 598
click at [550, 426] on div "Submit" at bounding box center [555, 425] width 20 height 11
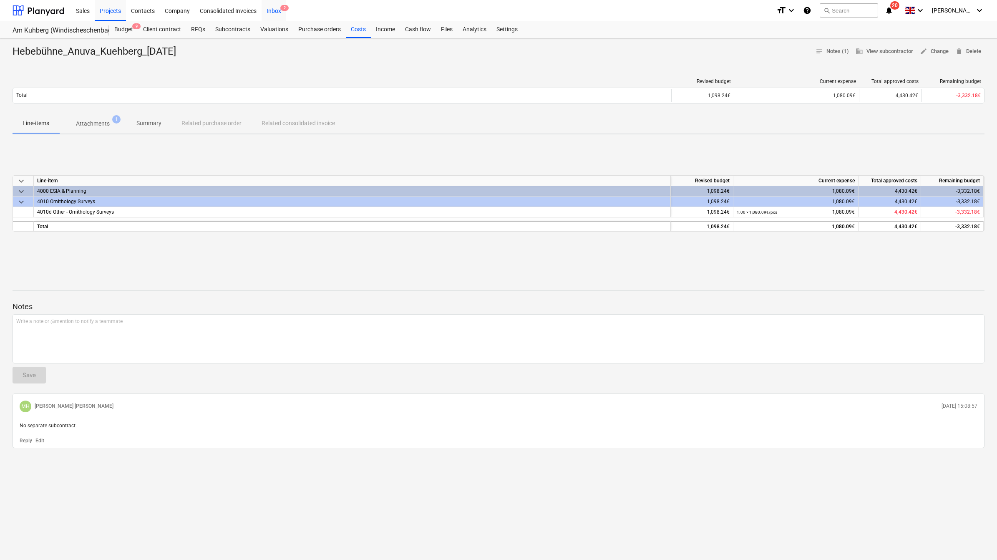
click at [268, 11] on div "Inbox 2" at bounding box center [274, 10] width 25 height 21
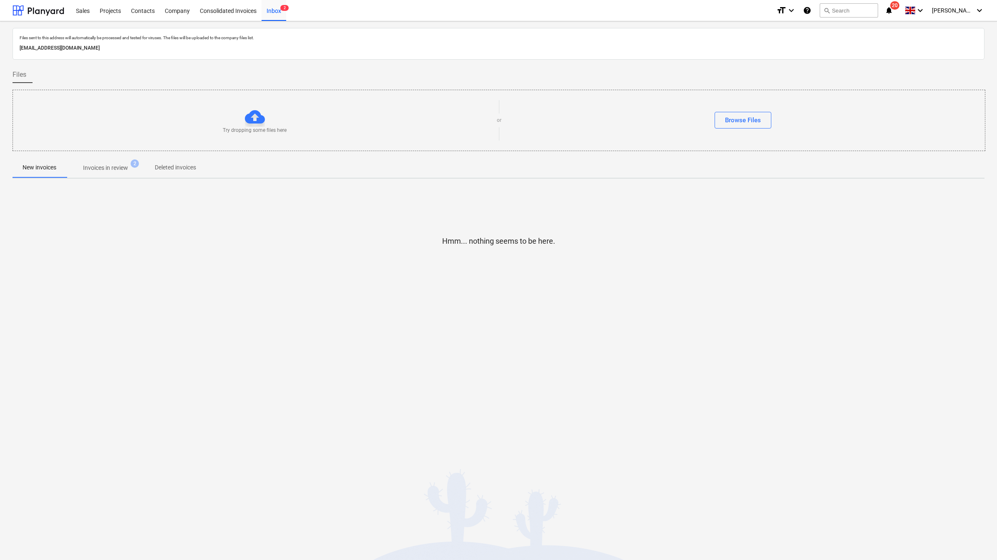
click at [106, 163] on span "Invoices in review 2" at bounding box center [105, 167] width 78 height 15
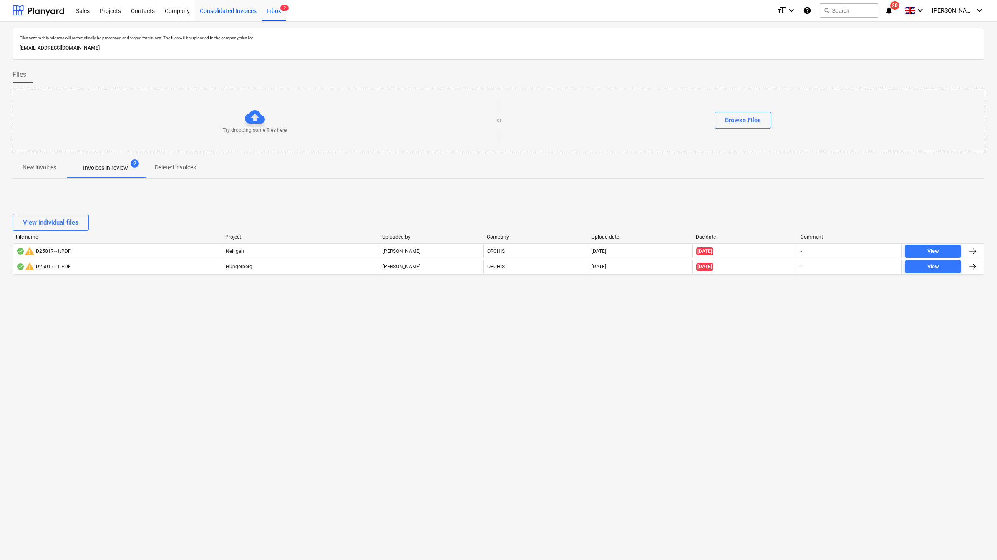
click at [228, 8] on div "Consolidated Invoices" at bounding box center [228, 10] width 67 height 21
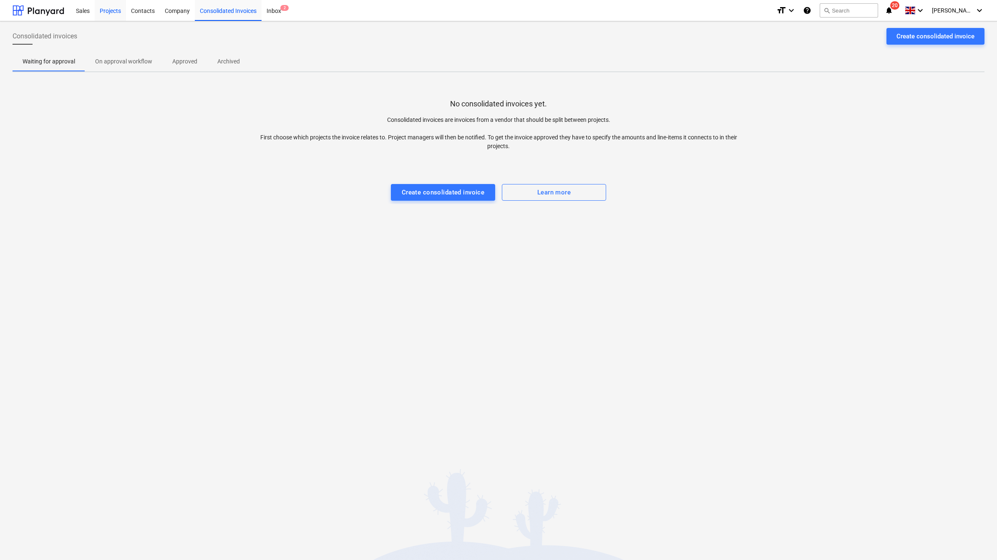
click at [118, 14] on div "Projects" at bounding box center [110, 10] width 31 height 21
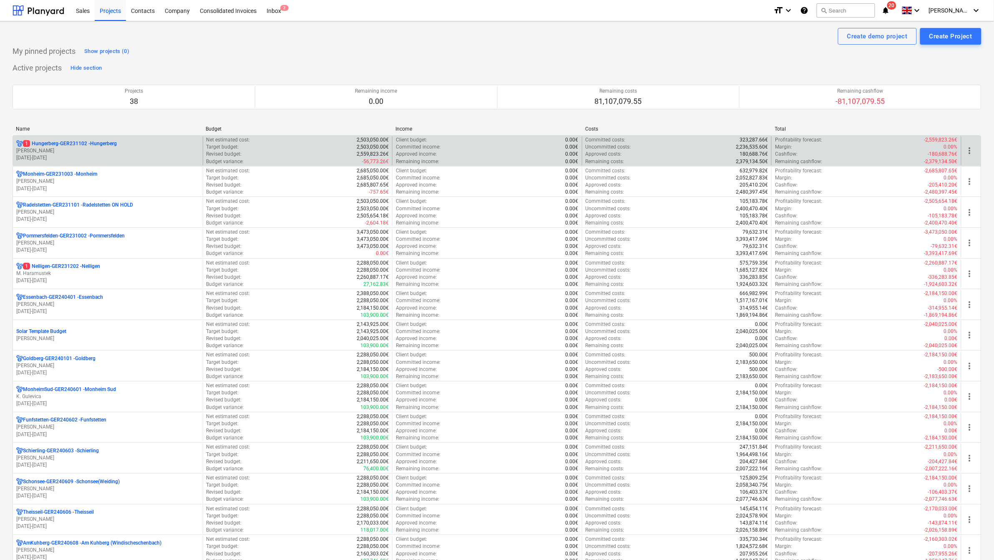
click at [72, 153] on p "[PERSON_NAME]" at bounding box center [107, 150] width 183 height 7
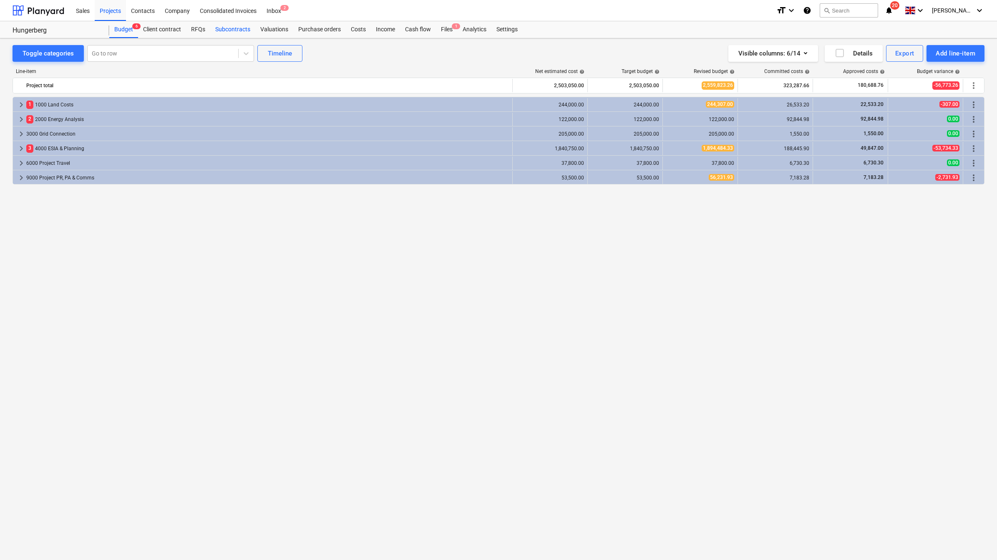
click at [238, 32] on div "Subcontracts" at bounding box center [232, 29] width 45 height 17
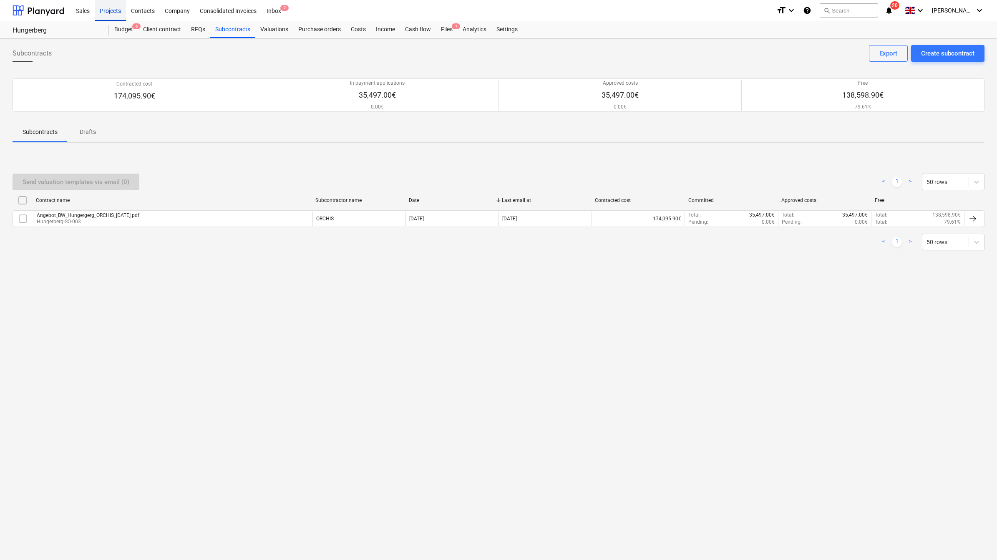
click at [103, 13] on div "Projects" at bounding box center [110, 10] width 31 height 21
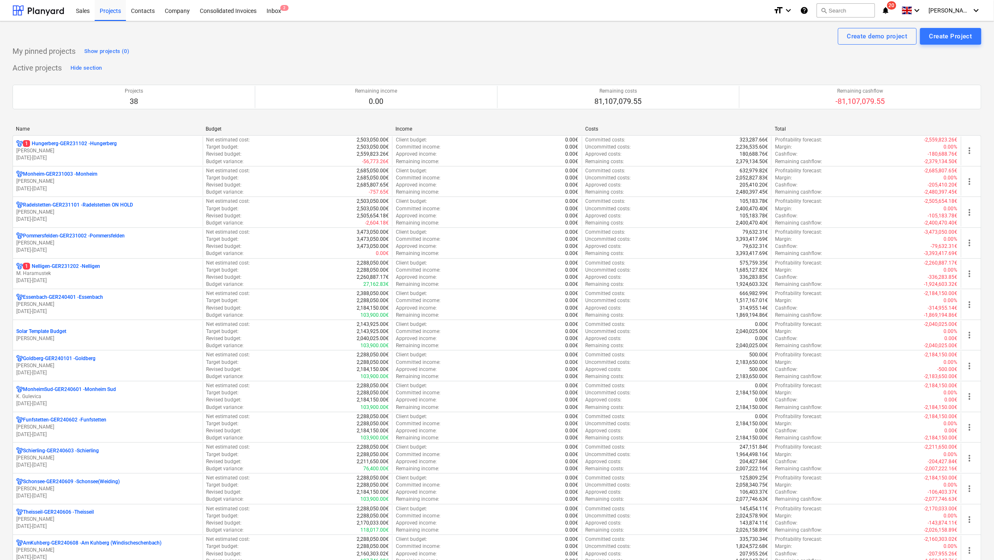
click at [27, 129] on div "Name" at bounding box center [107, 129] width 183 height 6
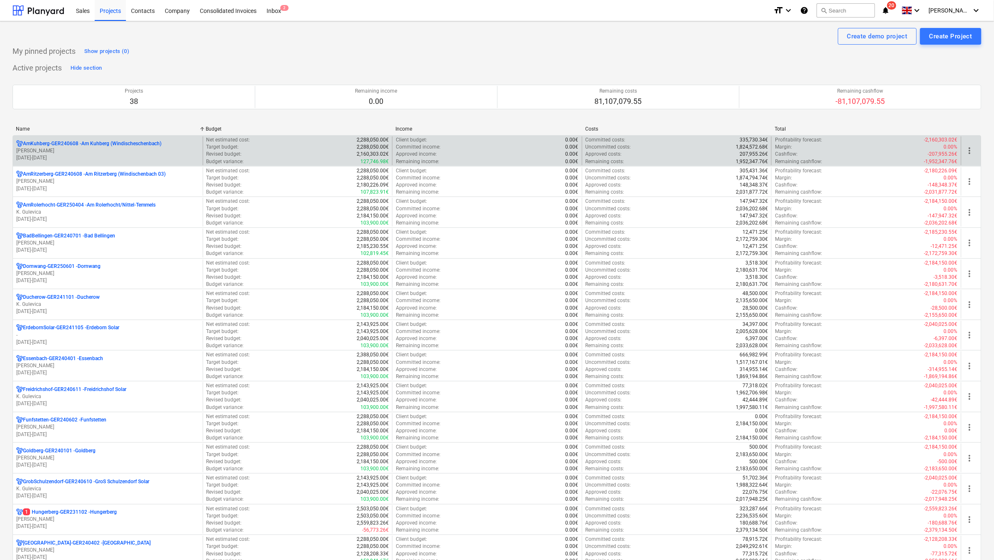
click at [36, 144] on p "AmKuhberg-GER240608 - Am Kuhberg ([GEOGRAPHIC_DATA])" at bounding box center [92, 143] width 138 height 7
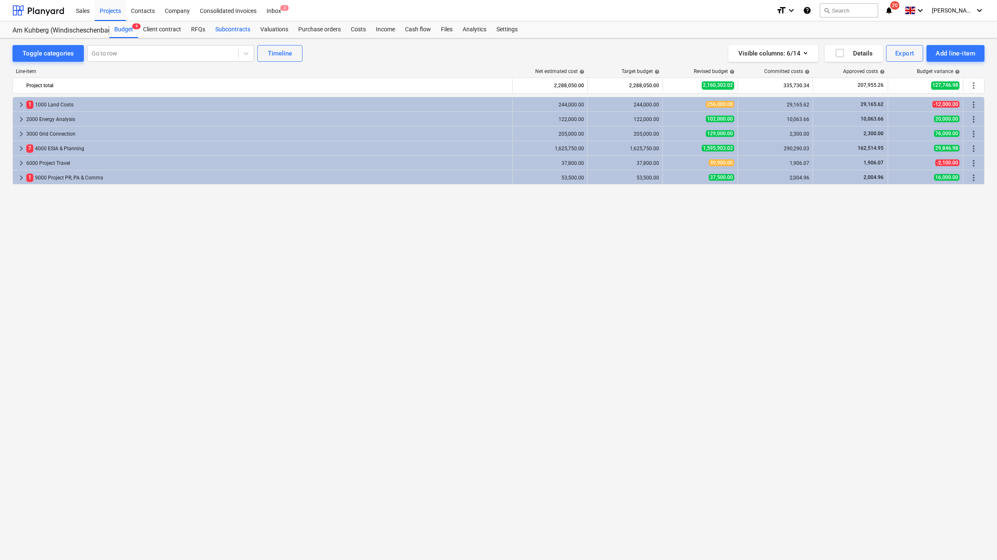
click at [238, 28] on div "Subcontracts" at bounding box center [232, 29] width 45 height 17
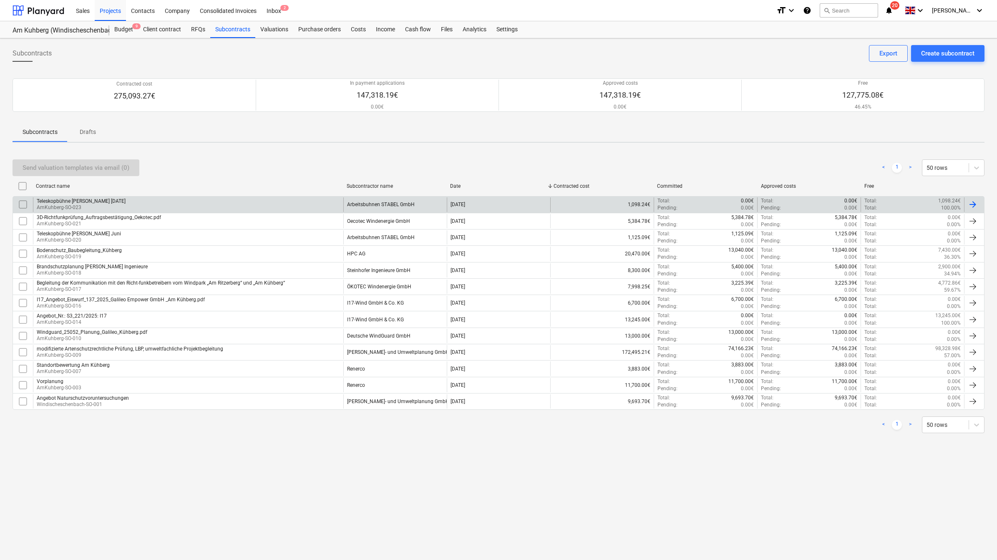
click at [112, 199] on div "Teleskopbühne [PERSON_NAME] [DATE]" at bounding box center [81, 201] width 89 height 6
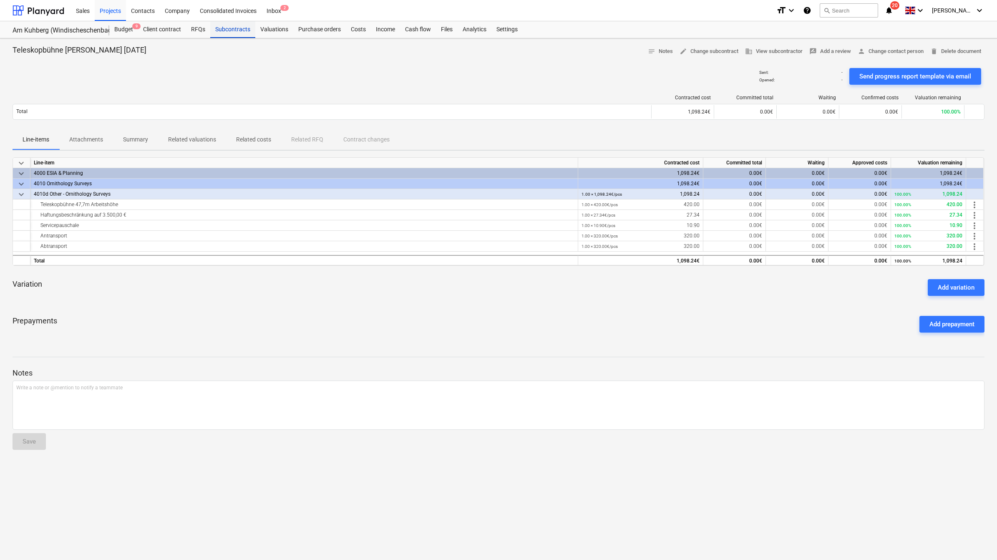
click at [243, 30] on div "Subcontracts" at bounding box center [232, 29] width 45 height 17
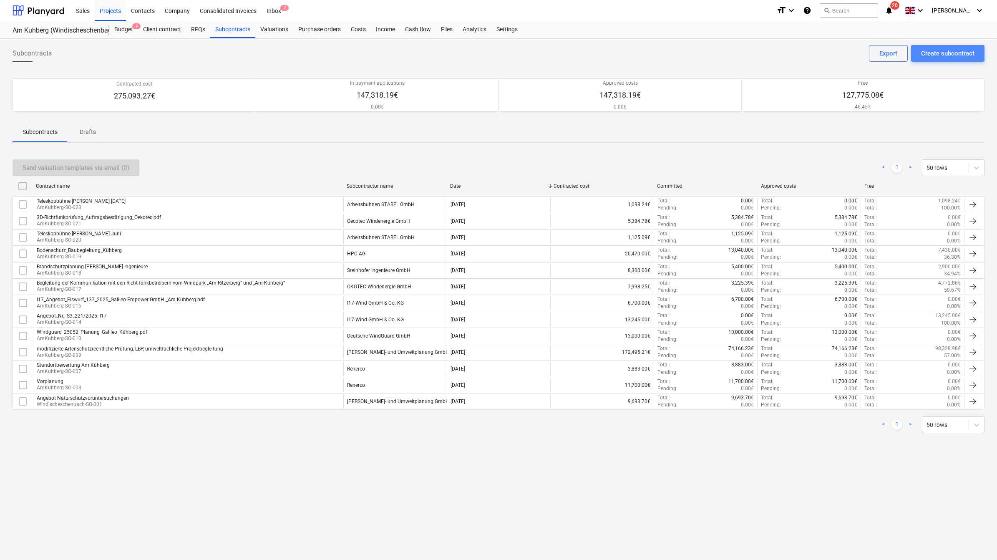
click at [941, 46] on button "Create subcontract" at bounding box center [947, 53] width 73 height 17
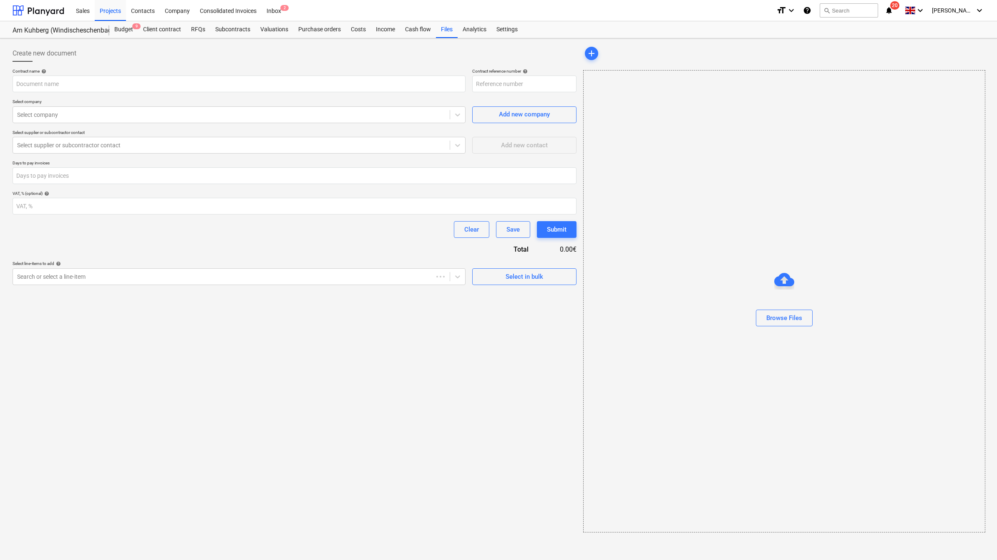
type input "AmKuhberg-GER240608-SO-024"
click at [456, 275] on icon at bounding box center [457, 276] width 8 height 8
click at [457, 278] on icon at bounding box center [457, 276] width 8 height 8
click at [462, 278] on div at bounding box center [457, 276] width 15 height 15
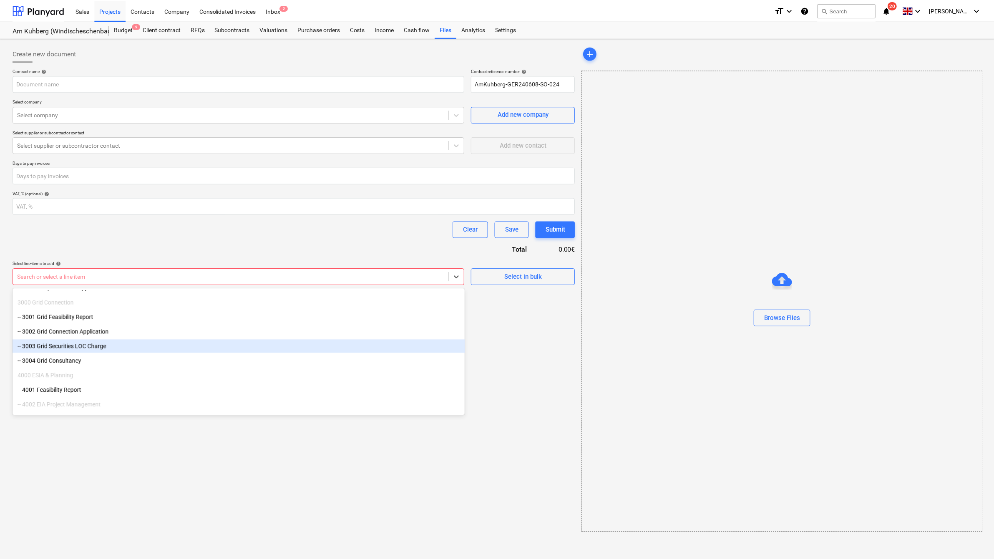
scroll to position [313, 0]
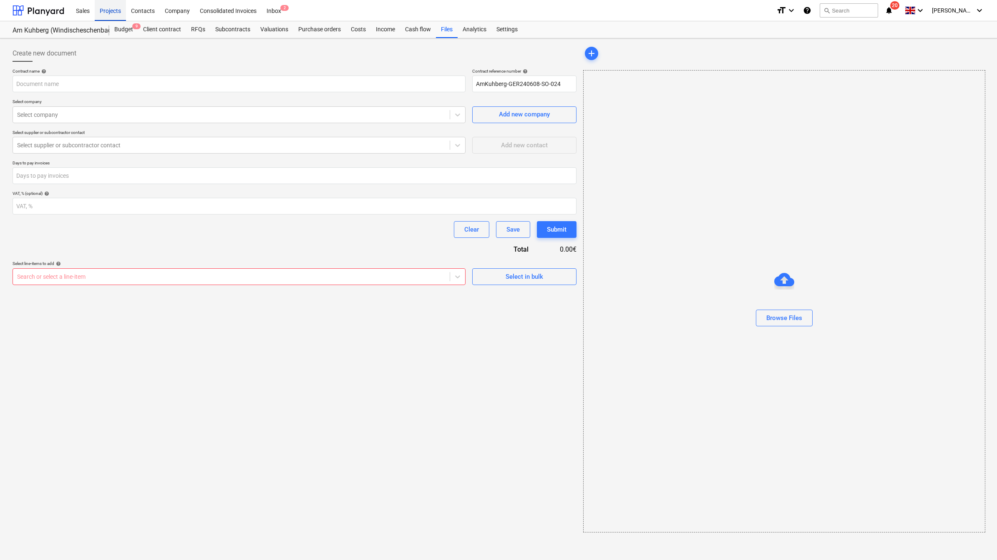
click at [107, 15] on div "Projects" at bounding box center [110, 10] width 31 height 21
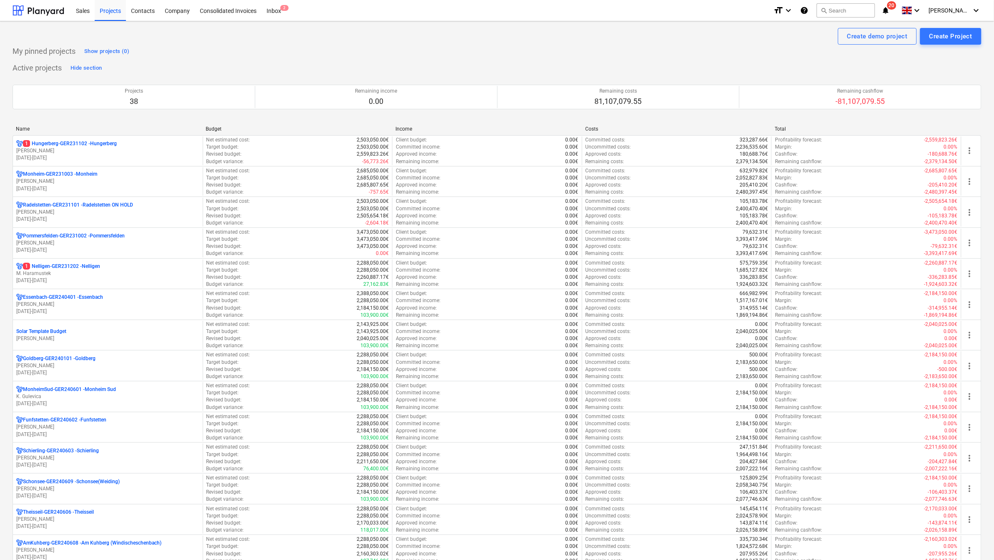
click at [24, 127] on div "Name" at bounding box center [107, 129] width 183 height 6
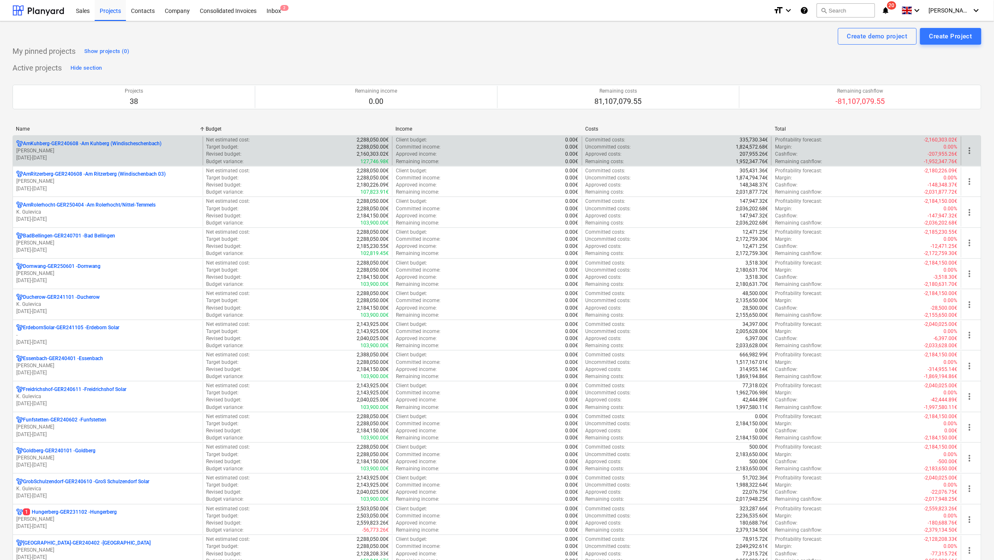
click at [60, 143] on p "AmKuhberg-GER240608 - Am Kuhberg ([GEOGRAPHIC_DATA])" at bounding box center [92, 143] width 138 height 7
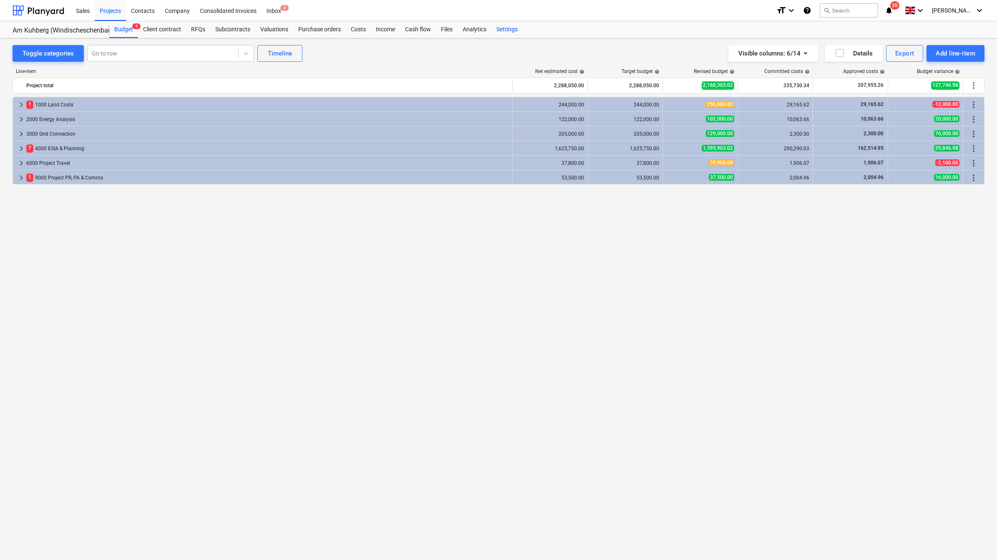
click at [509, 30] on div "Settings" at bounding box center [506, 29] width 31 height 17
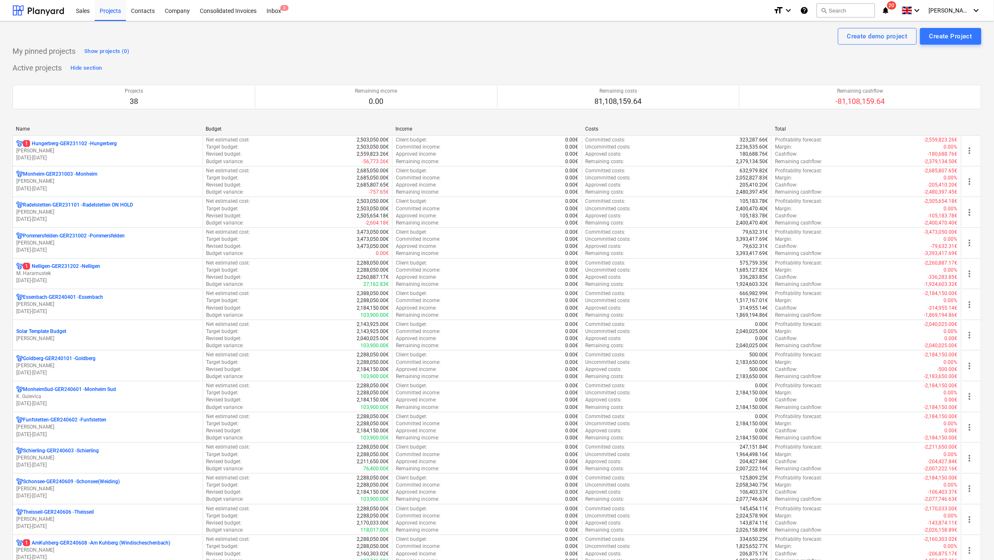
click at [25, 128] on div "Name" at bounding box center [107, 129] width 183 height 6
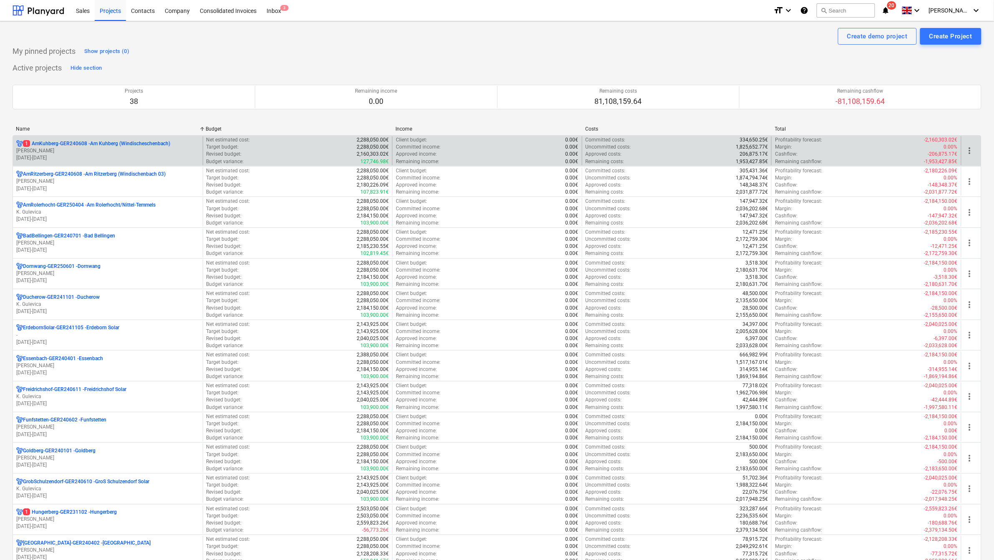
click at [50, 150] on p "[PERSON_NAME]" at bounding box center [107, 150] width 183 height 7
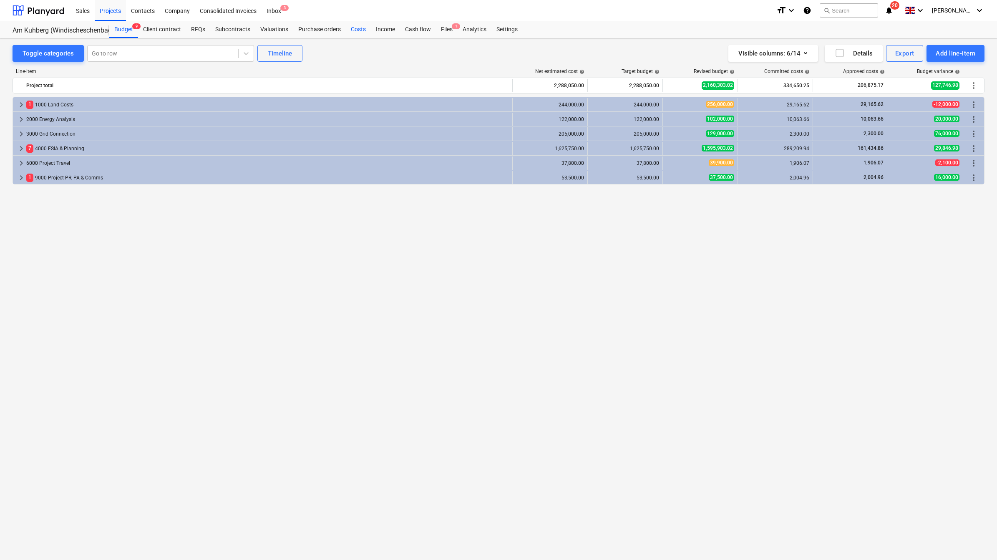
click at [357, 26] on div "Costs" at bounding box center [358, 29] width 25 height 17
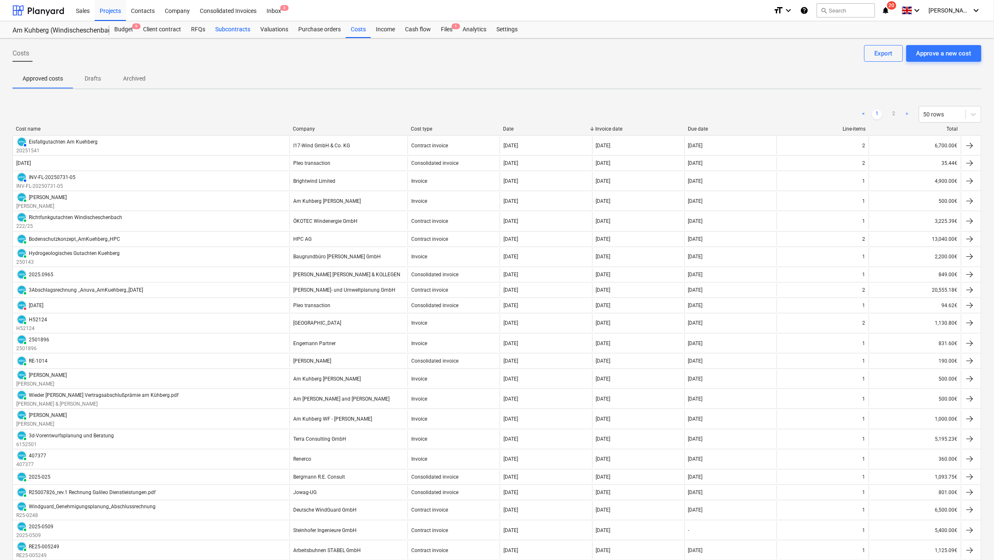
click at [237, 30] on div "Subcontracts" at bounding box center [232, 29] width 45 height 17
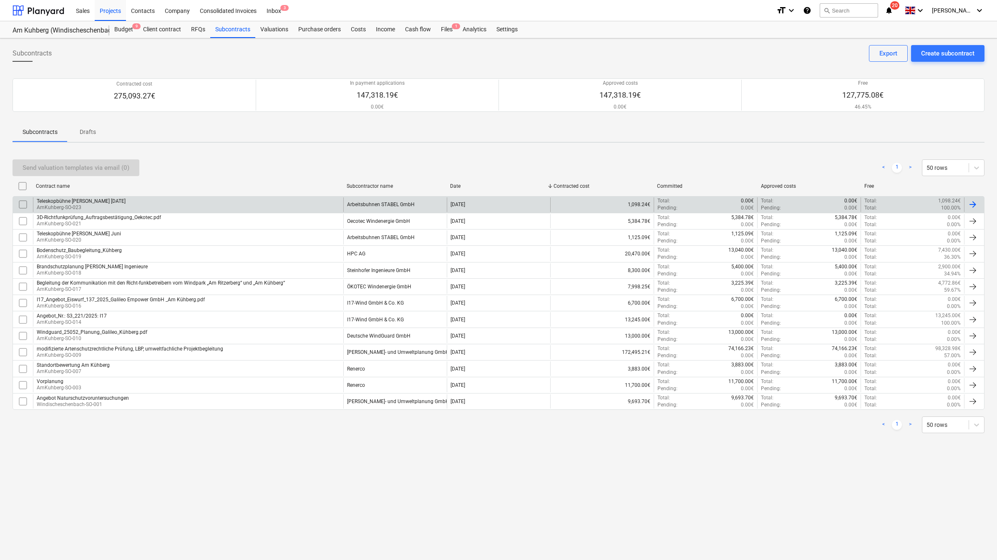
click at [82, 207] on p "AmKuhberg-SO-023" at bounding box center [81, 207] width 89 height 7
